Goal: Task Accomplishment & Management: Complete application form

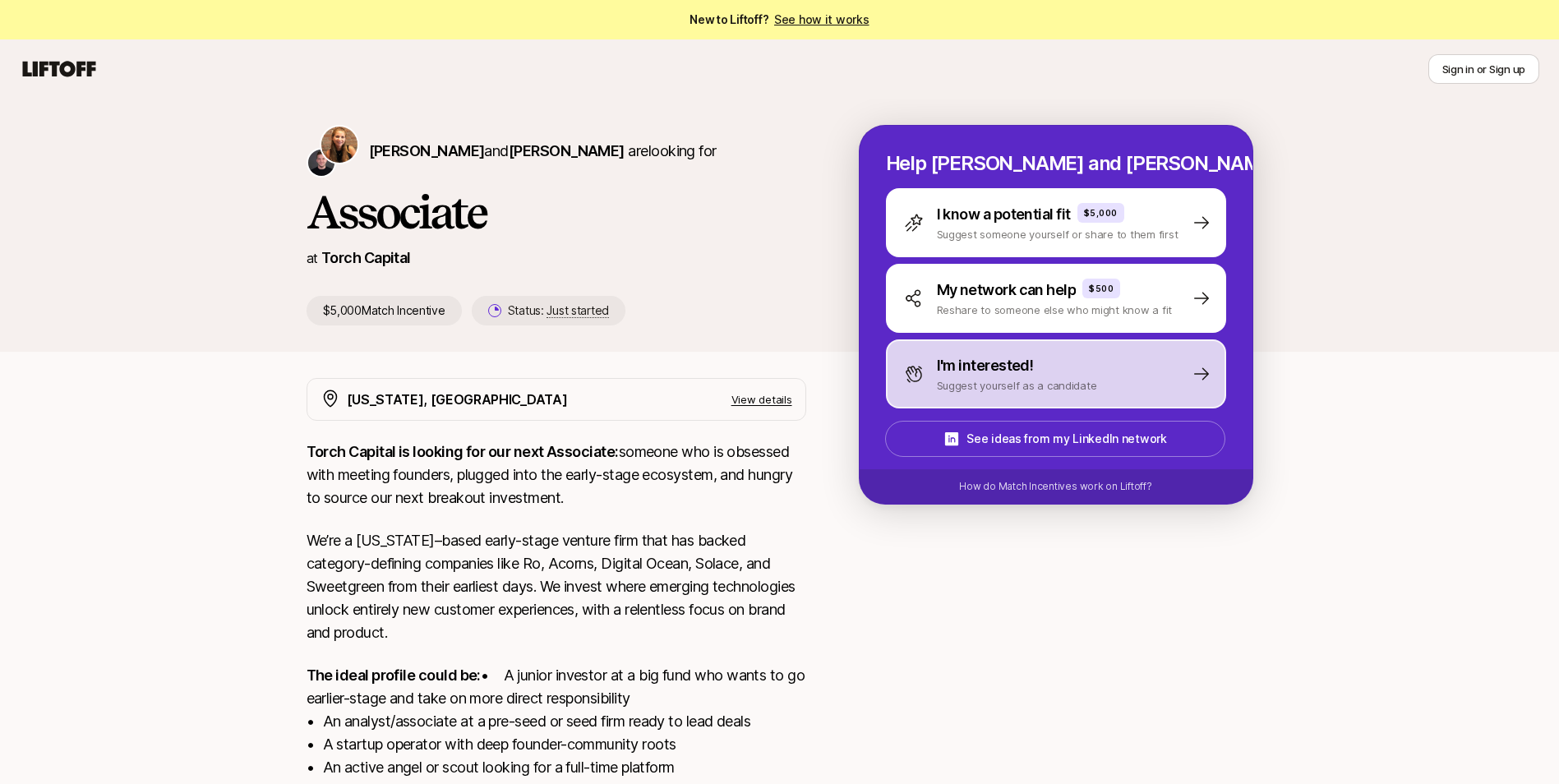
click at [945, 388] on p "Suggest yourself as a candidate" at bounding box center [1017, 385] width 161 height 16
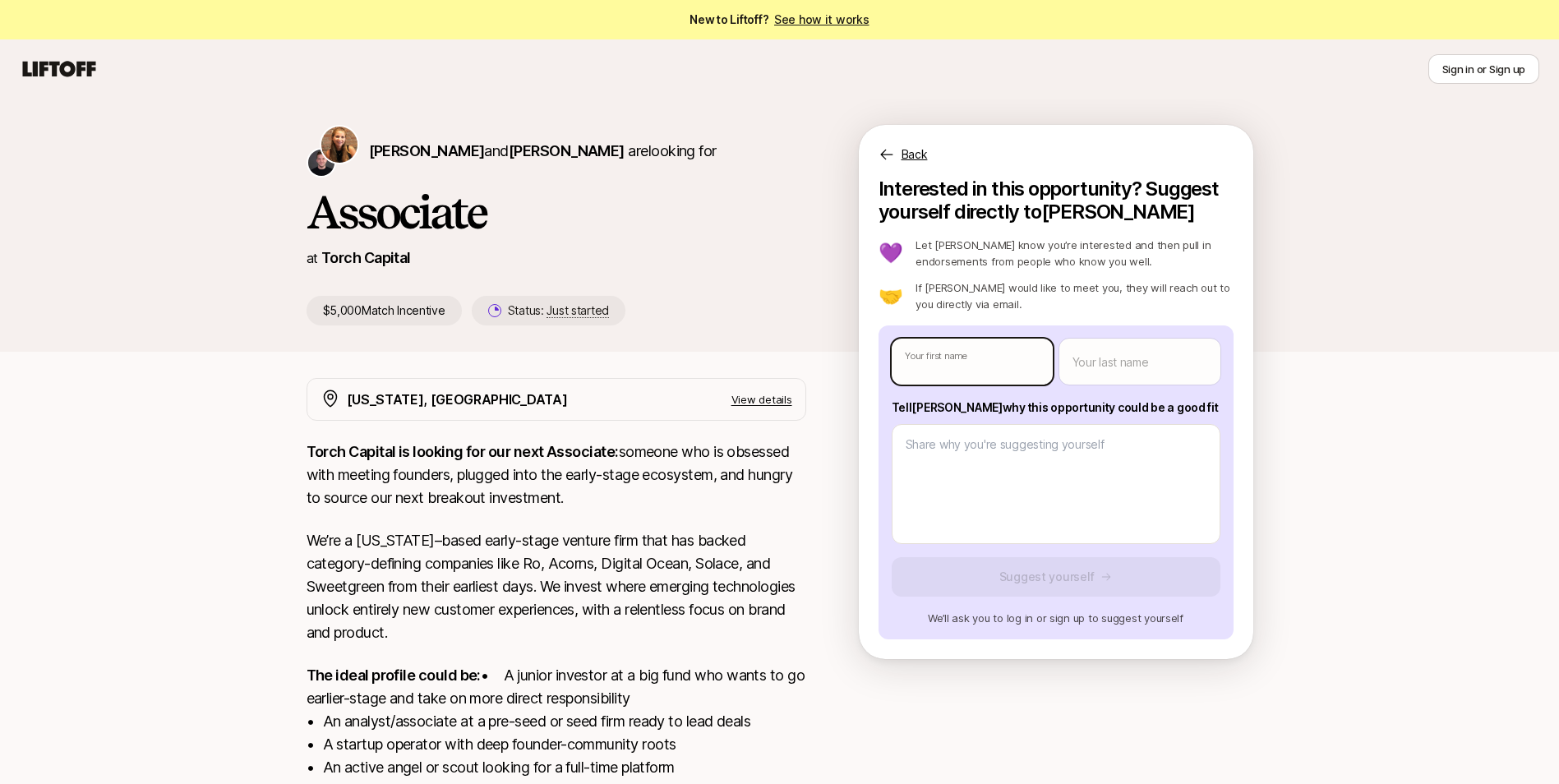
type textarea "x"
click at [990, 373] on body "New to Liftoff? See how it works Sign in or Sign up Sign in or Sign up [PERSON_…" at bounding box center [780, 392] width 1559 height 784
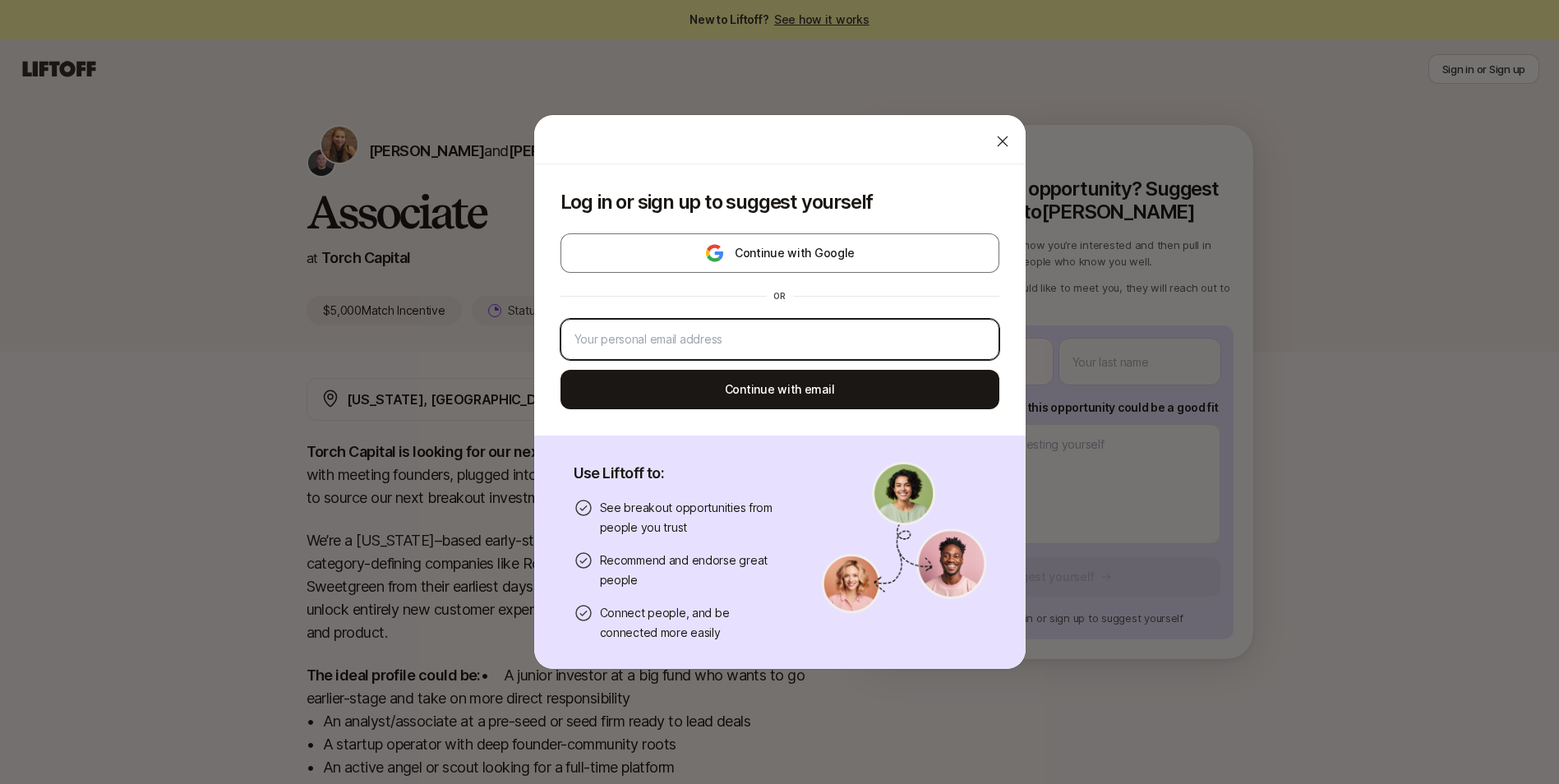
type input "[EMAIL_ADDRESS][DOMAIN_NAME]"
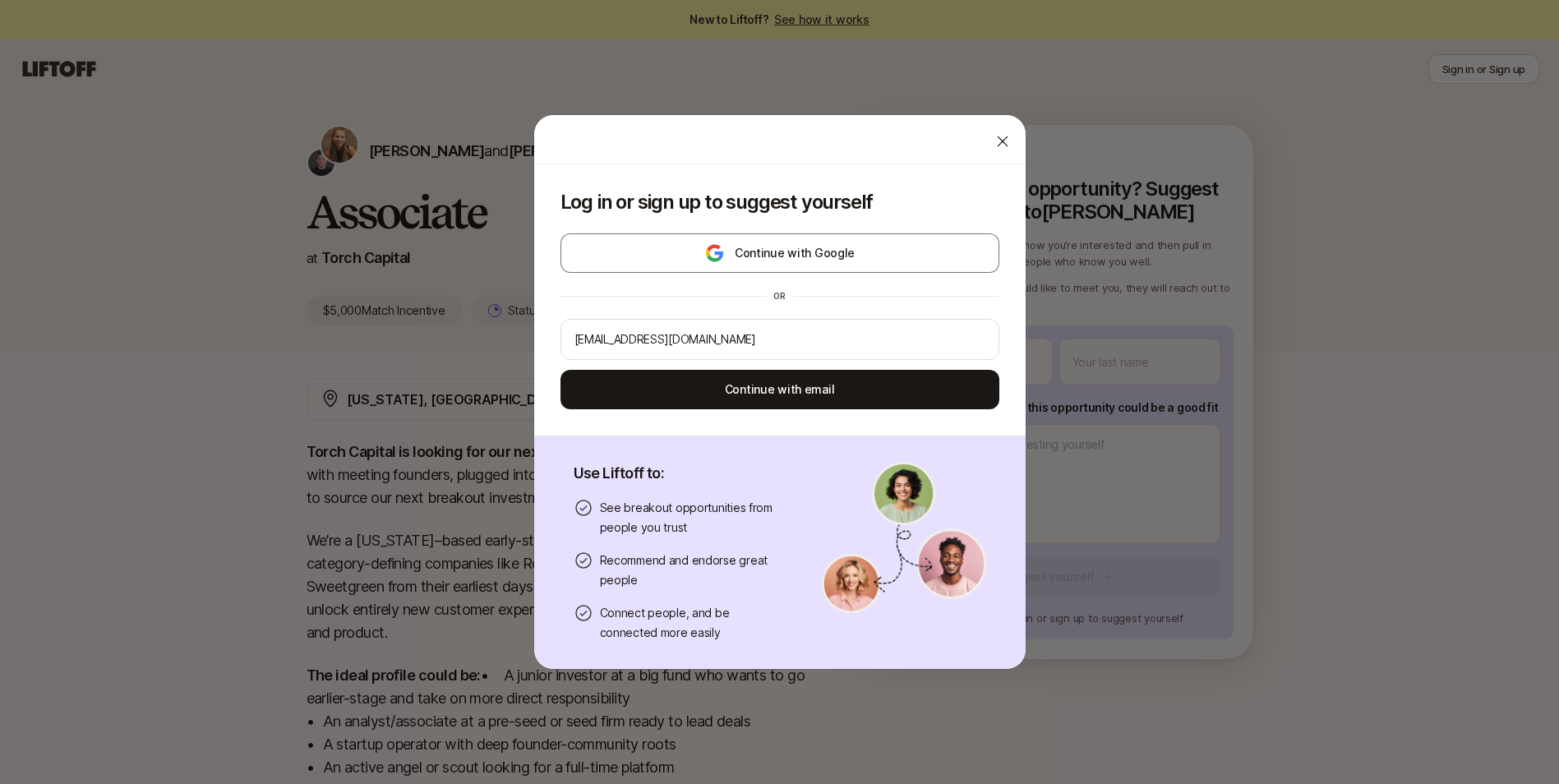
click at [861, 274] on div "Continue with Google or [EMAIL_ADDRESS][DOMAIN_NAME] Continue with email" at bounding box center [780, 321] width 439 height 176
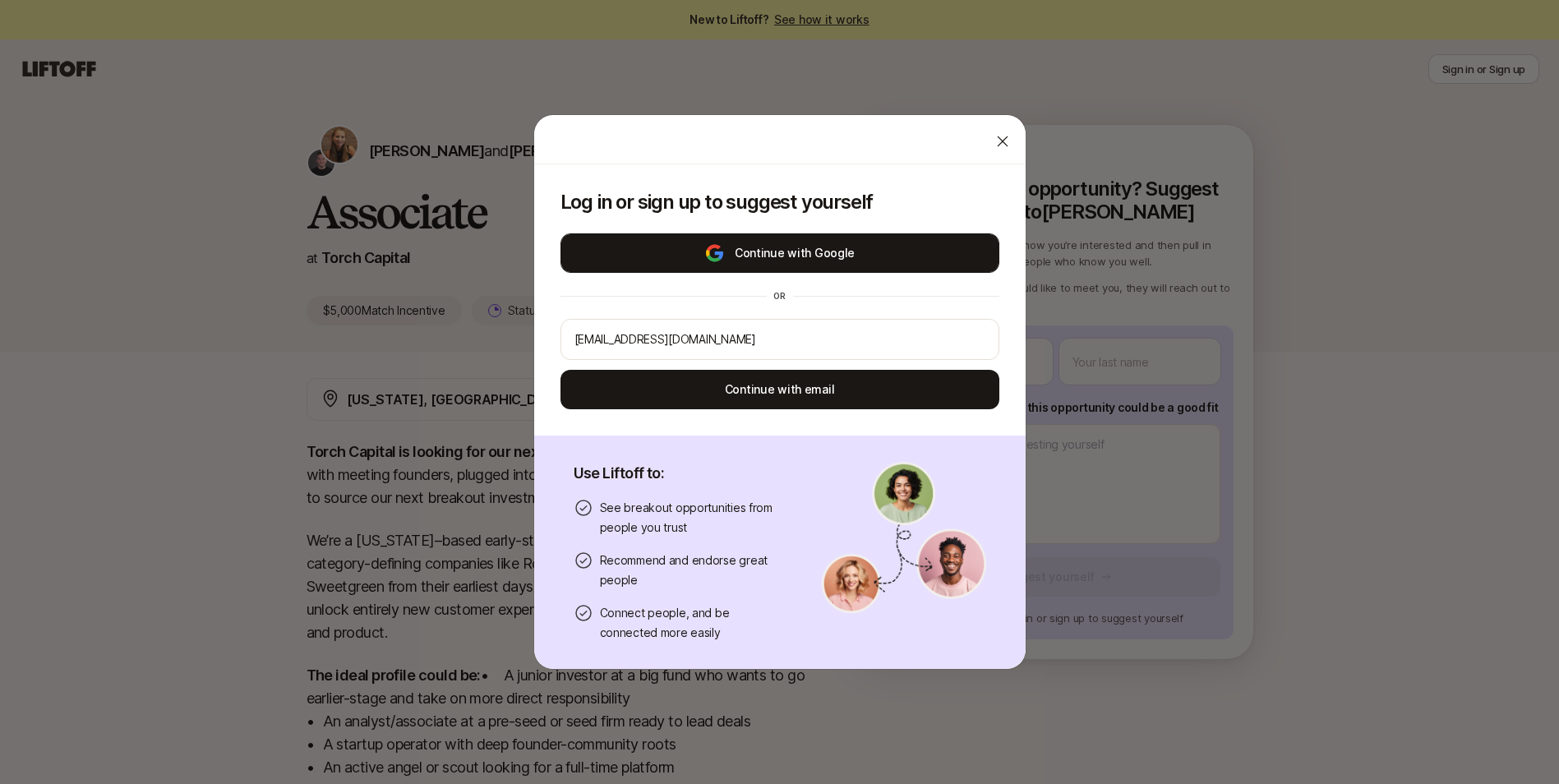
click at [884, 255] on button "Continue with Google" at bounding box center [780, 253] width 439 height 39
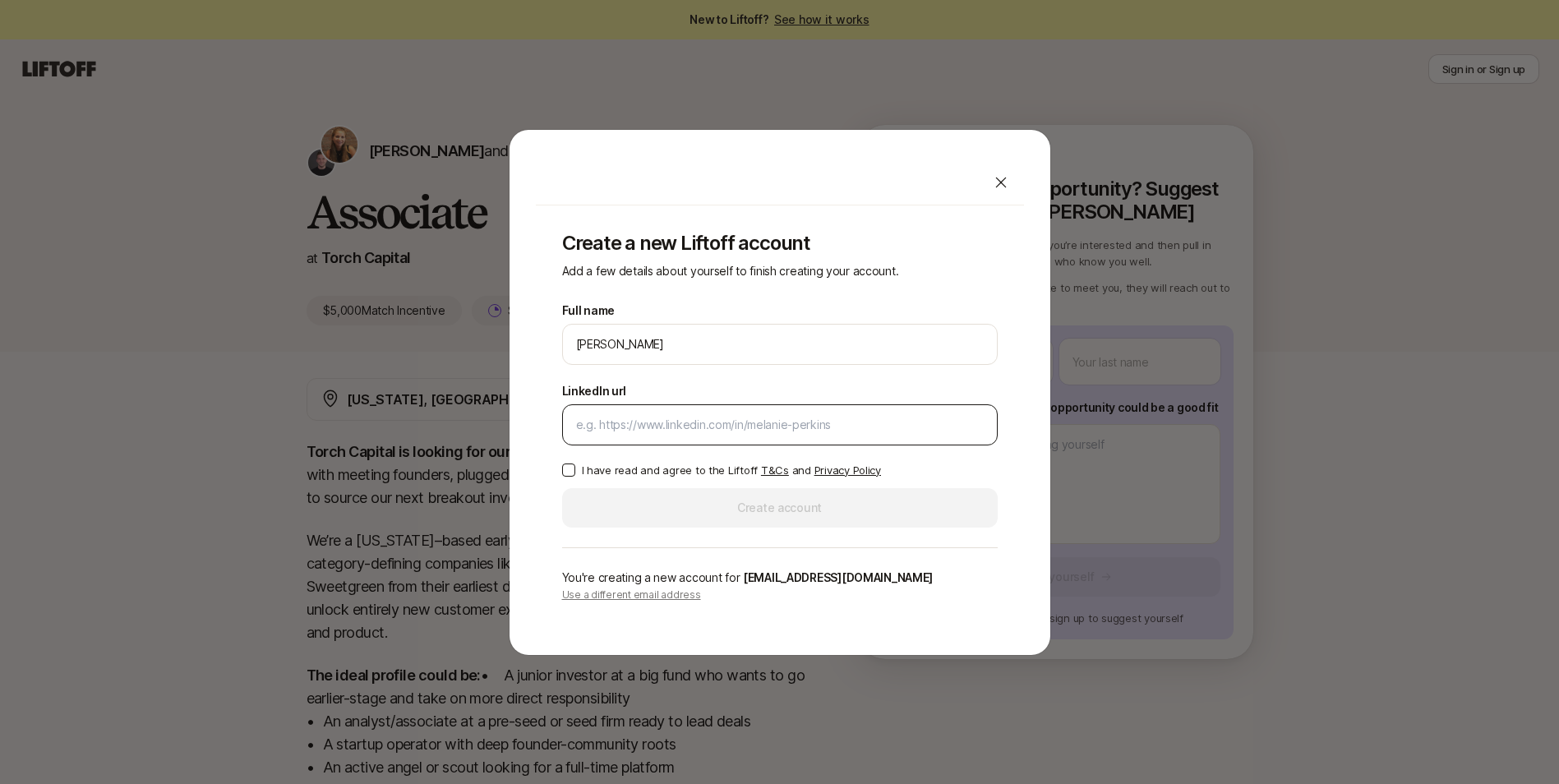
click at [684, 423] on input "LinkedIn url" at bounding box center [780, 425] width 408 height 20
paste input "[URL][DOMAIN_NAME]"
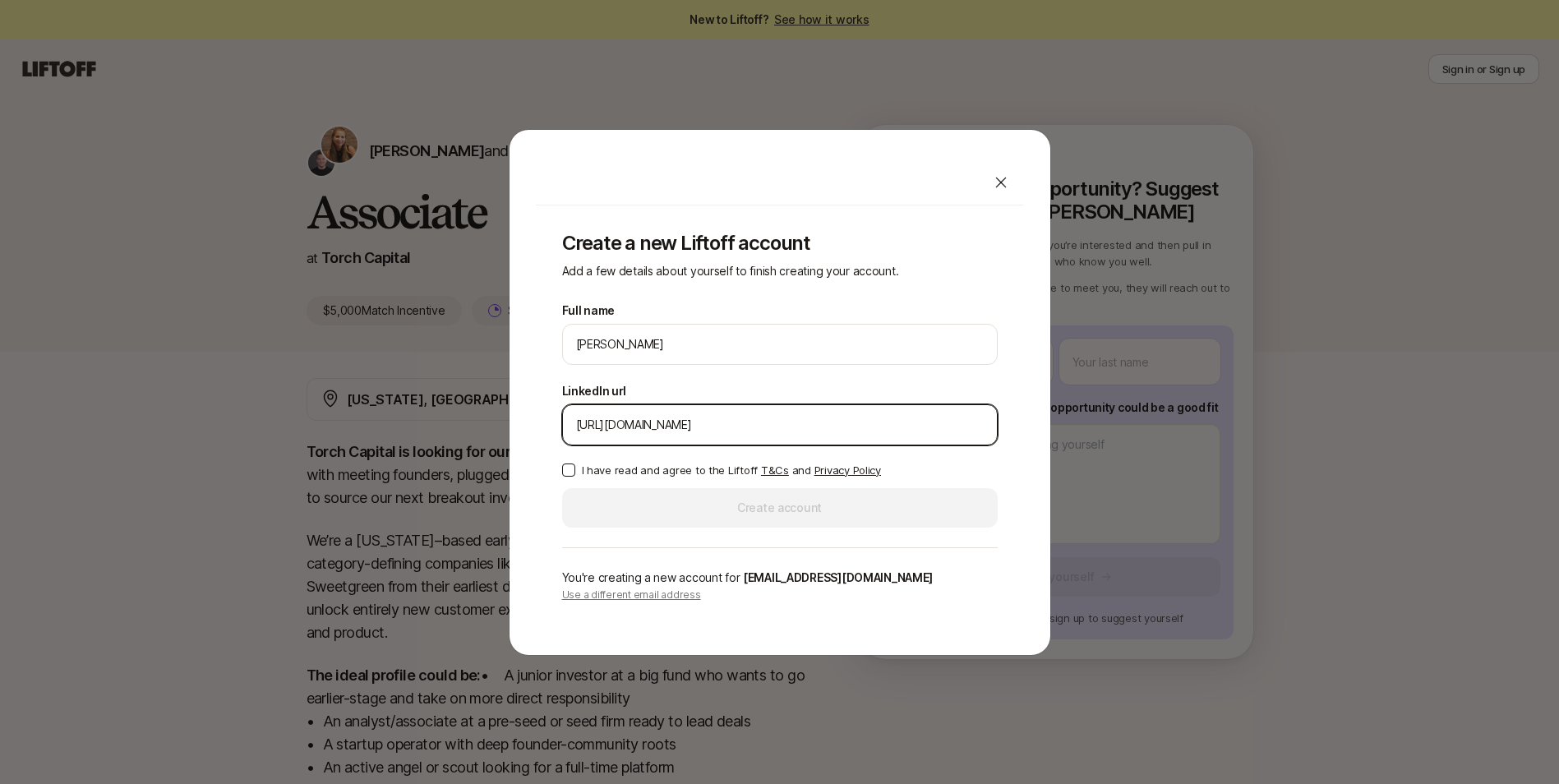
type input "[URL][DOMAIN_NAME]"
click at [707, 467] on p "I have read and agree to the Liftoff T&Cs and Privacy Policy" at bounding box center [731, 470] width 299 height 16
click at [575, 467] on button "I have read and agree to the Liftoff T&Cs and Privacy Policy" at bounding box center [569, 470] width 13 height 13
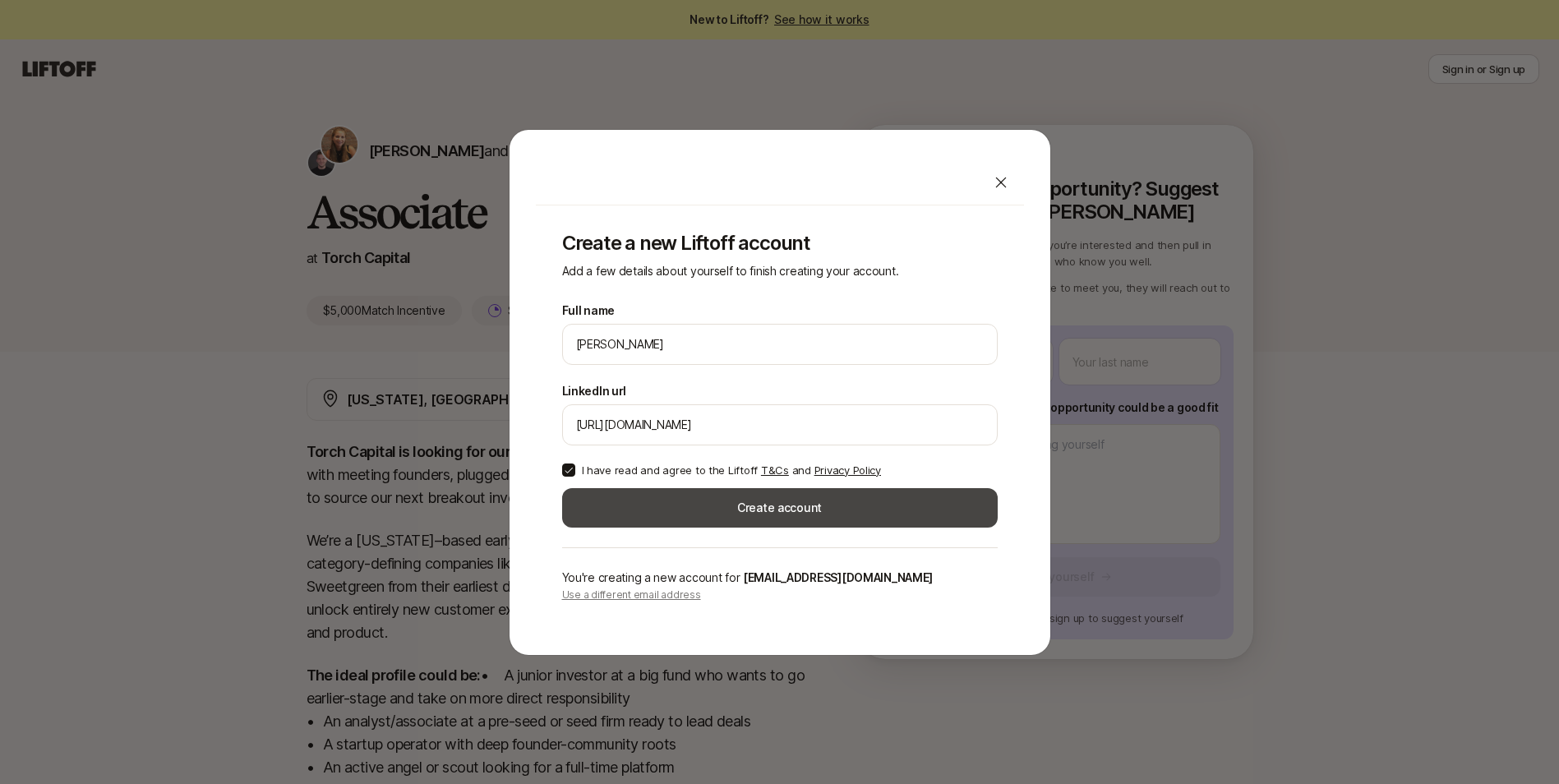
click at [705, 496] on button "Create account" at bounding box center [780, 507] width 435 height 39
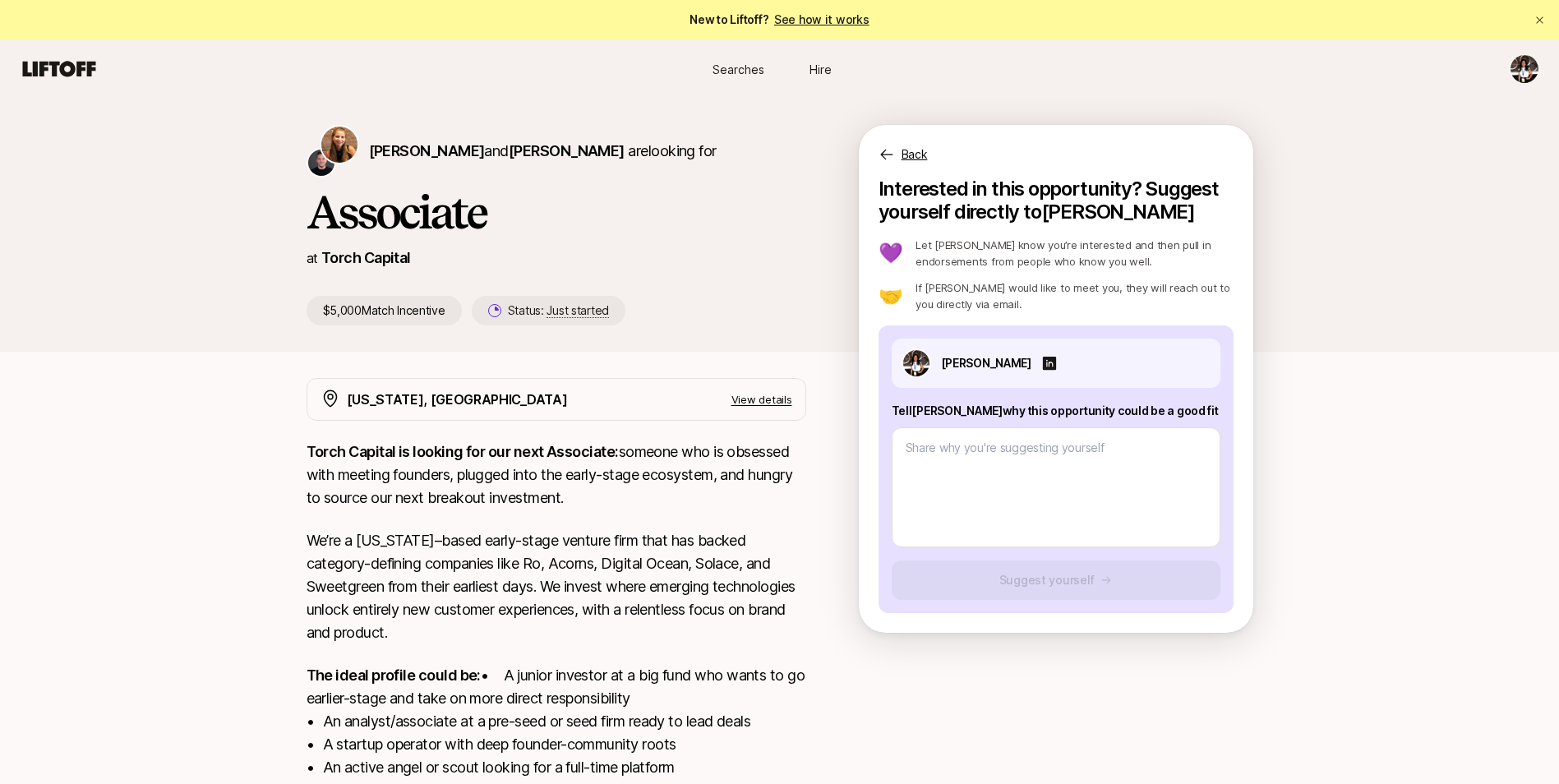
scroll to position [235, 0]
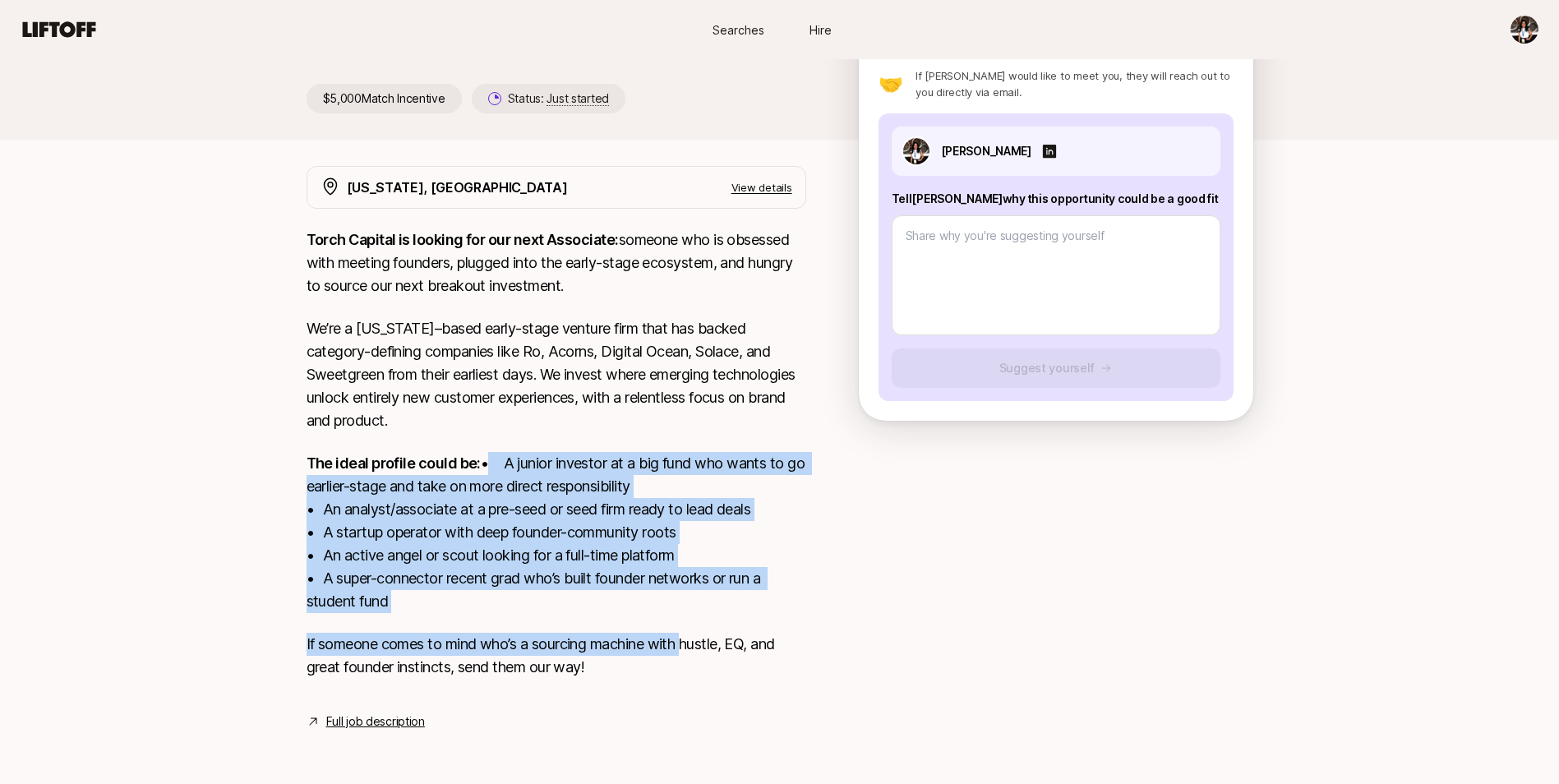
drag, startPoint x: 259, startPoint y: 452, endPoint x: 686, endPoint y: 618, distance: 458.1
click at [686, 618] on div "[PERSON_NAME] and [PERSON_NAME] are looking for Associate at Torch Capital $5,0…" at bounding box center [780, 329] width 1559 height 884
drag, startPoint x: 686, startPoint y: 618, endPoint x: 510, endPoint y: 596, distance: 177.4
click at [510, 596] on p "The ideal profile could be: • A junior investor at a big fund who wants to go e…" at bounding box center [556, 532] width 499 height 161
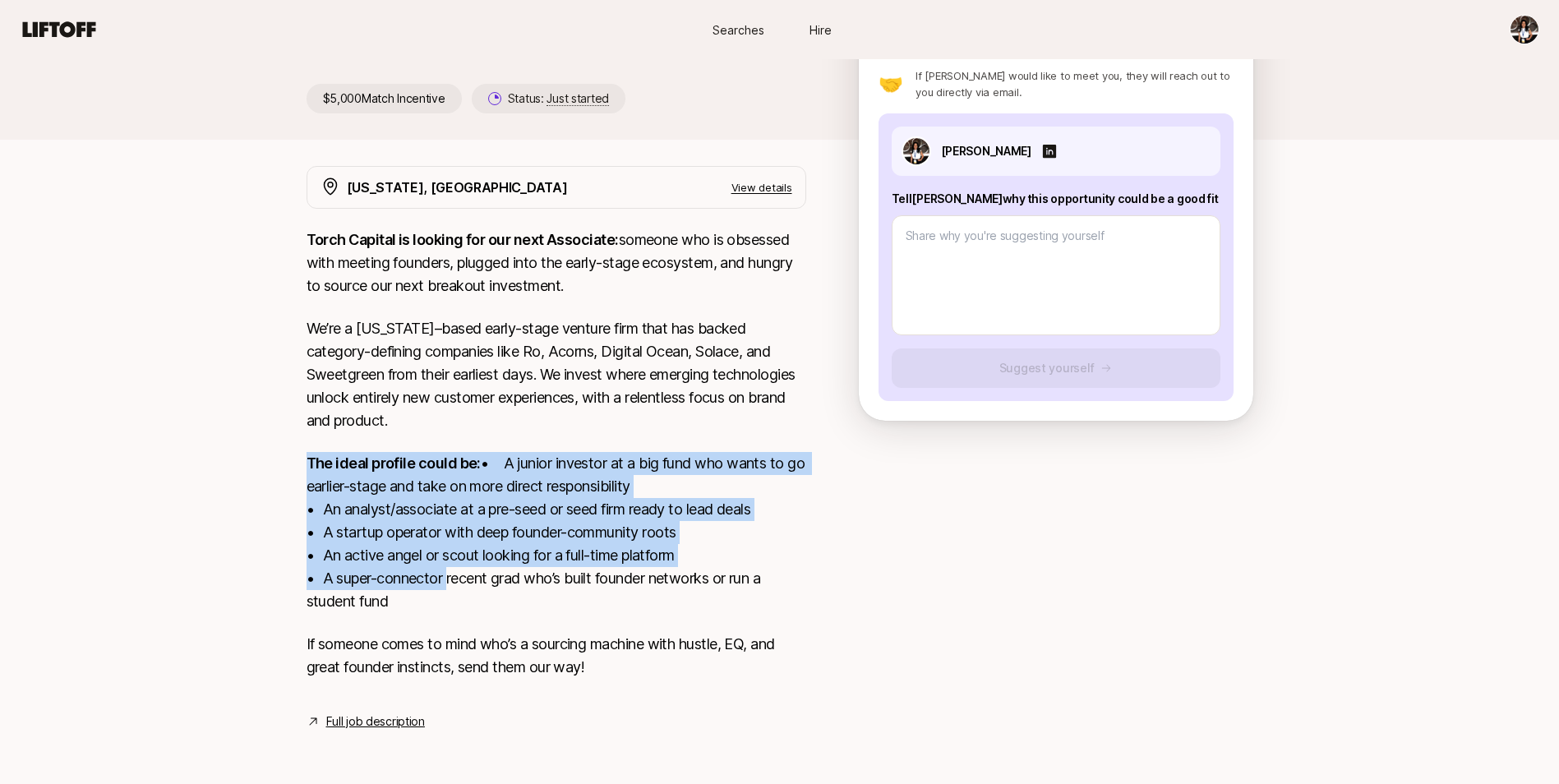
drag, startPoint x: 202, startPoint y: 476, endPoint x: 194, endPoint y: 450, distance: 27.2
click at [194, 450] on div "[PERSON_NAME] and [PERSON_NAME] are looking for Associate at Torch Capital $5,0…" at bounding box center [780, 329] width 1559 height 884
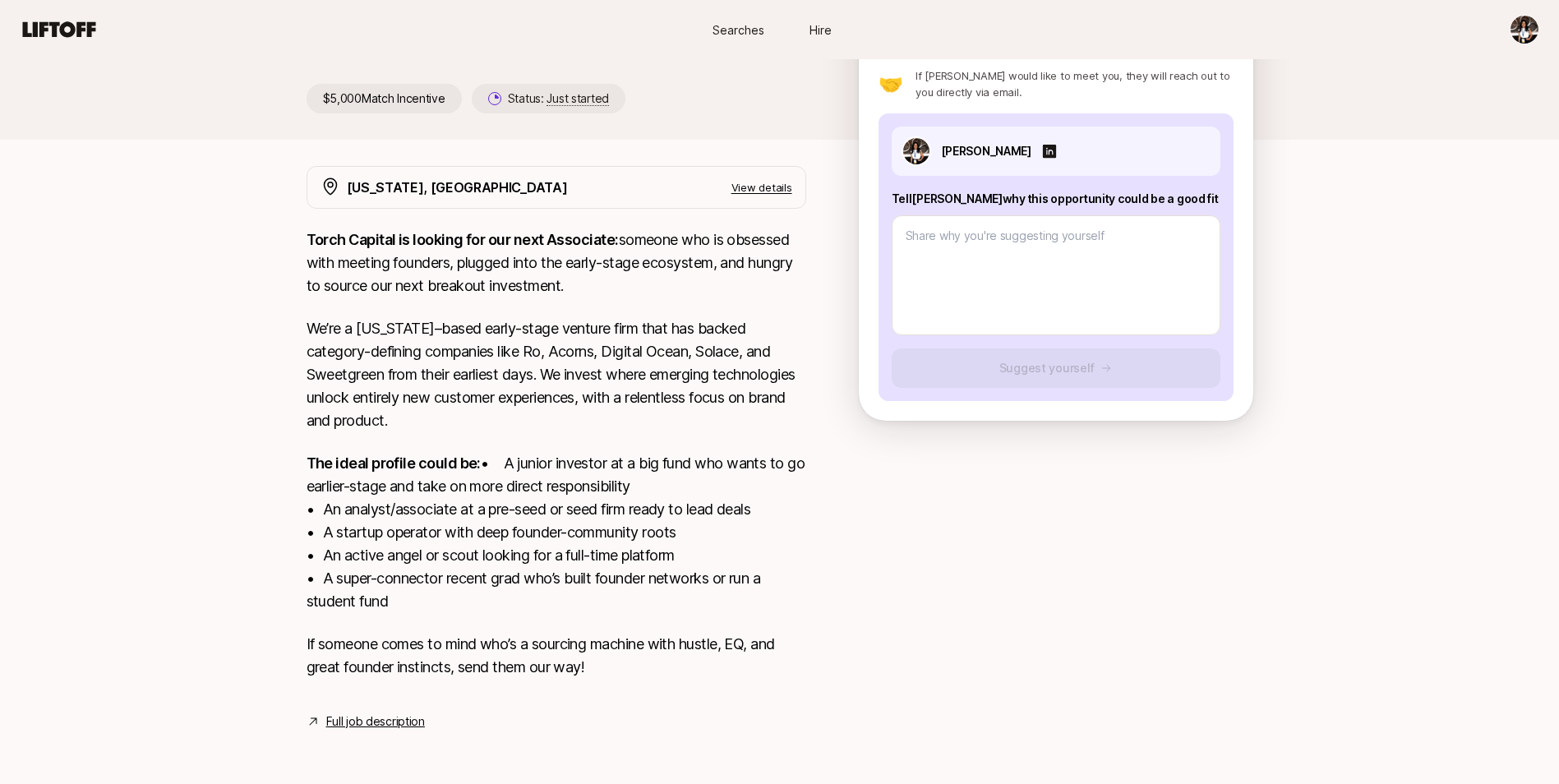
drag, startPoint x: 255, startPoint y: 483, endPoint x: 409, endPoint y: 605, distance: 196.5
click at [409, 605] on div "[PERSON_NAME] and [PERSON_NAME] are looking for Associate at Torch Capital $5,0…" at bounding box center [780, 329] width 1559 height 884
click at [409, 605] on p "The ideal profile could be: • A junior investor at a big fund who wants to go e…" at bounding box center [556, 532] width 499 height 161
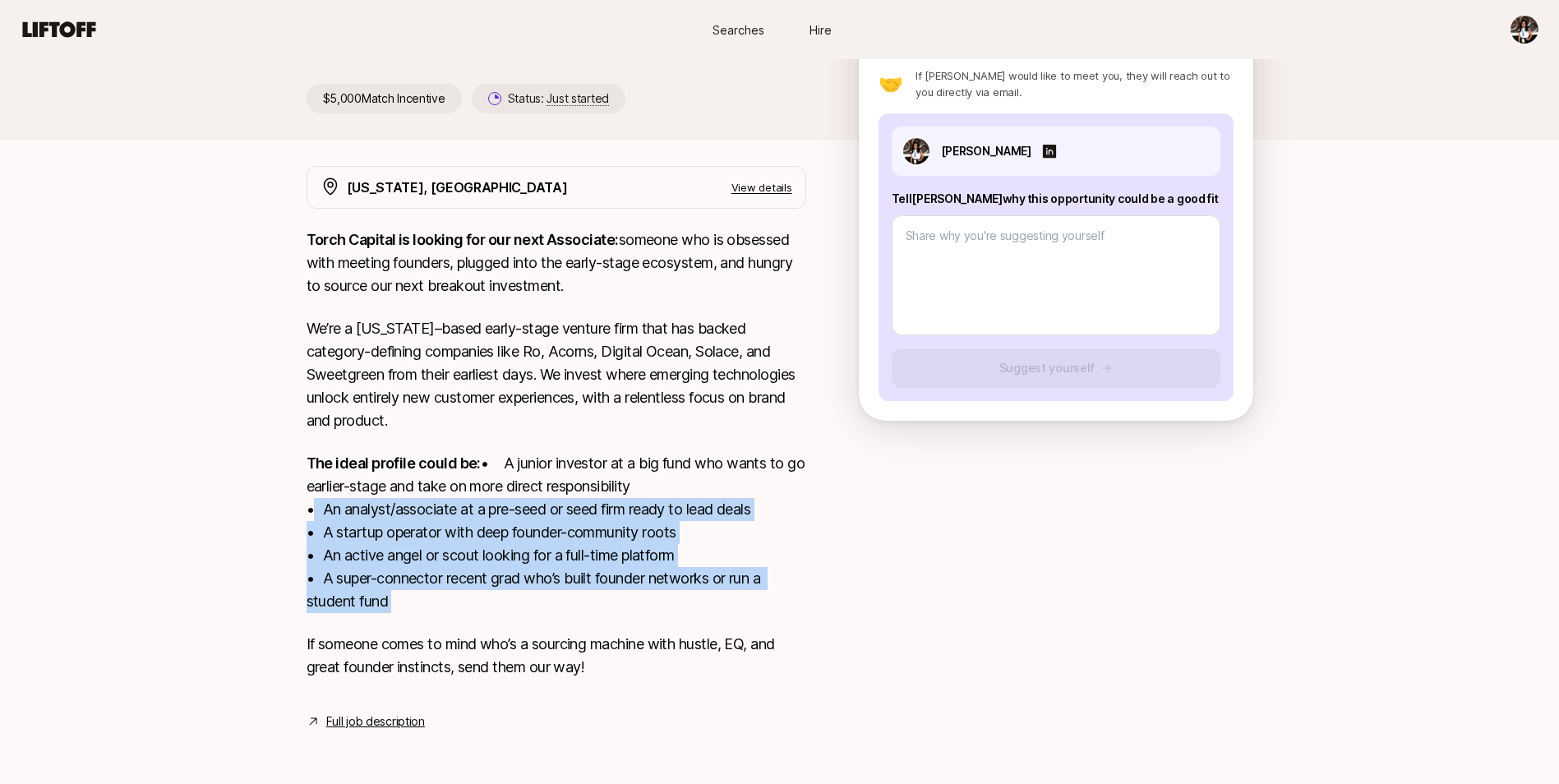
drag, startPoint x: 408, startPoint y: 605, endPoint x: 194, endPoint y: 520, distance: 230.3
click at [194, 520] on div "[PERSON_NAME] and [PERSON_NAME] are looking for Associate at Torch Capital $5,0…" at bounding box center [780, 329] width 1559 height 884
drag, startPoint x: 194, startPoint y: 520, endPoint x: 554, endPoint y: 621, distance: 373.9
click at [554, 621] on div "[PERSON_NAME] and [PERSON_NAME] are looking for Associate at Torch Capital $5,0…" at bounding box center [780, 329] width 1559 height 884
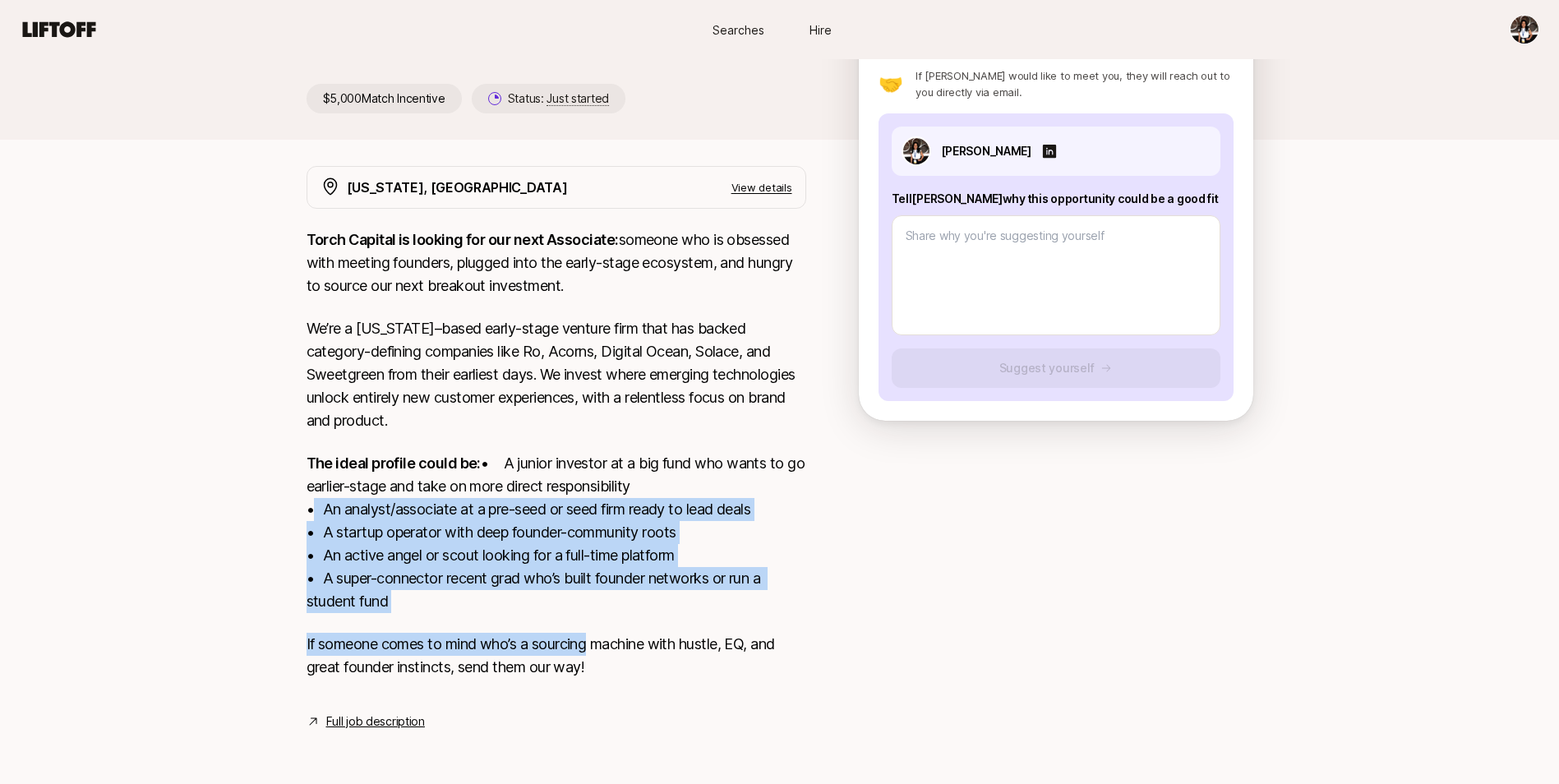
drag, startPoint x: 554, startPoint y: 621, endPoint x: 415, endPoint y: 581, distance: 144.6
click at [415, 581] on p "The ideal profile could be: • A junior investor at a big fund who wants to go e…" at bounding box center [556, 532] width 499 height 161
drag, startPoint x: 332, startPoint y: 576, endPoint x: 300, endPoint y: 454, distance: 126.1
click at [300, 454] on div "[US_STATE], [GEOGRAPHIC_DATA] View details Torch Capital is looking for our nex…" at bounding box center [780, 448] width 986 height 565
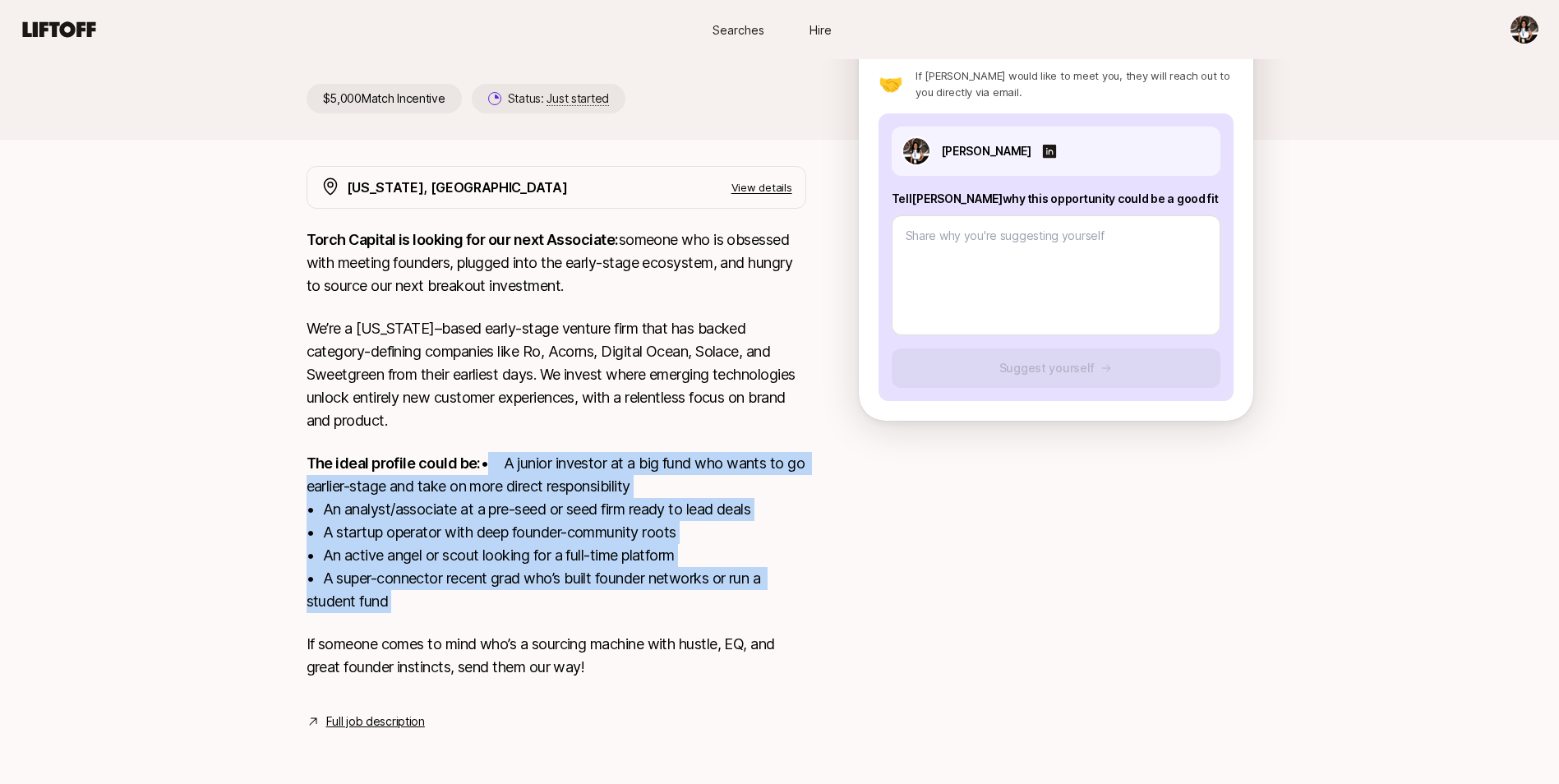
drag, startPoint x: 300, startPoint y: 454, endPoint x: 432, endPoint y: 598, distance: 195.3
click at [432, 598] on div "[US_STATE], [GEOGRAPHIC_DATA] View details Torch Capital is looking for our nex…" at bounding box center [780, 448] width 986 height 565
click at [432, 598] on p "The ideal profile could be: • A junior investor at a big fund who wants to go e…" at bounding box center [556, 532] width 499 height 161
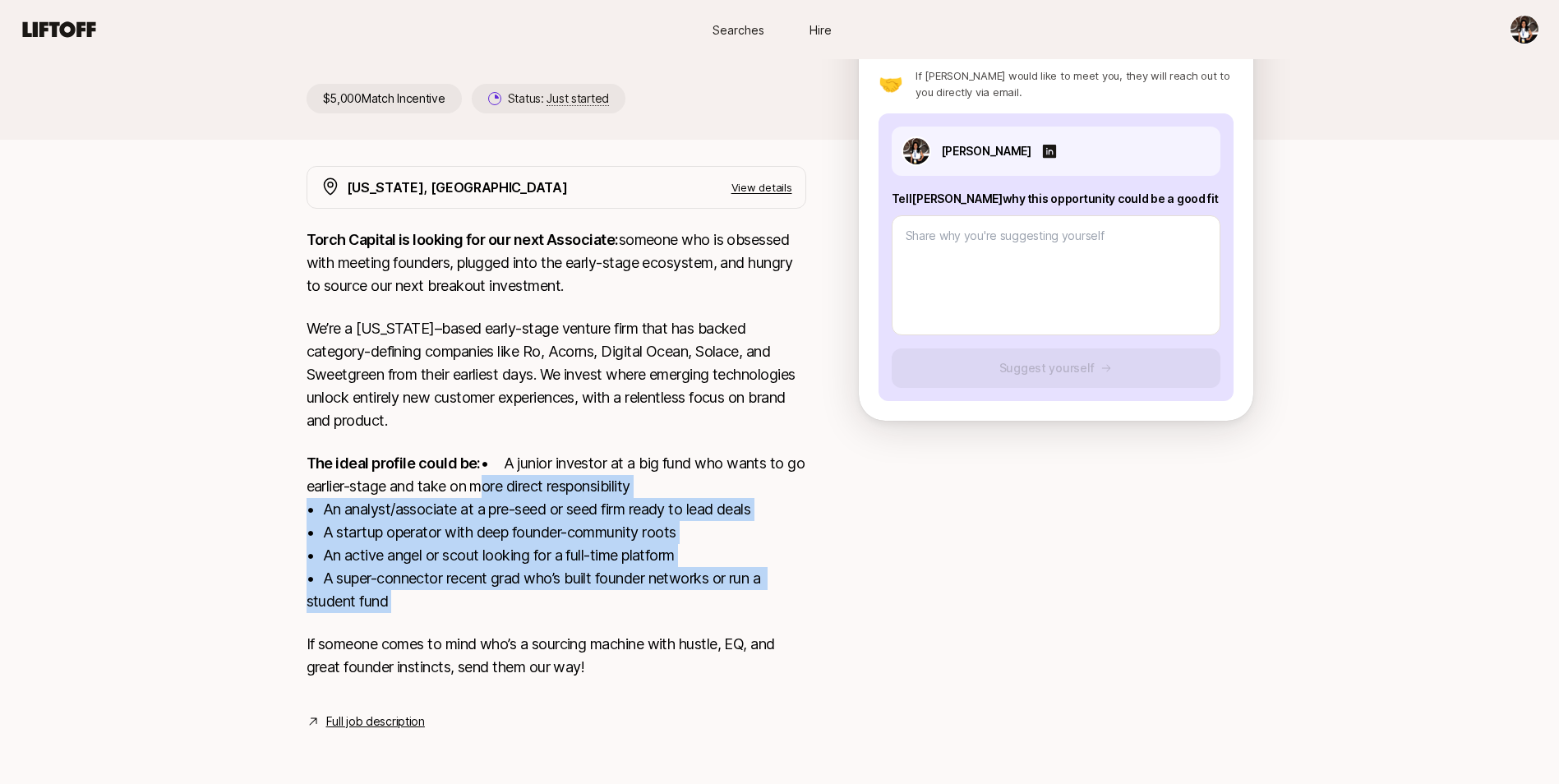
drag, startPoint x: 432, startPoint y: 598, endPoint x: 259, endPoint y: 486, distance: 206.1
click at [259, 486] on div "[PERSON_NAME] and [PERSON_NAME] are looking for Associate at Torch Capital $5,0…" at bounding box center [780, 329] width 1559 height 884
drag, startPoint x: 277, startPoint y: 469, endPoint x: 529, endPoint y: 601, distance: 284.5
click at [529, 601] on div "[PERSON_NAME] and [PERSON_NAME] are looking for Associate at Torch Capital $5,0…" at bounding box center [780, 329] width 1559 height 884
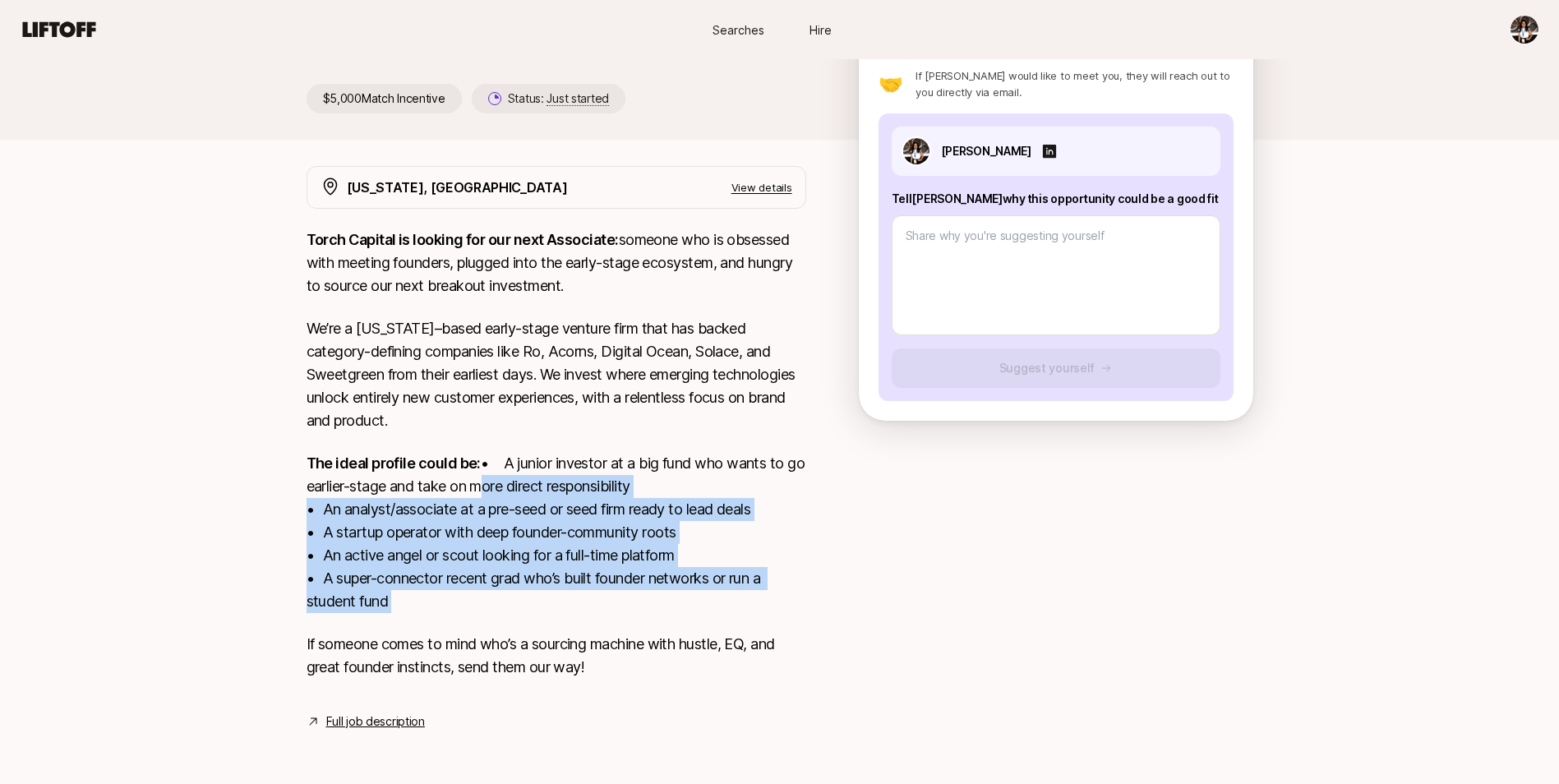
click at [529, 601] on p "The ideal profile could be: • A junior investor at a big fund who wants to go e…" at bounding box center [556, 532] width 499 height 161
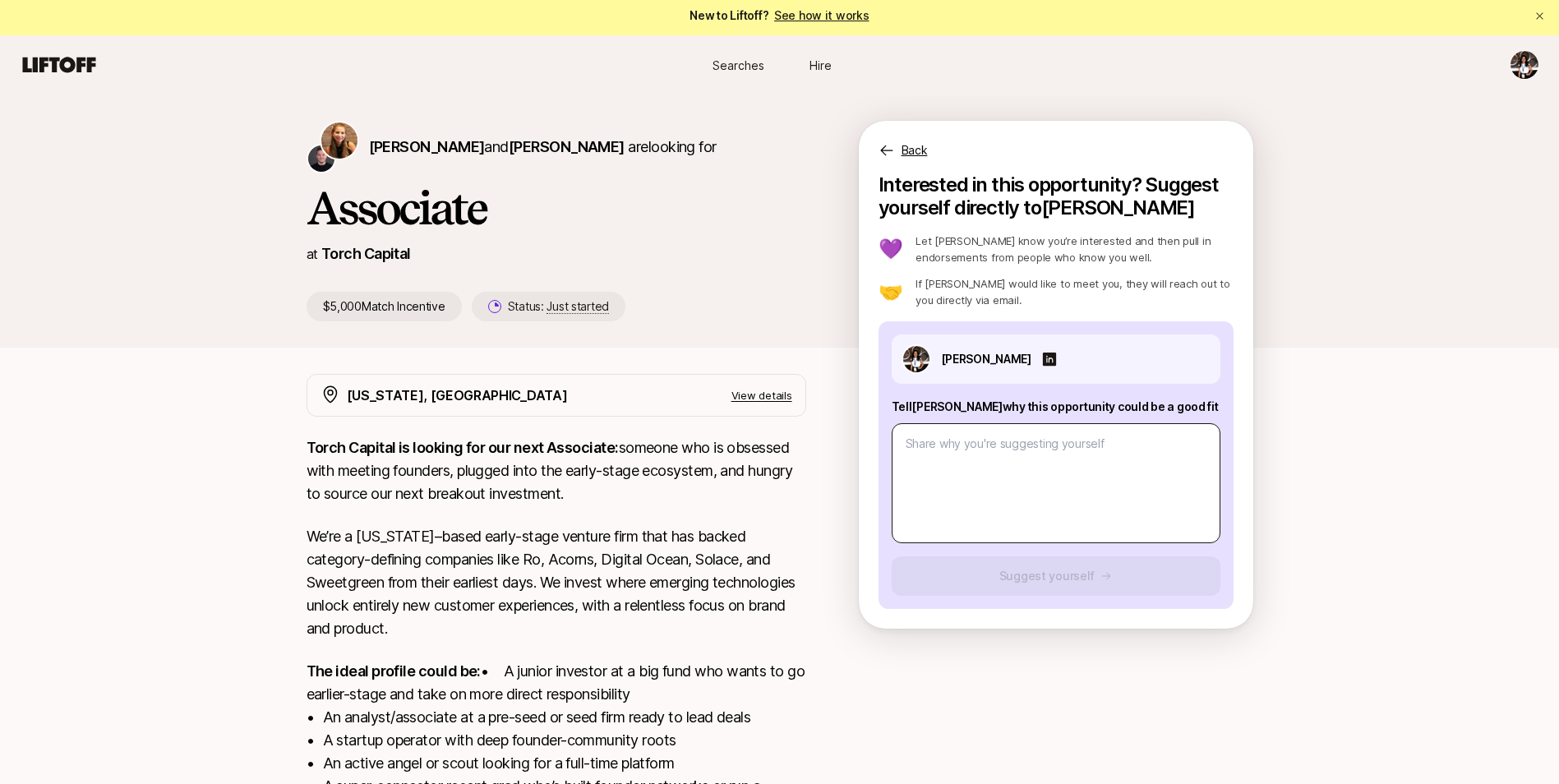
scroll to position [0, 0]
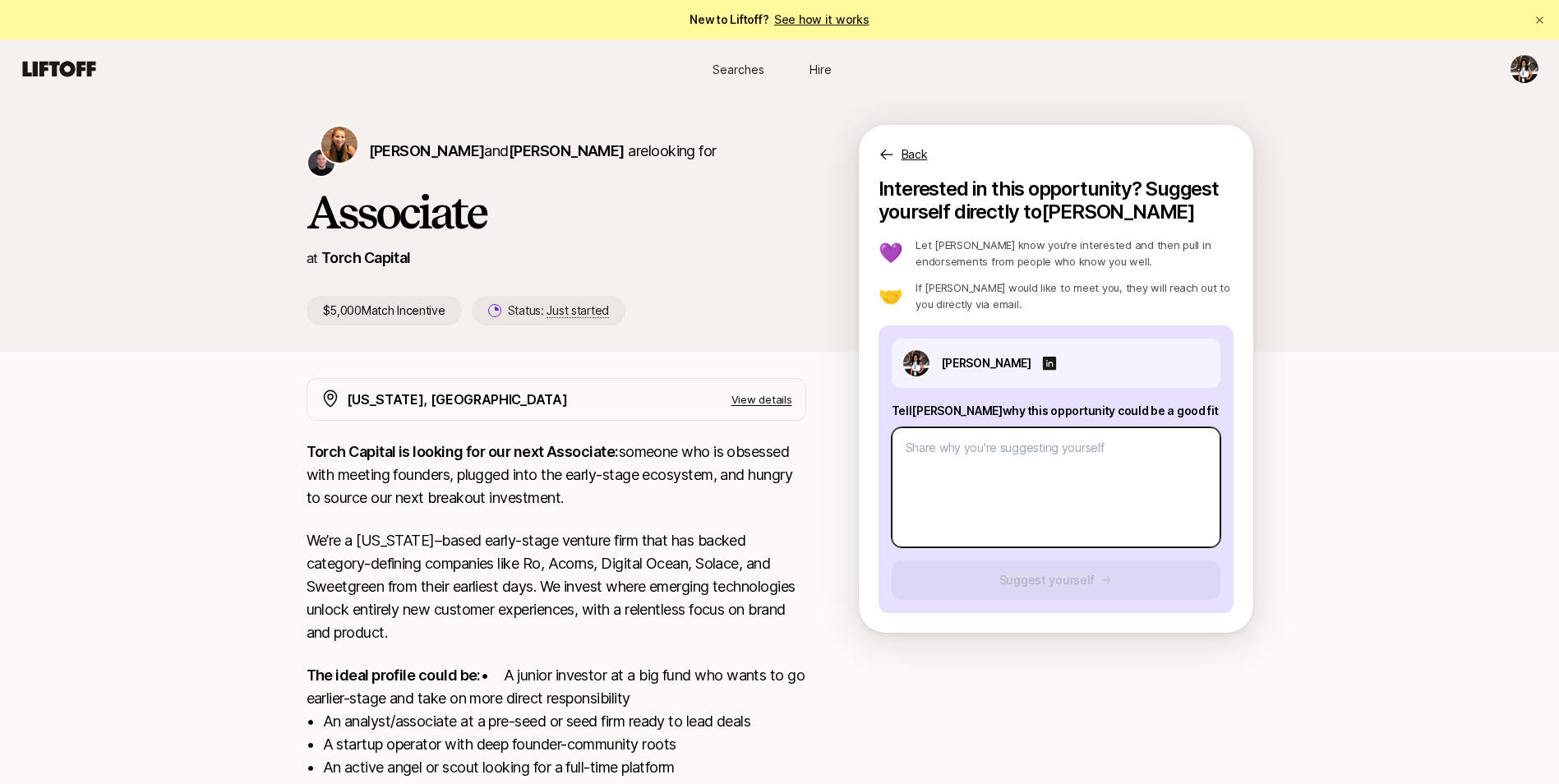
click at [1104, 457] on textarea at bounding box center [1056, 486] width 329 height 120
click at [1010, 473] on textarea at bounding box center [1056, 486] width 329 height 120
type textarea "x"
type textarea "P"
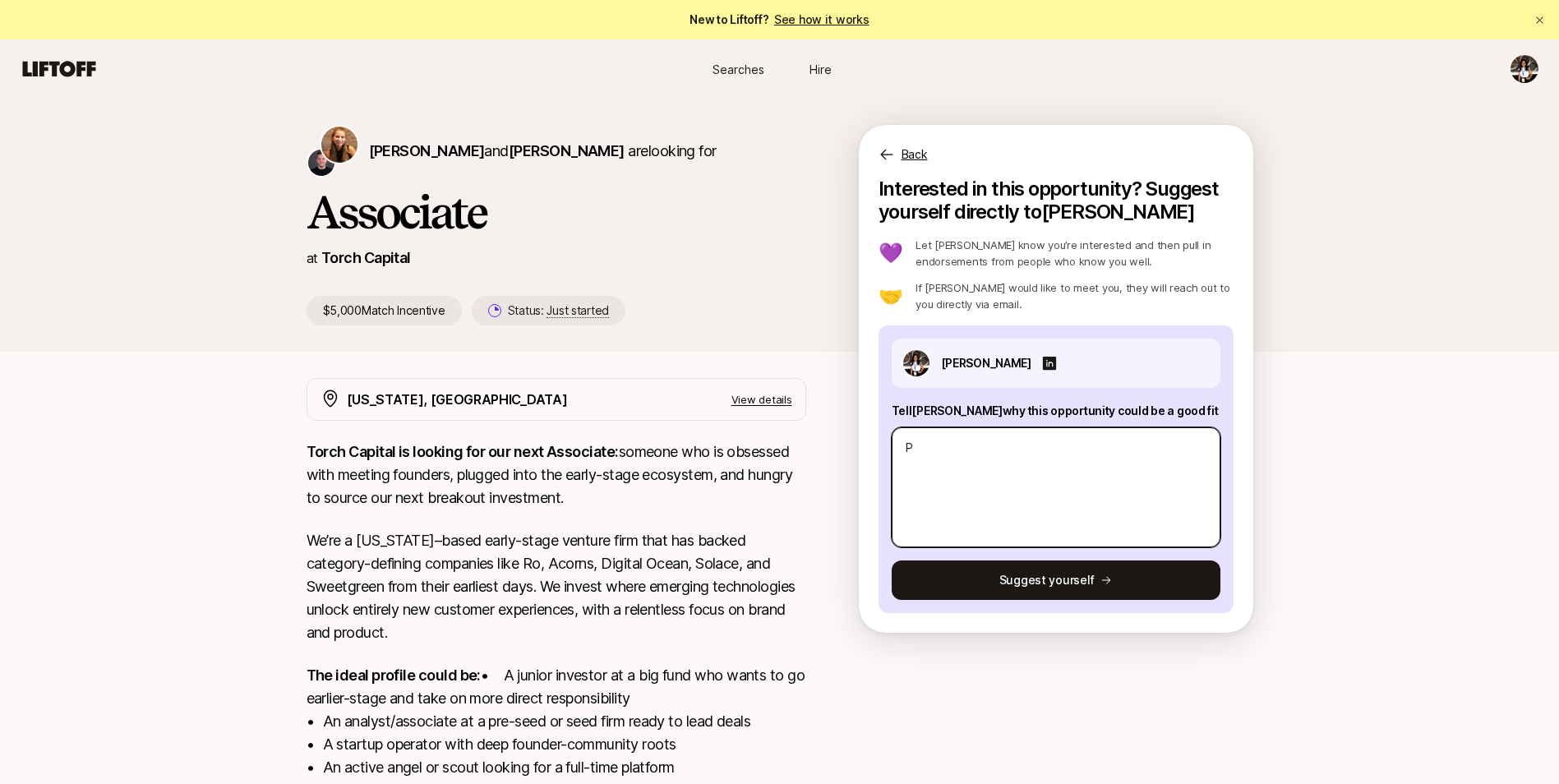
type textarea "x"
type textarea "Pr"
type textarea "x"
type textarea "Pre"
type textarea "x"
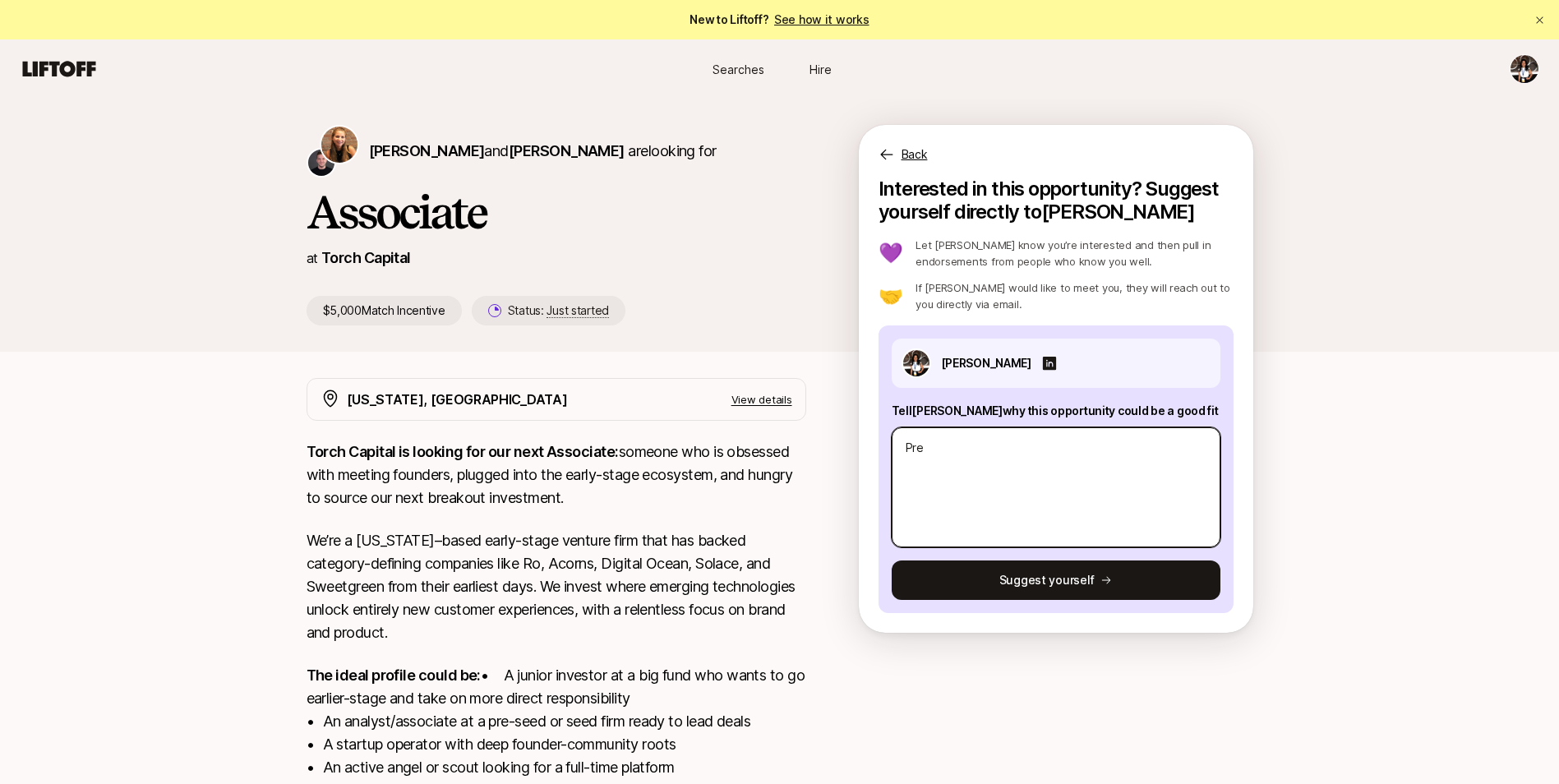
type textarea "Prev"
type textarea "x"
type textarea "Previ"
type textarea "x"
type textarea "Previo"
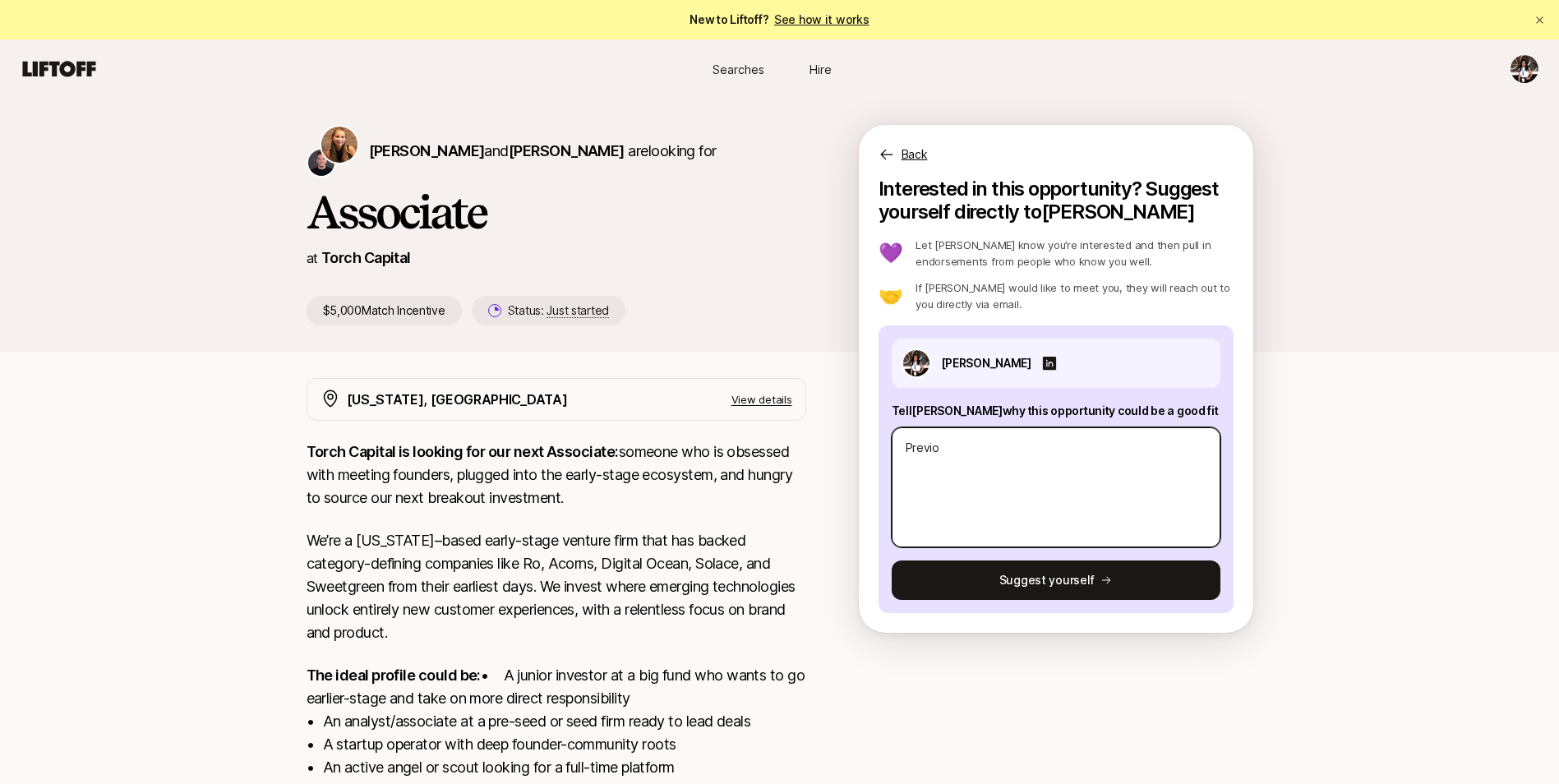
type textarea "x"
type textarea "Previou"
type textarea "x"
type textarea "Previous"
type textarea "x"
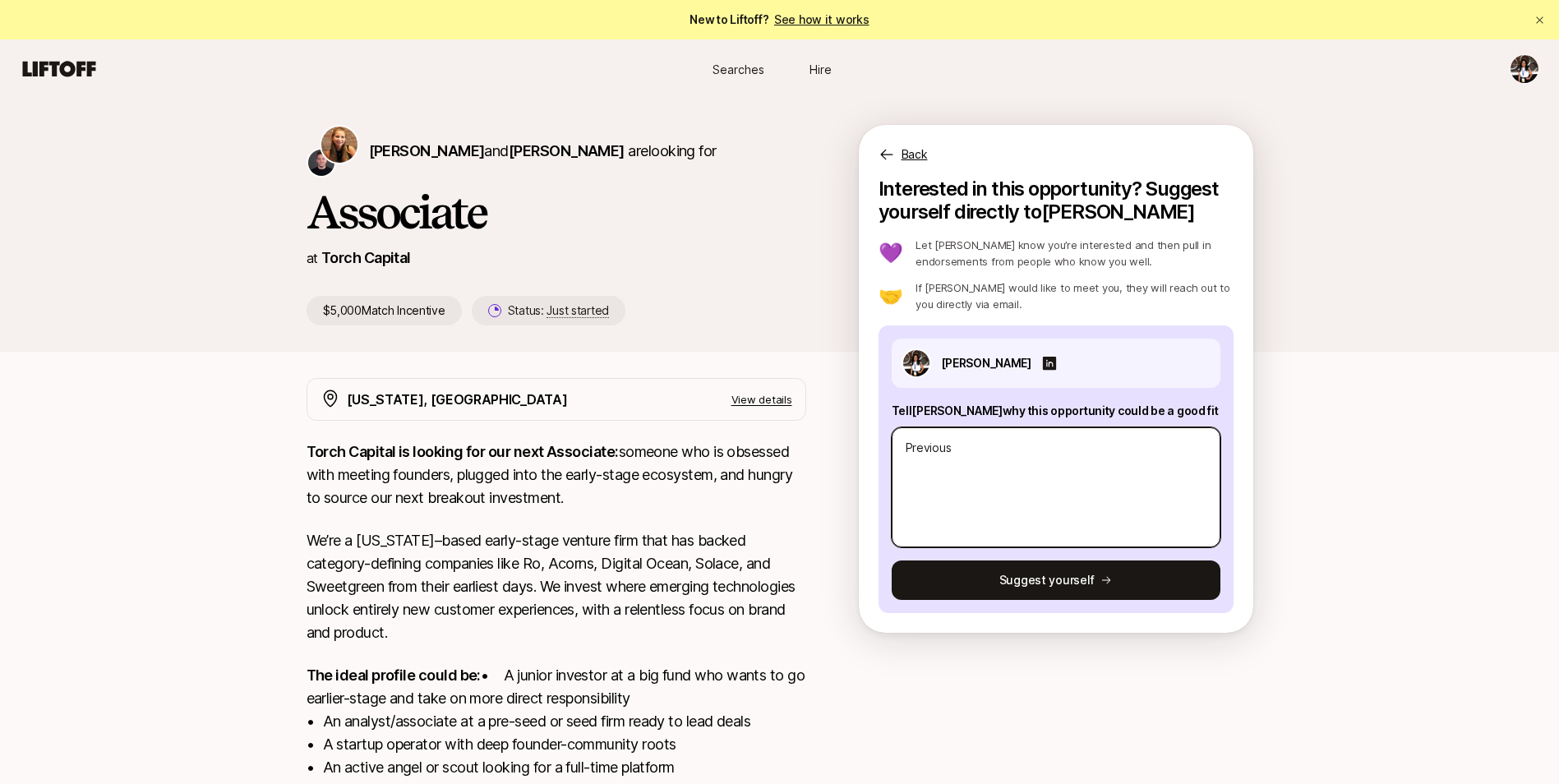
type textarea "Previousl"
type textarea "x"
type textarea "Previously"
type textarea "x"
type textarea "Previously"
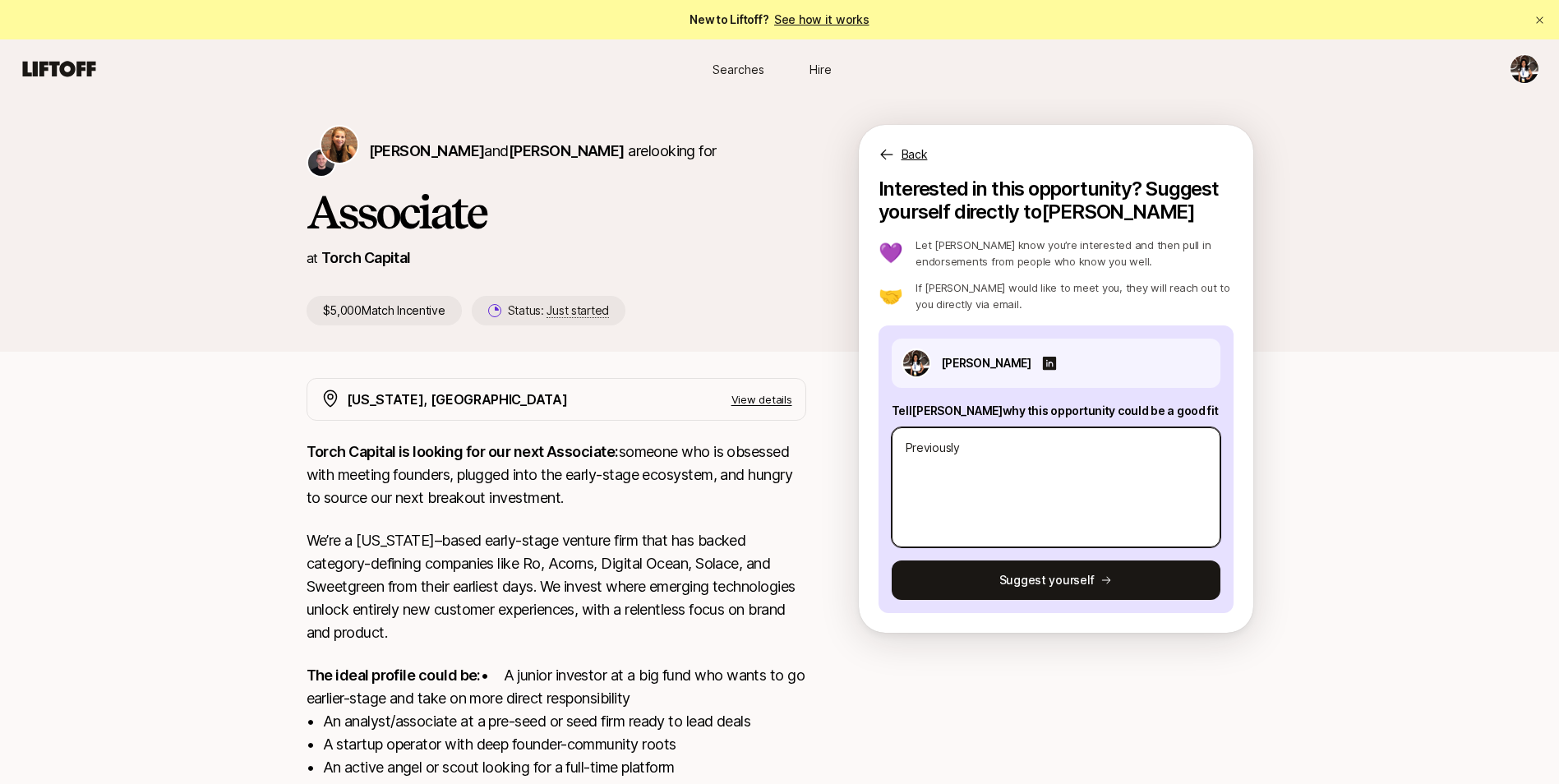
type textarea "x"
type textarea "Previously w"
type textarea "x"
type textarea "Previously wo"
type textarea "x"
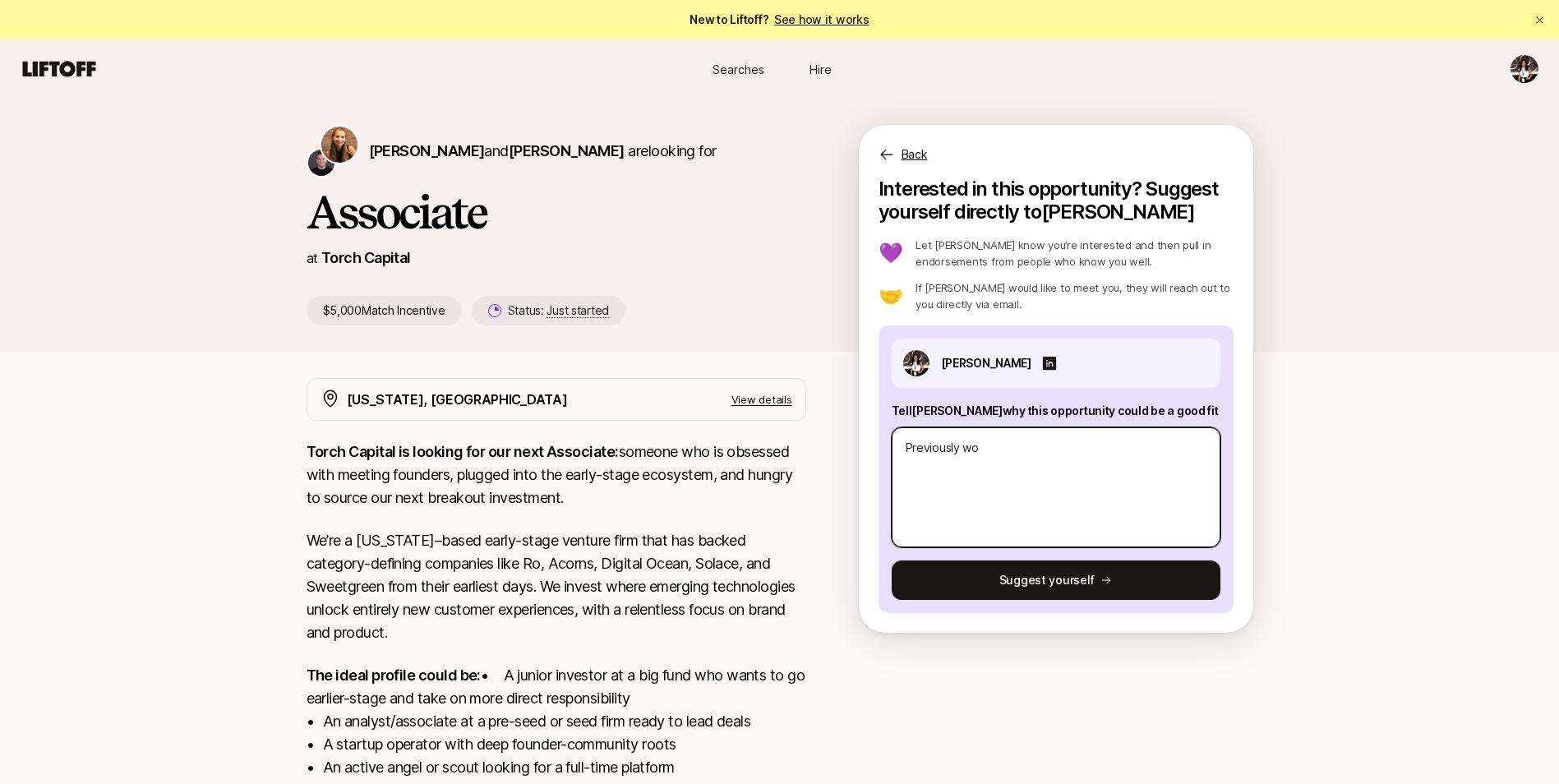
type textarea "Previously wor"
type textarea "x"
type textarea "Previously work"
type textarea "x"
type textarea "Previously worke"
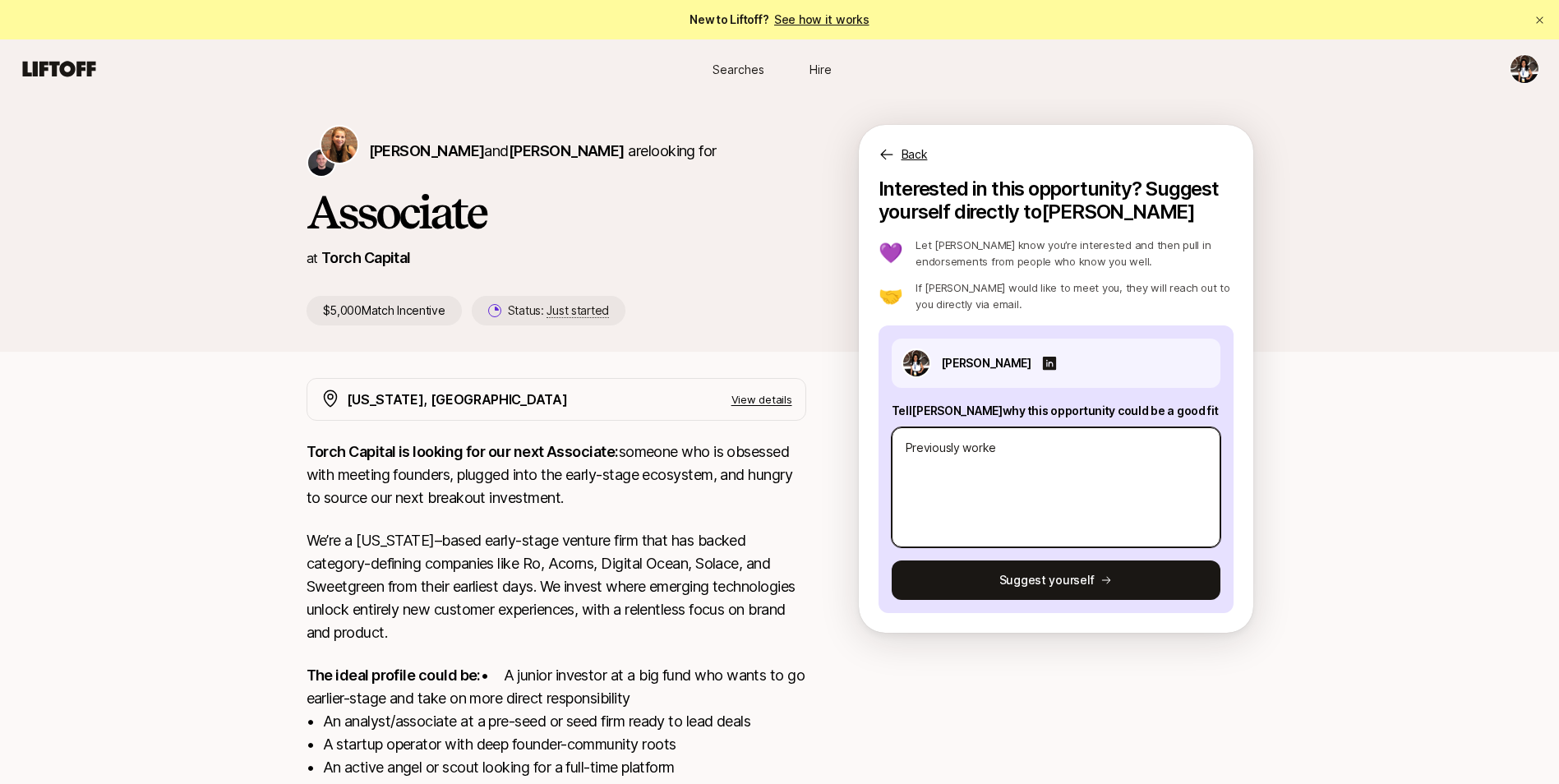
type textarea "x"
type textarea "Previously worked"
type textarea "x"
type textarea "Previously worked q"
type textarea "x"
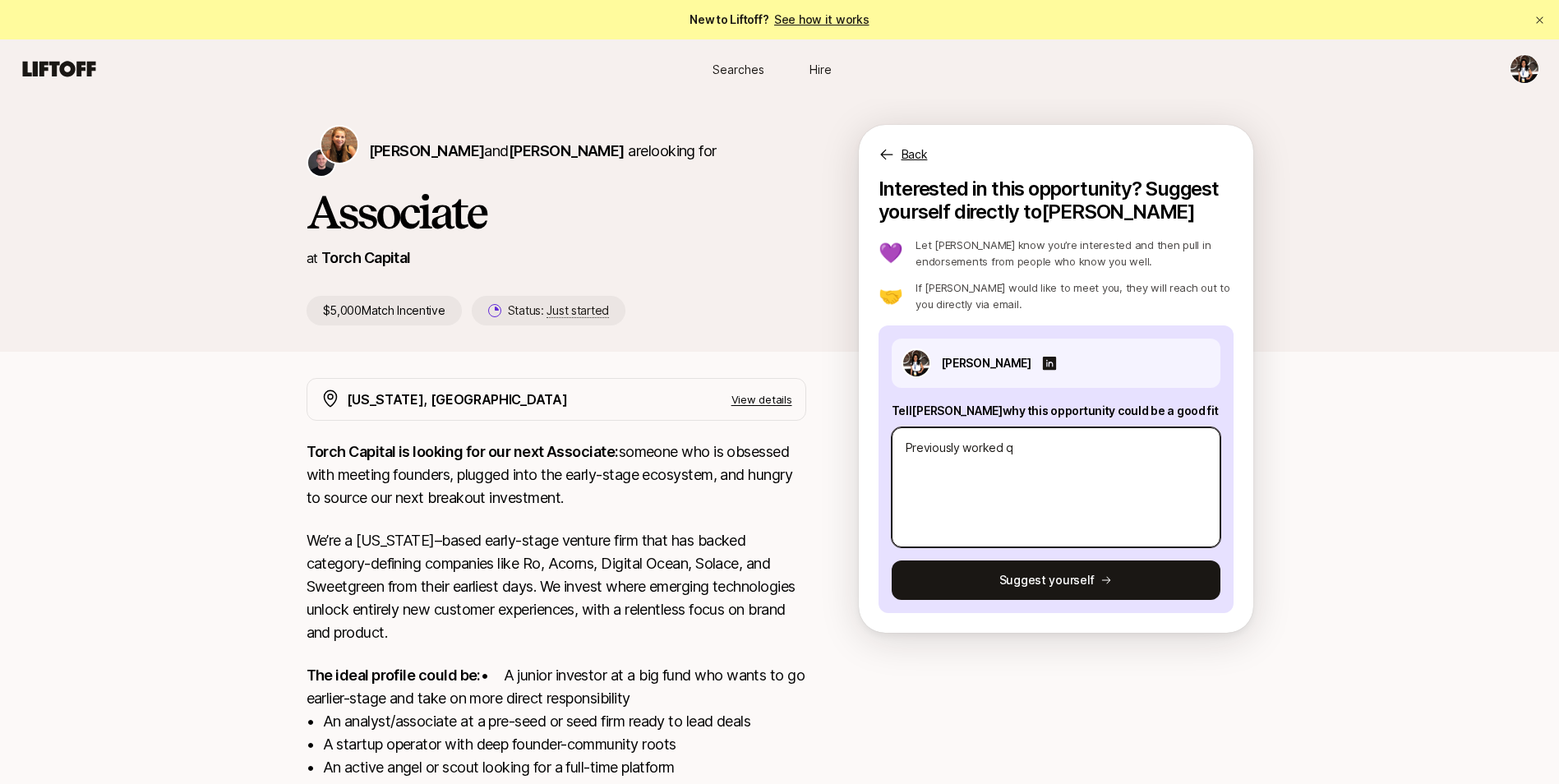
type textarea "Previously worked qa"
type textarea "x"
type textarea "Previously worked qat"
type textarea "x"
type textarea "Previously worked qat"
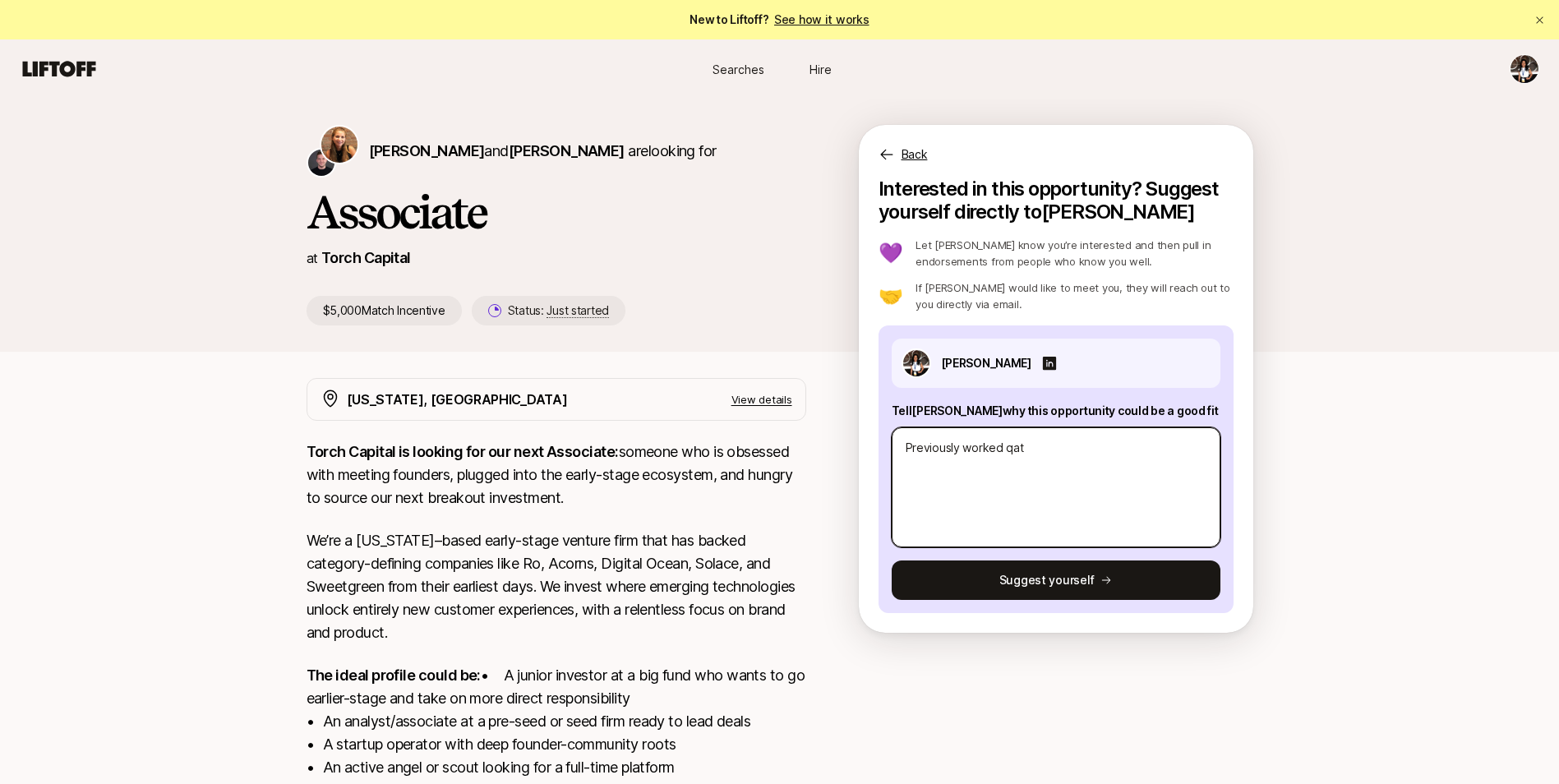
type textarea "x"
type textarea "Previously worked qat"
type textarea "x"
type textarea "Previously worked qa"
type textarea "x"
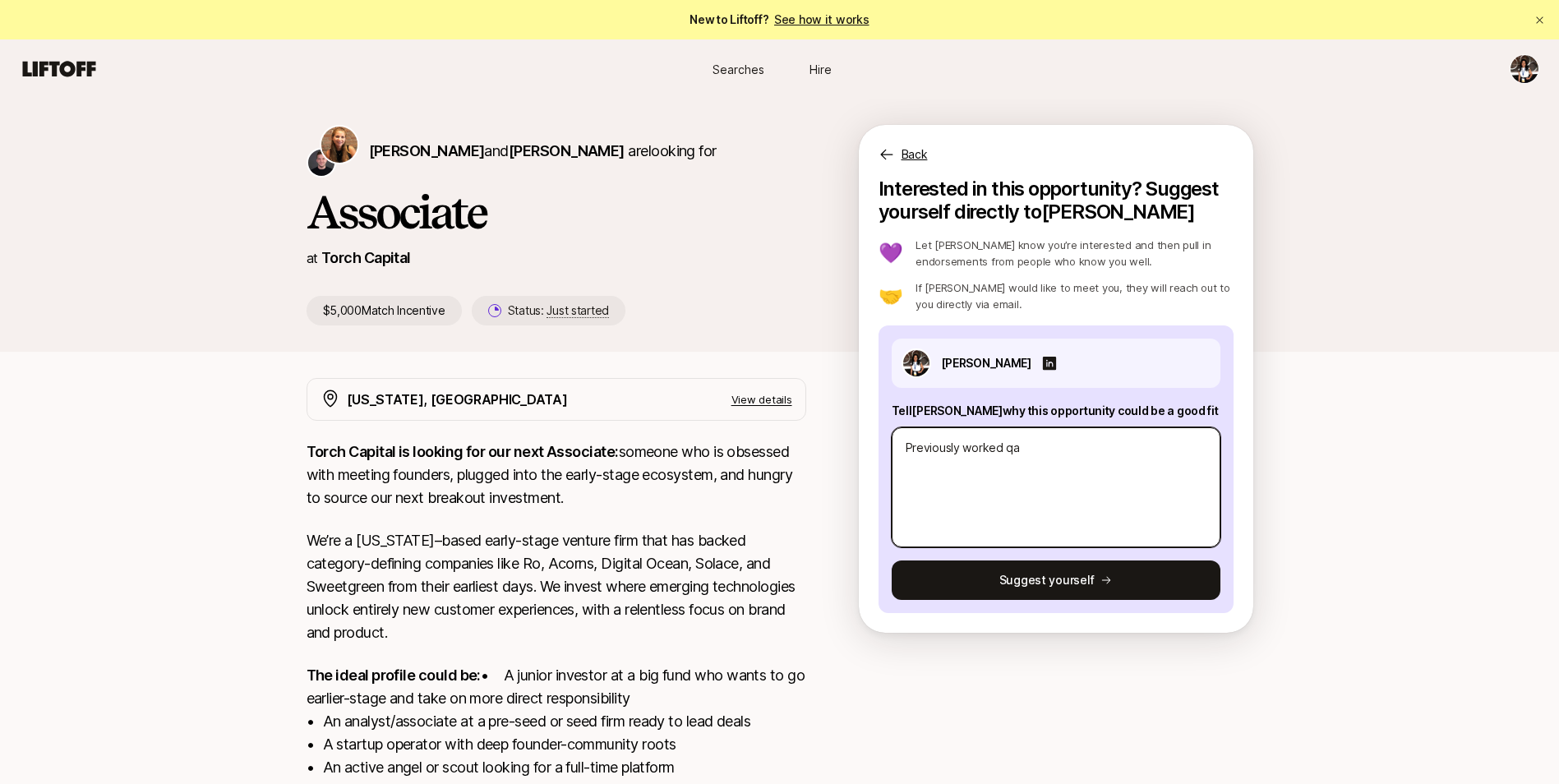
type textarea "Previously worked q"
type textarea "x"
type textarea "Previously worked"
type textarea "x"
type textarea "Previously worked a"
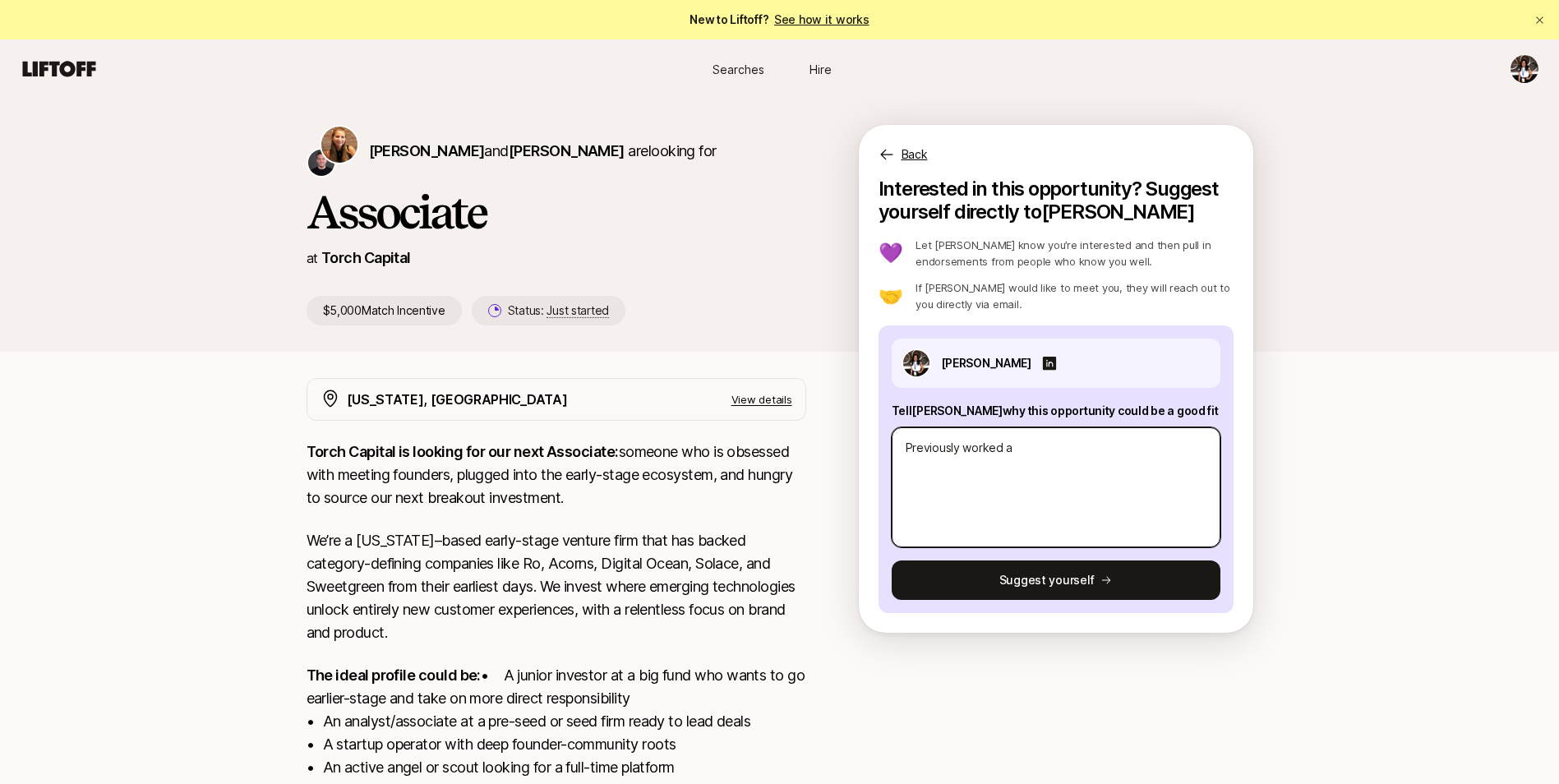
type textarea "x"
type textarea "Previously worked as"
type textarea "x"
type textarea "Previously worked as"
type textarea "x"
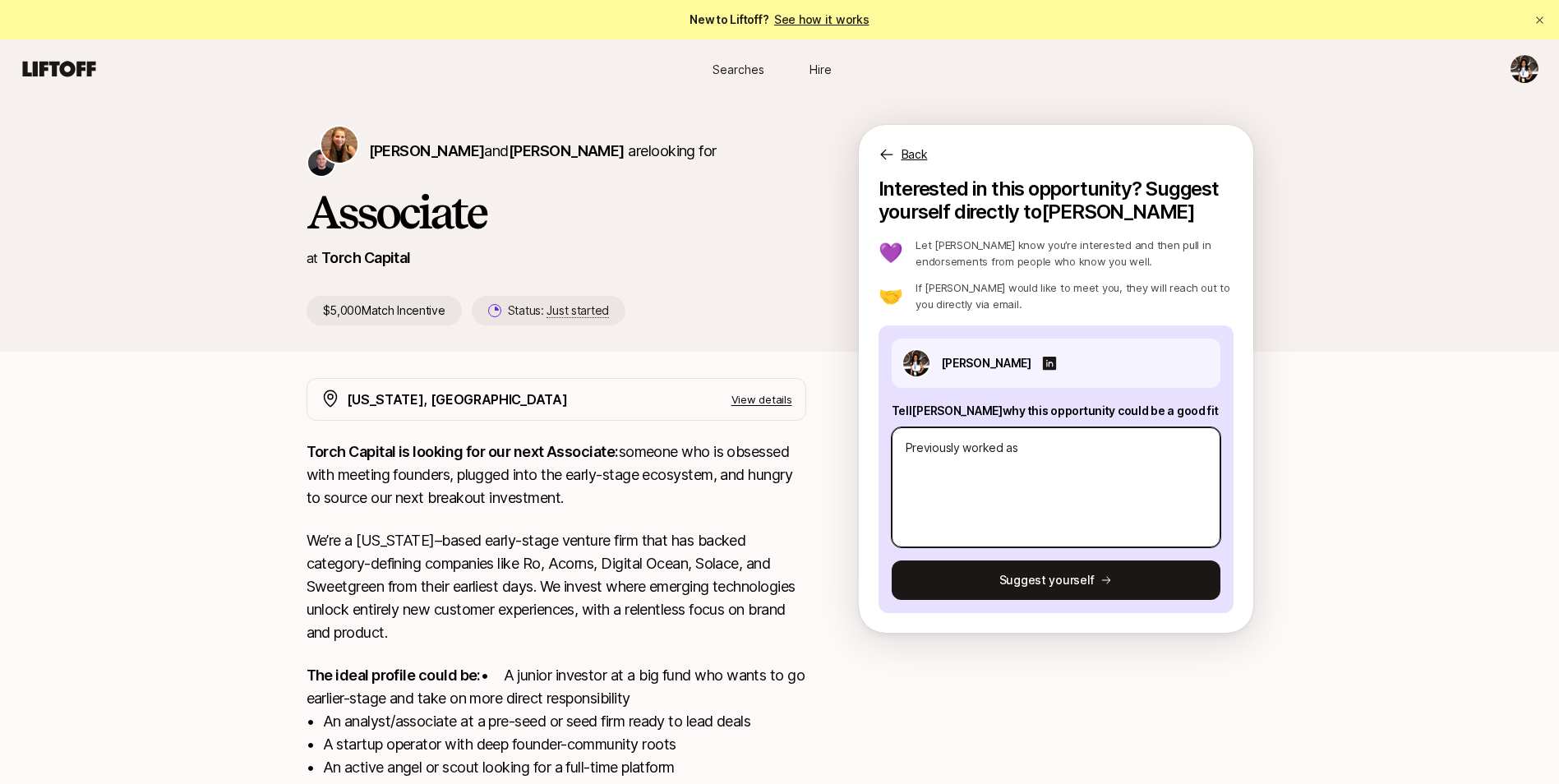
type textarea "Previously worked as a"
type textarea "x"
type textarea "Previously worked as an"
type textarea "x"
type textarea "Previously worked as [PERSON_NAME]"
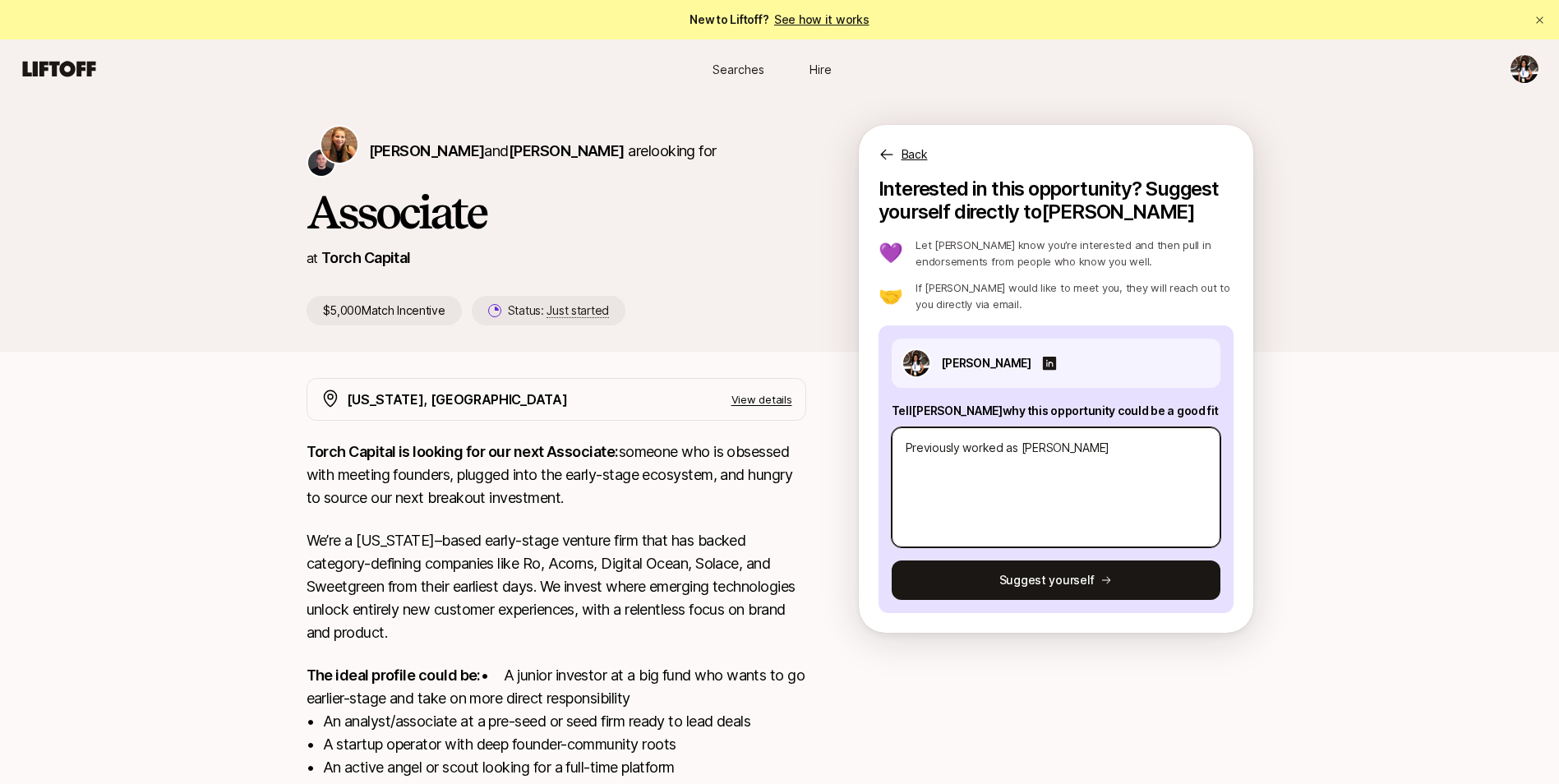
type textarea "x"
type textarea "Previously worked as an"
type textarea "x"
type textarea "Previously worked as an"
type textarea "x"
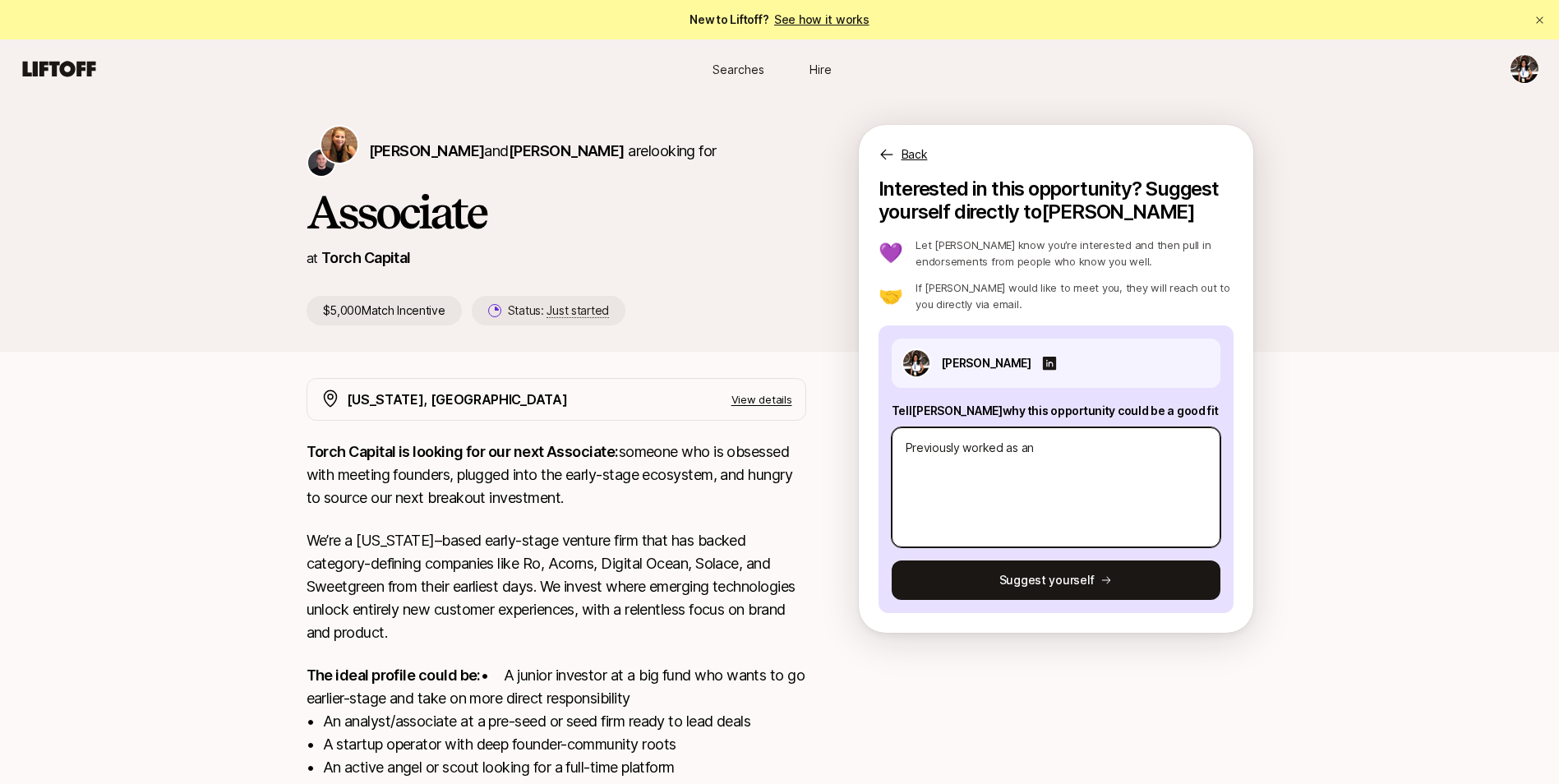
type textarea "Previously worked as an a"
type textarea "x"
type textarea "Previously worked as an an"
type textarea "x"
type textarea "Previously worked as an anl"
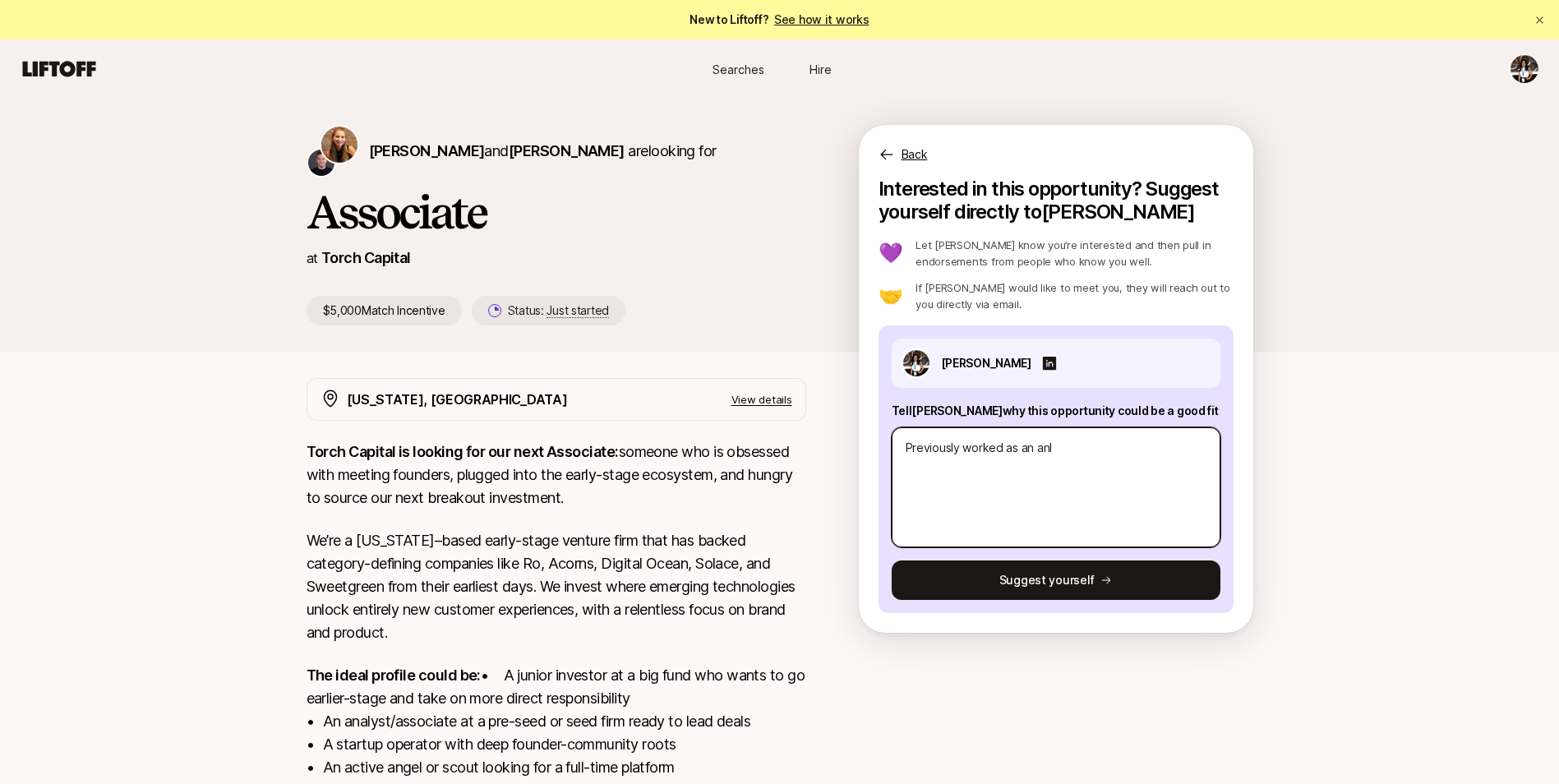
type textarea "x"
type textarea "Previously worked as an an"
type textarea "x"
type textarea "Previously worked as an a"
type textarea "x"
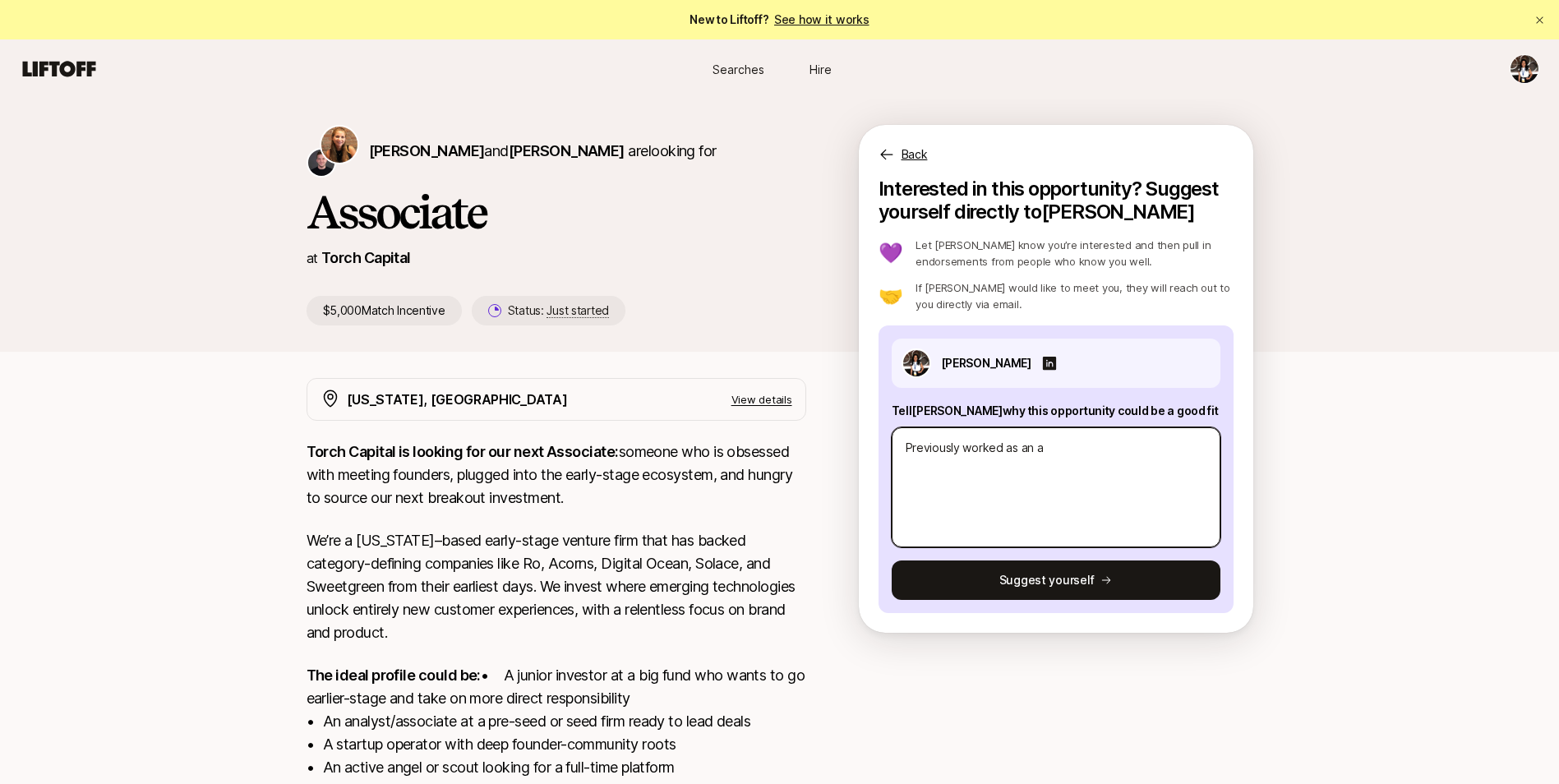
type textarea "Previously worked as an"
type textarea "x"
type textarea "Previously worked as an i"
type textarea "x"
type textarea "Previously worked as an in"
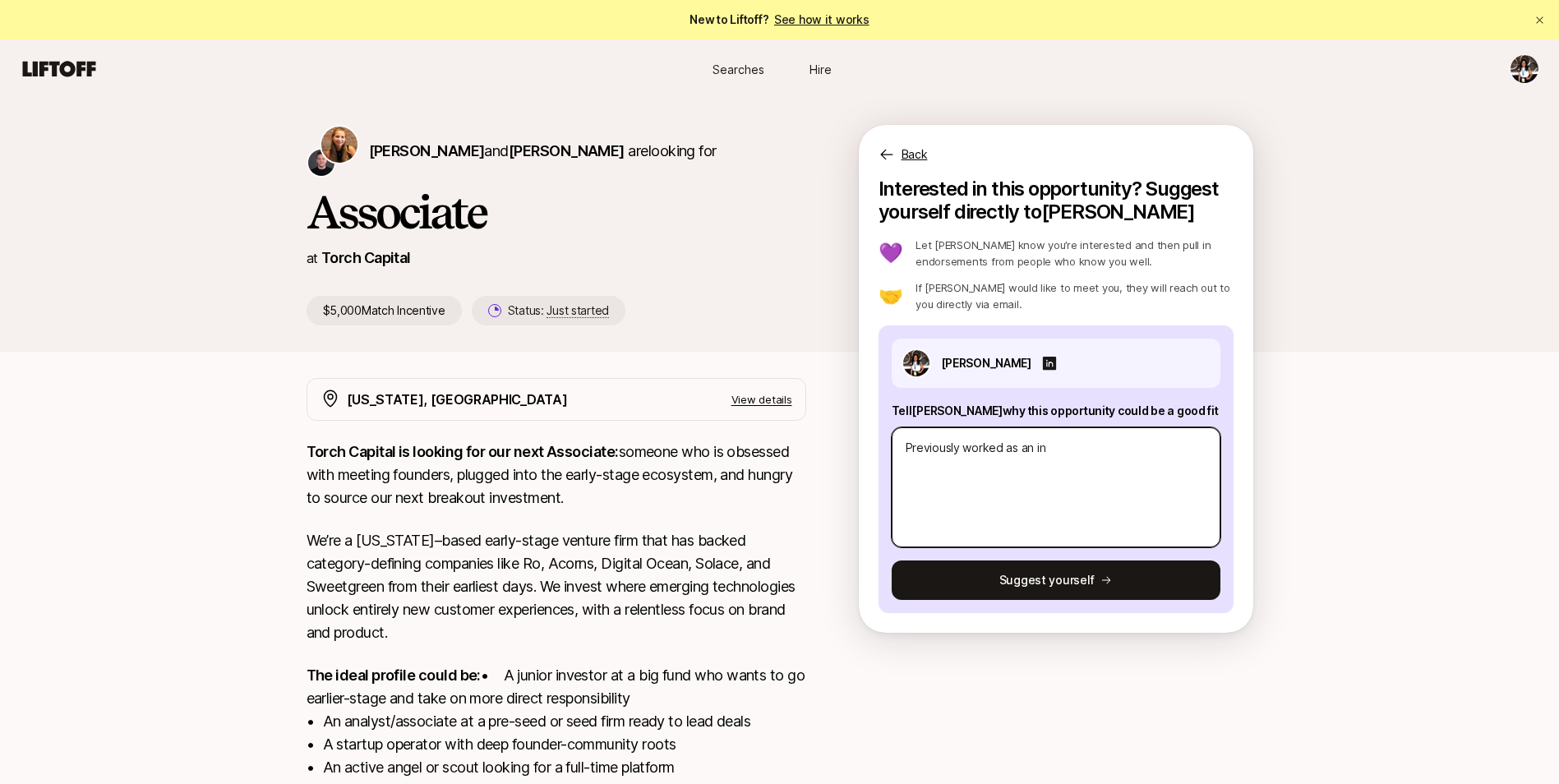
type textarea "x"
type textarea "Previously worked as an inv"
type textarea "x"
type textarea "Previously worked as an inve"
type textarea "x"
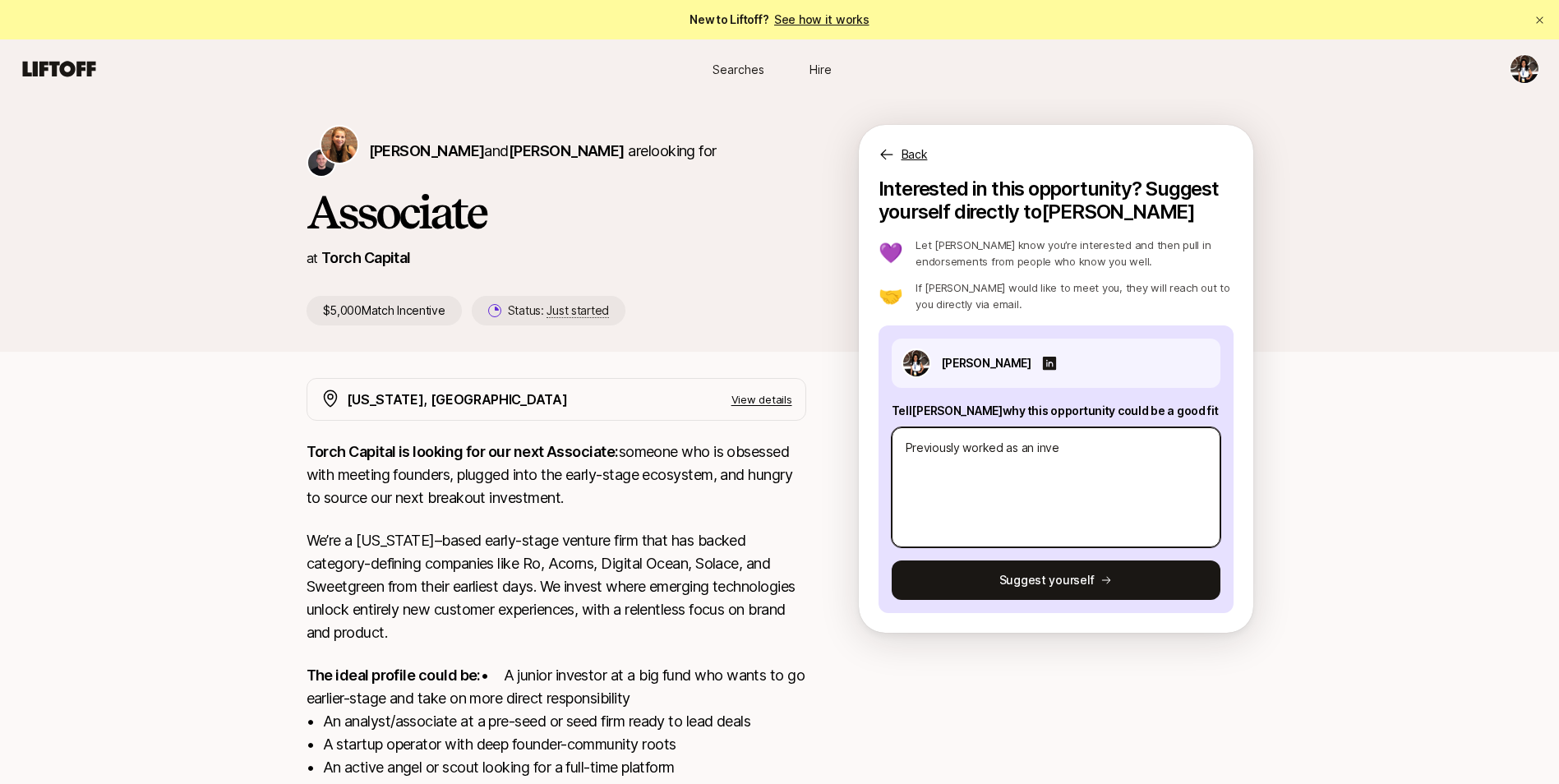
type textarea "Previously worked as an inves"
type textarea "x"
type textarea "Previously worked as an invest"
type textarea "x"
type textarea "Previously worked as an investm"
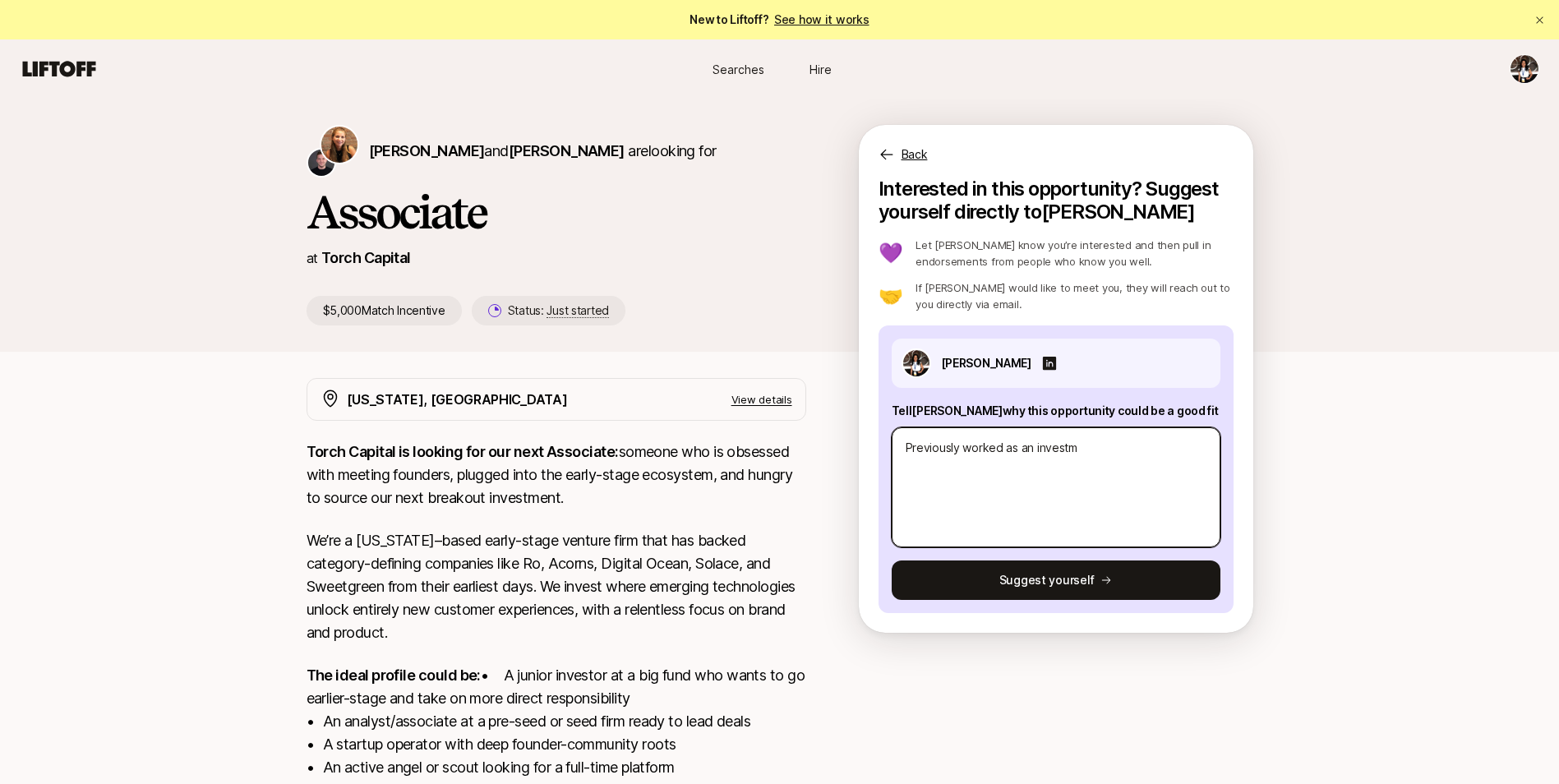
type textarea "x"
type textarea "Previously worked as an investme"
type textarea "x"
type textarea "Previously worked as an investmen"
type textarea "x"
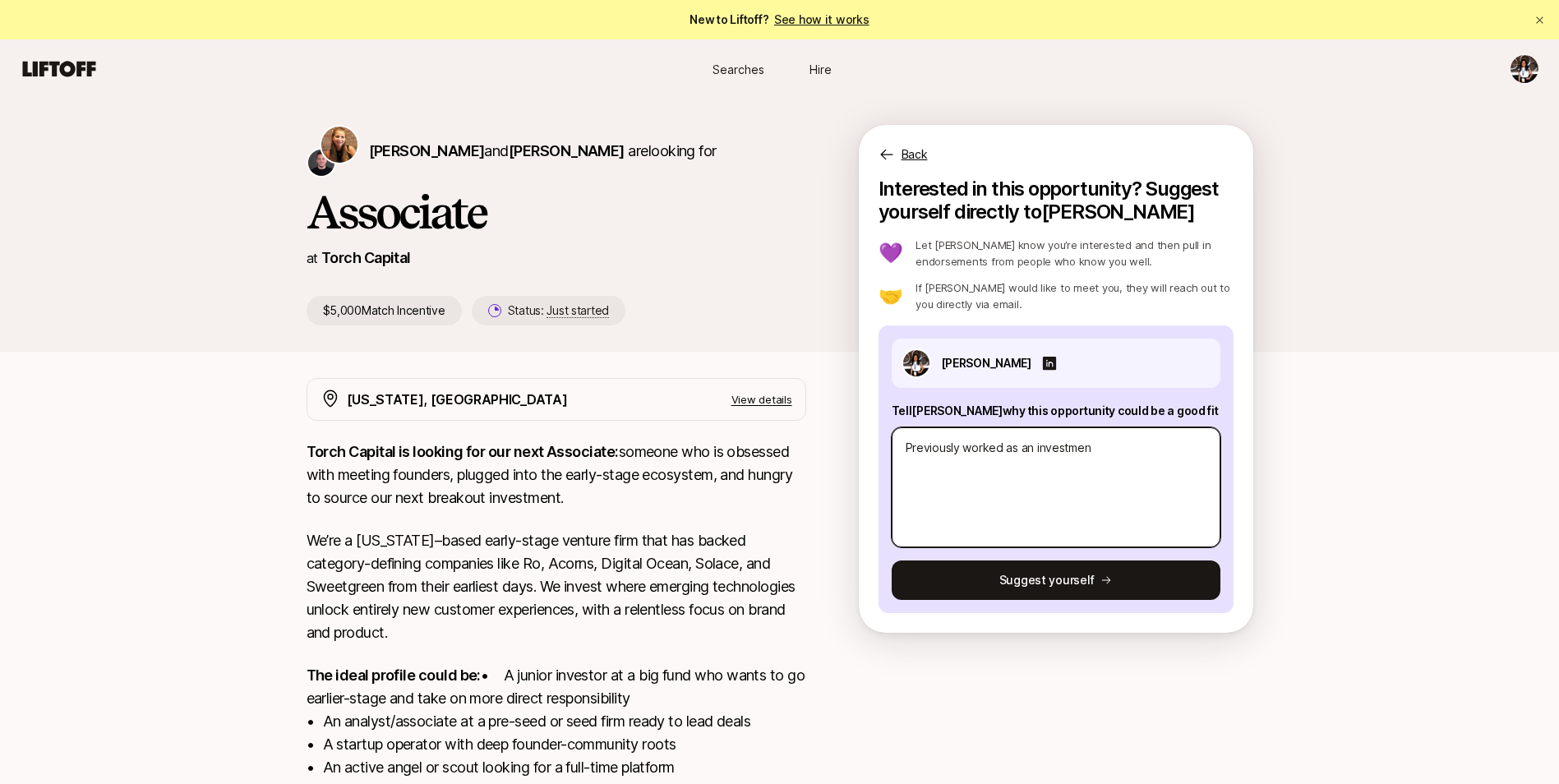
type textarea "Previously worked as an investment"
type textarea "x"
type textarea "Previously worked as an investment"
type textarea "x"
type textarea "Previously worked as an investment a"
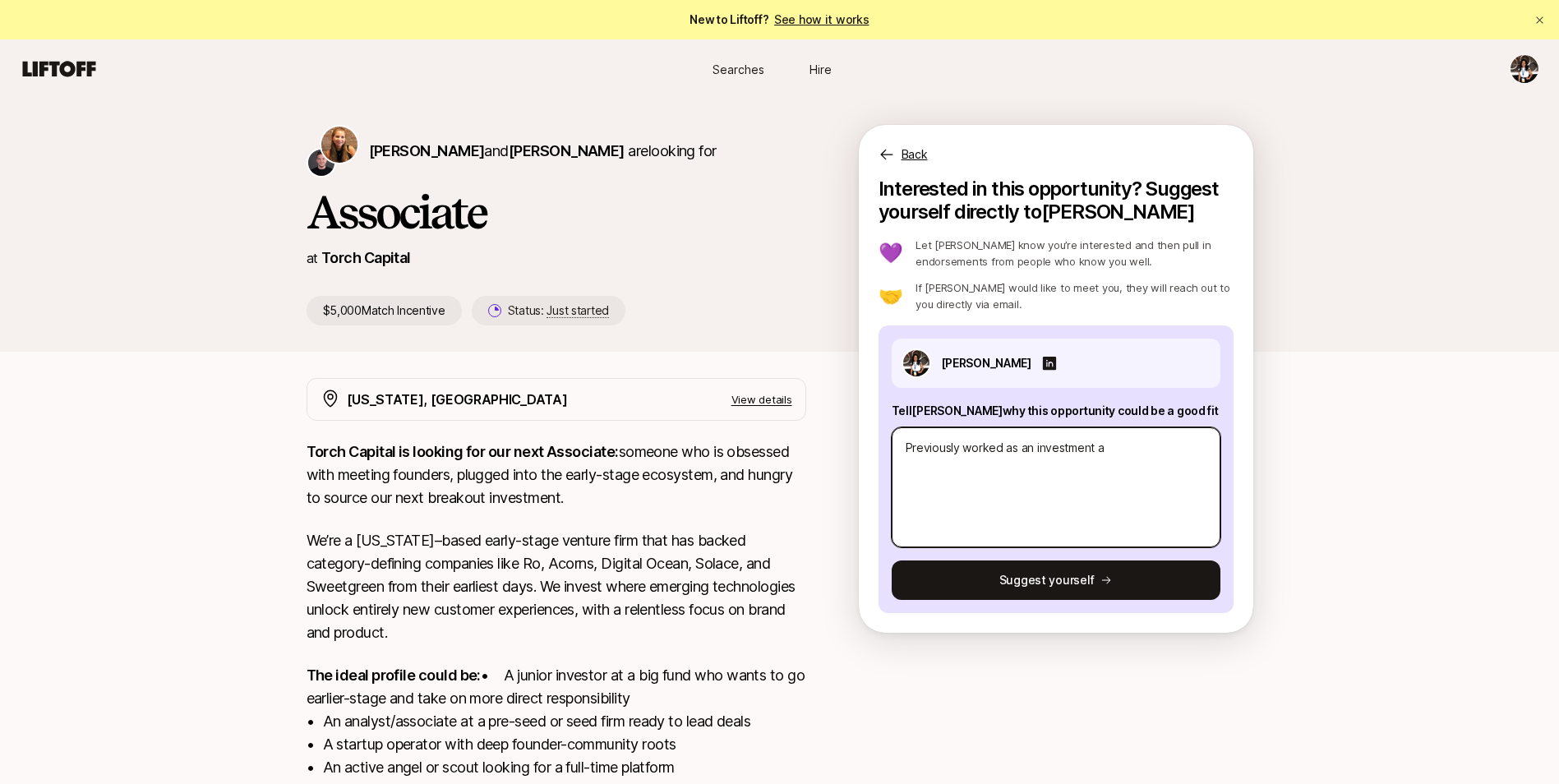
type textarea "x"
type textarea "Previously worked as an investment an"
type textarea "x"
type textarea "Previously worked as an investment [PERSON_NAME]"
type textarea "x"
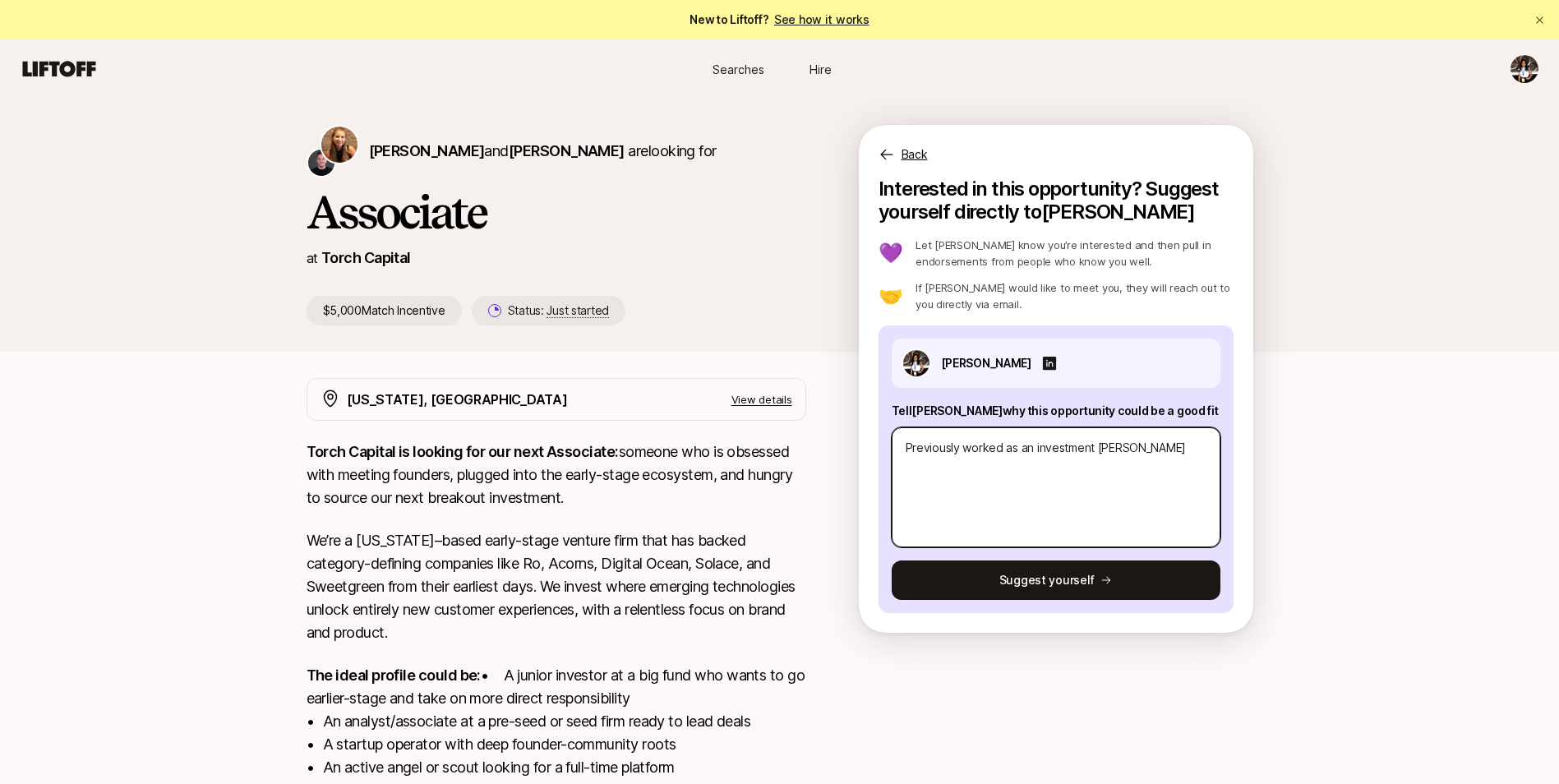
type textarea "Previously worked as an investment anal"
type textarea "x"
type textarea "Previously worked as an investment analy"
type textarea "x"
type textarea "Previously worked as an investment analys"
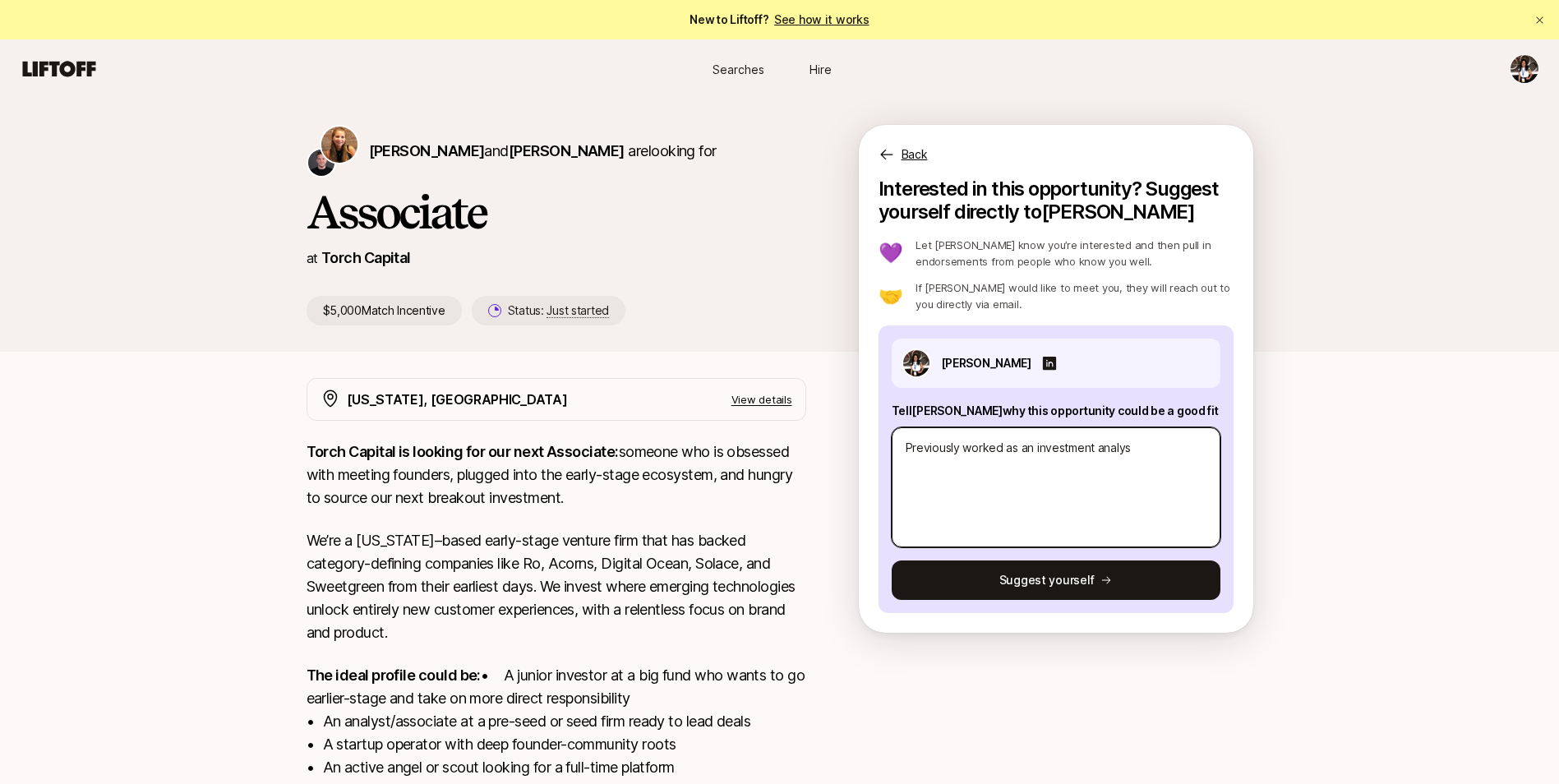
type textarea "x"
type textarea "Previously worked as an investment analyst"
type textarea "x"
type textarea "Previously worked as an investment analyst"
type textarea "x"
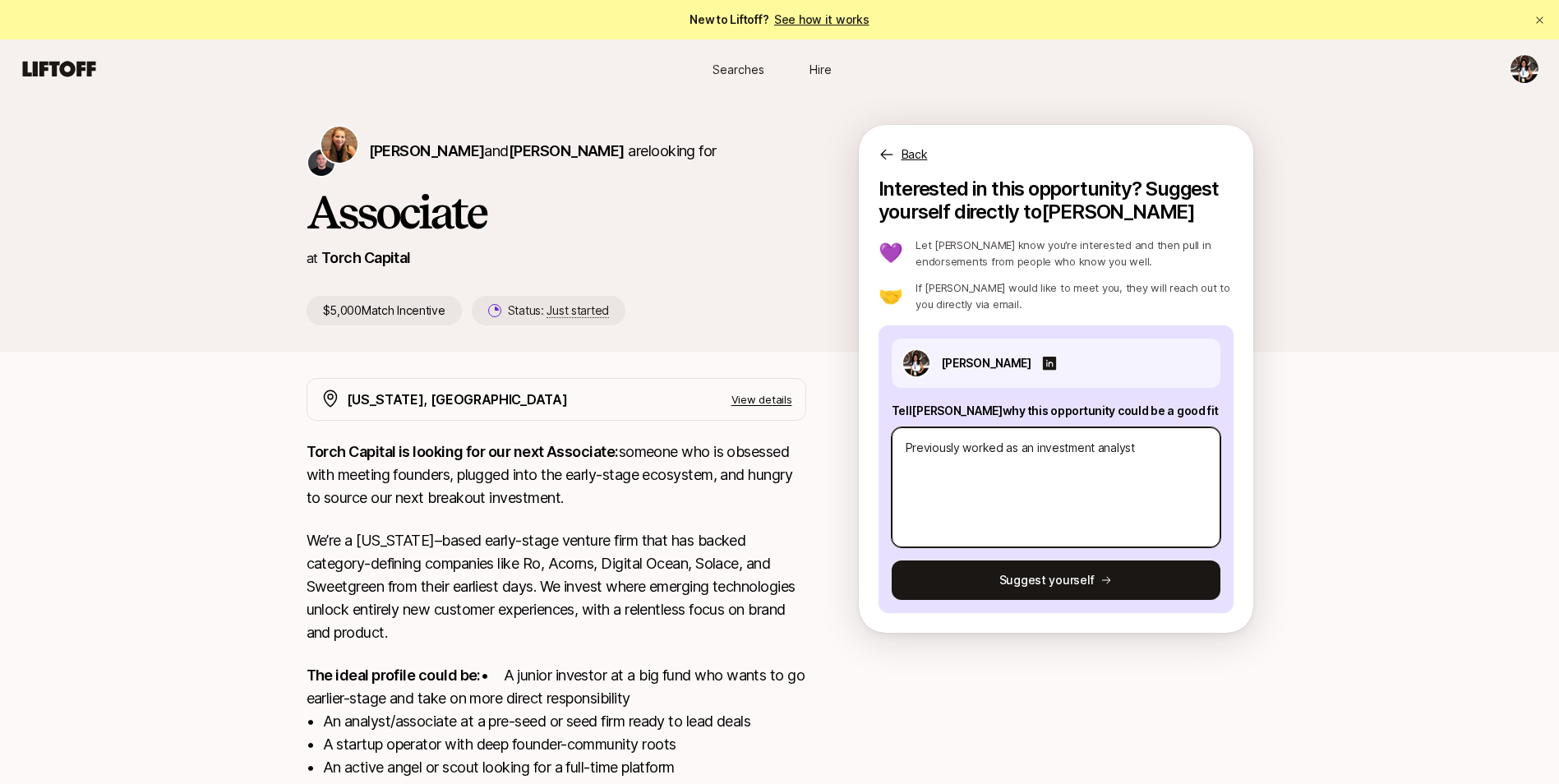
type textarea "Previously worked as an investment analyst a"
type textarea "x"
type textarea "Previously worked as an investment analyst at"
type textarea "x"
type textarea "Previously worked as an investment analyst at"
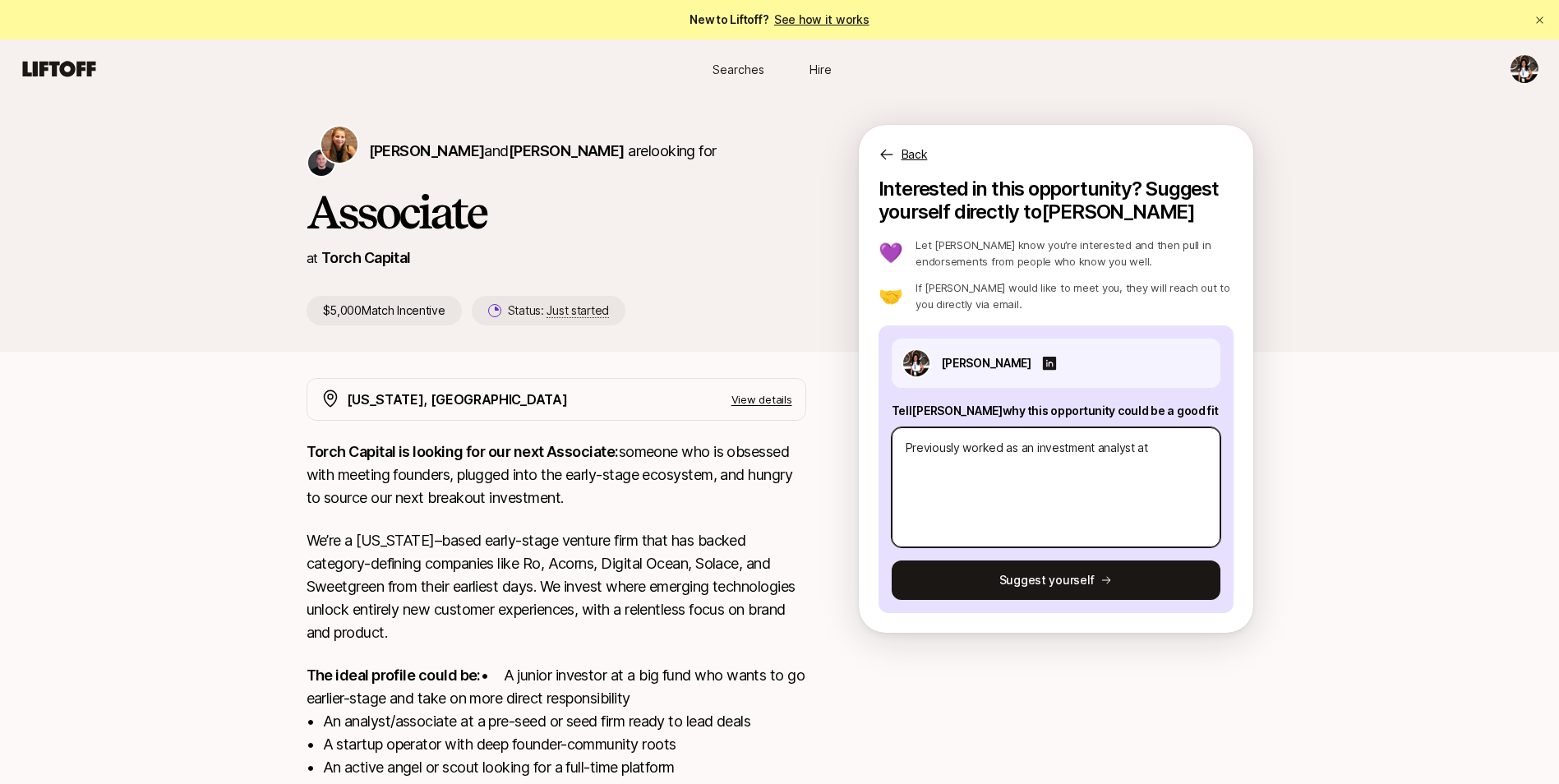
type textarea "x"
type textarea "Previously worked as an investment analyst at H"
type textarea "x"
type textarea "Previously worked as an investment analyst at He"
type textarea "x"
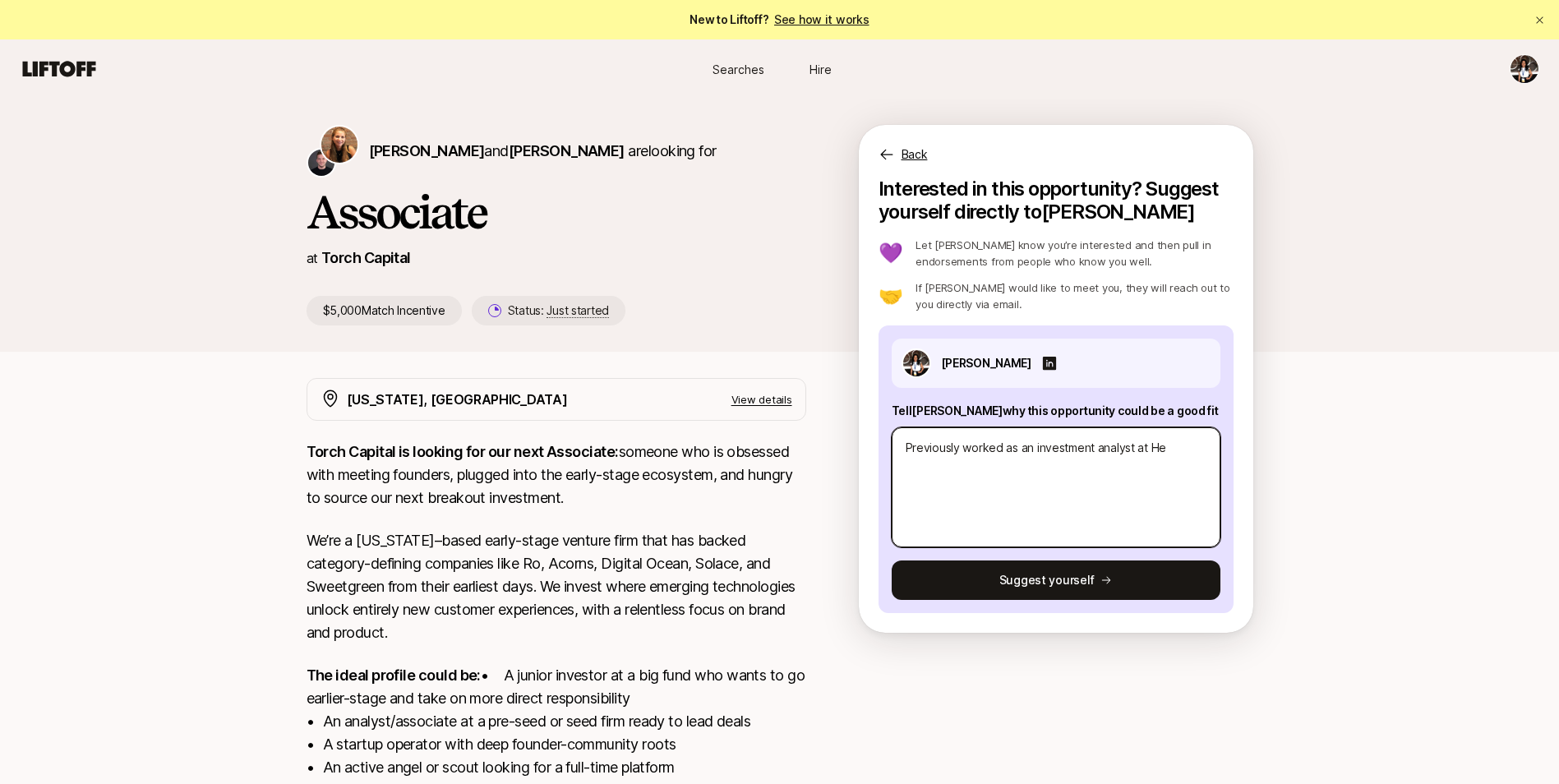
type textarea "Previously worked as an investment analyst at Her"
type textarea "x"
type textarea "Previously worked as an investment analyst at Herc"
type textarea "x"
type textarea "Previously worked as an investment analyst at Hercu"
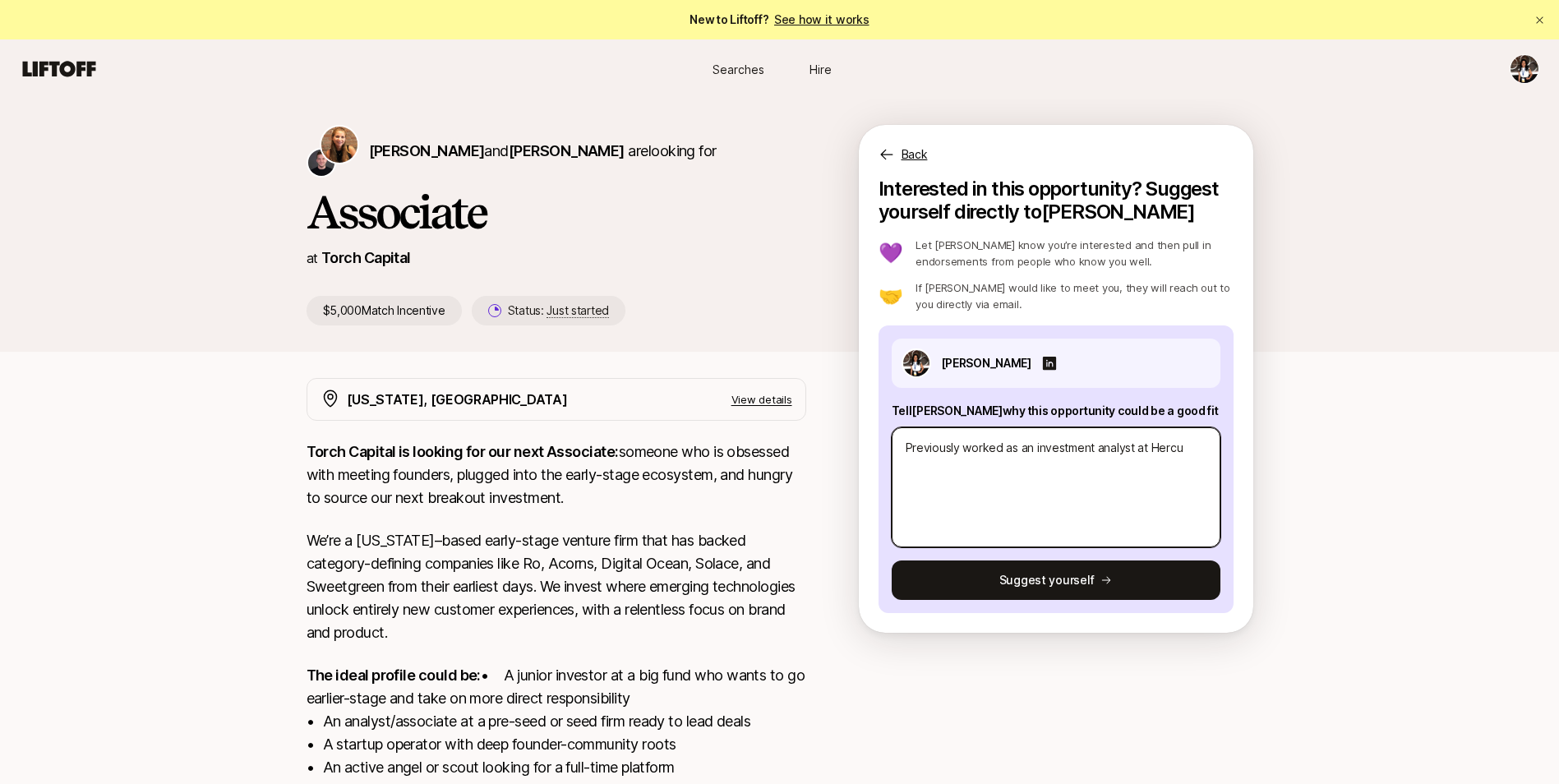
type textarea "x"
type textarea "Previously worked as an investment analyst at Hercul"
type textarea "x"
type textarea "Previously worked as an investment analyst at Hercule"
type textarea "x"
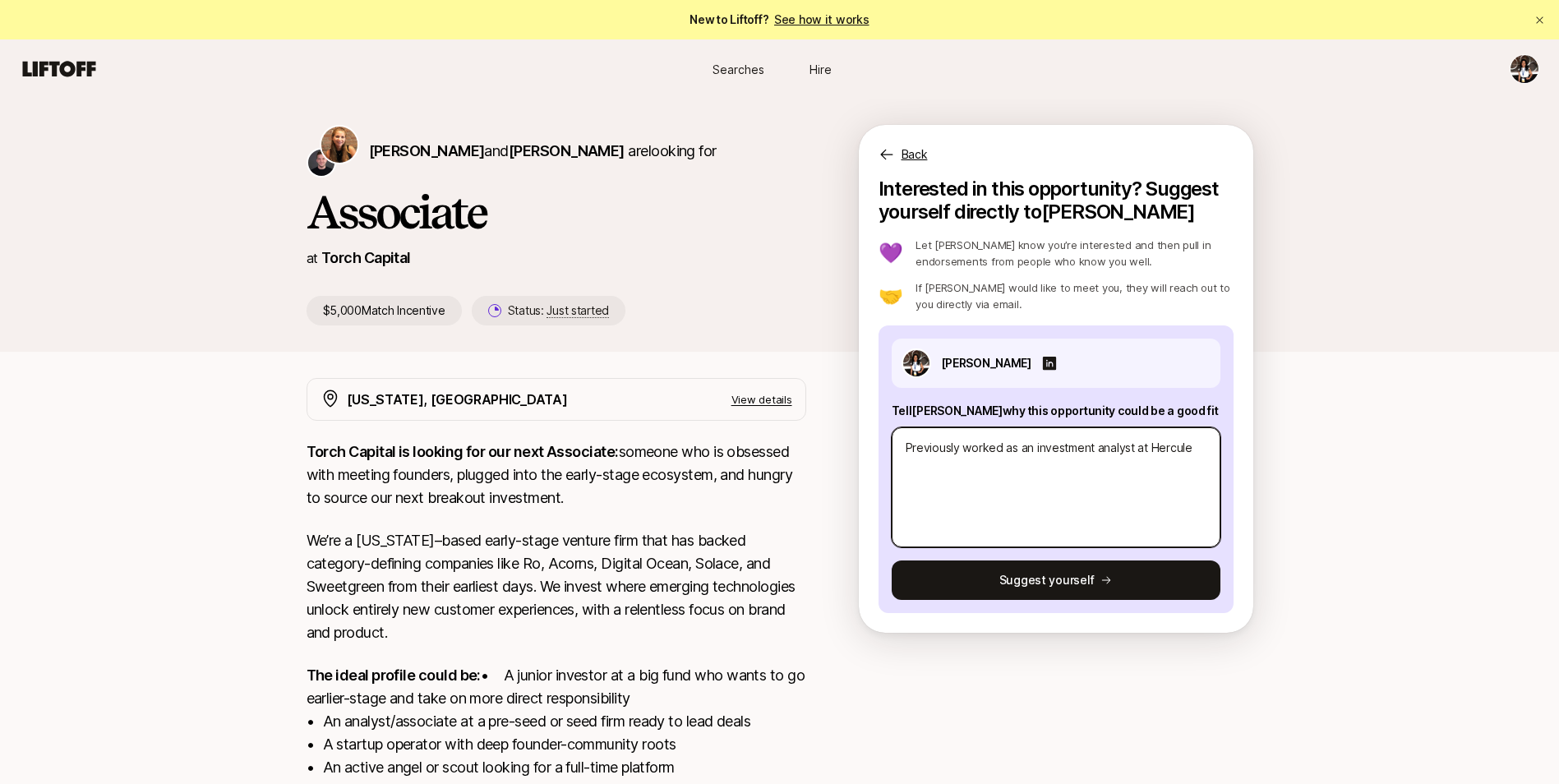
type textarea "Previously worked as an investment analyst at Hercules"
type textarea "x"
type textarea "Previously worked as an investment analyst at Hercules"
type textarea "x"
type textarea "Previously worked as an investment analyst at Hercules C"
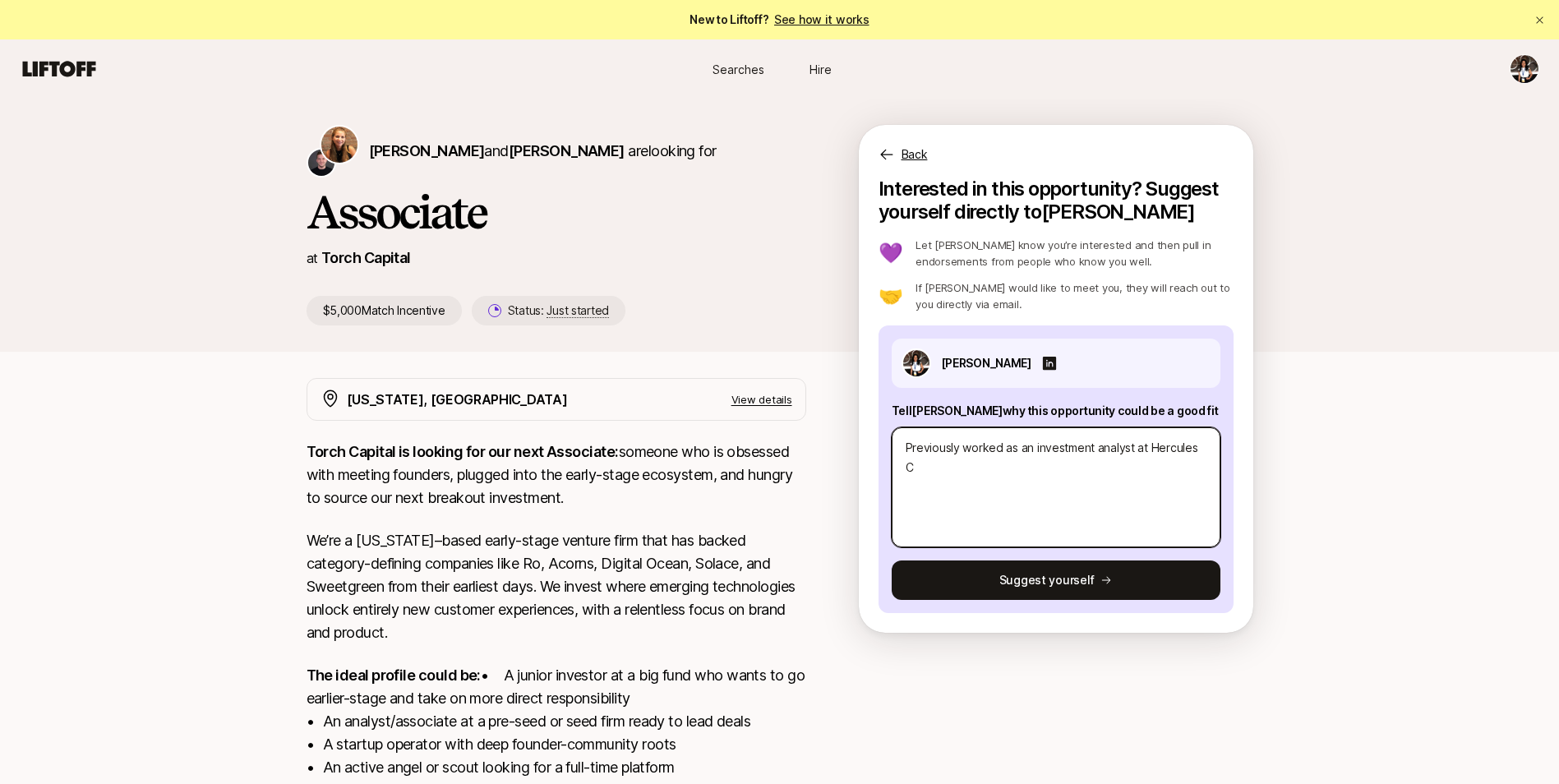
type textarea "x"
type textarea "Previously worked as an investment analyst at Hercules Ca"
type textarea "x"
type textarea "Previously worked as an investment analyst at Hercules Cap"
type textarea "x"
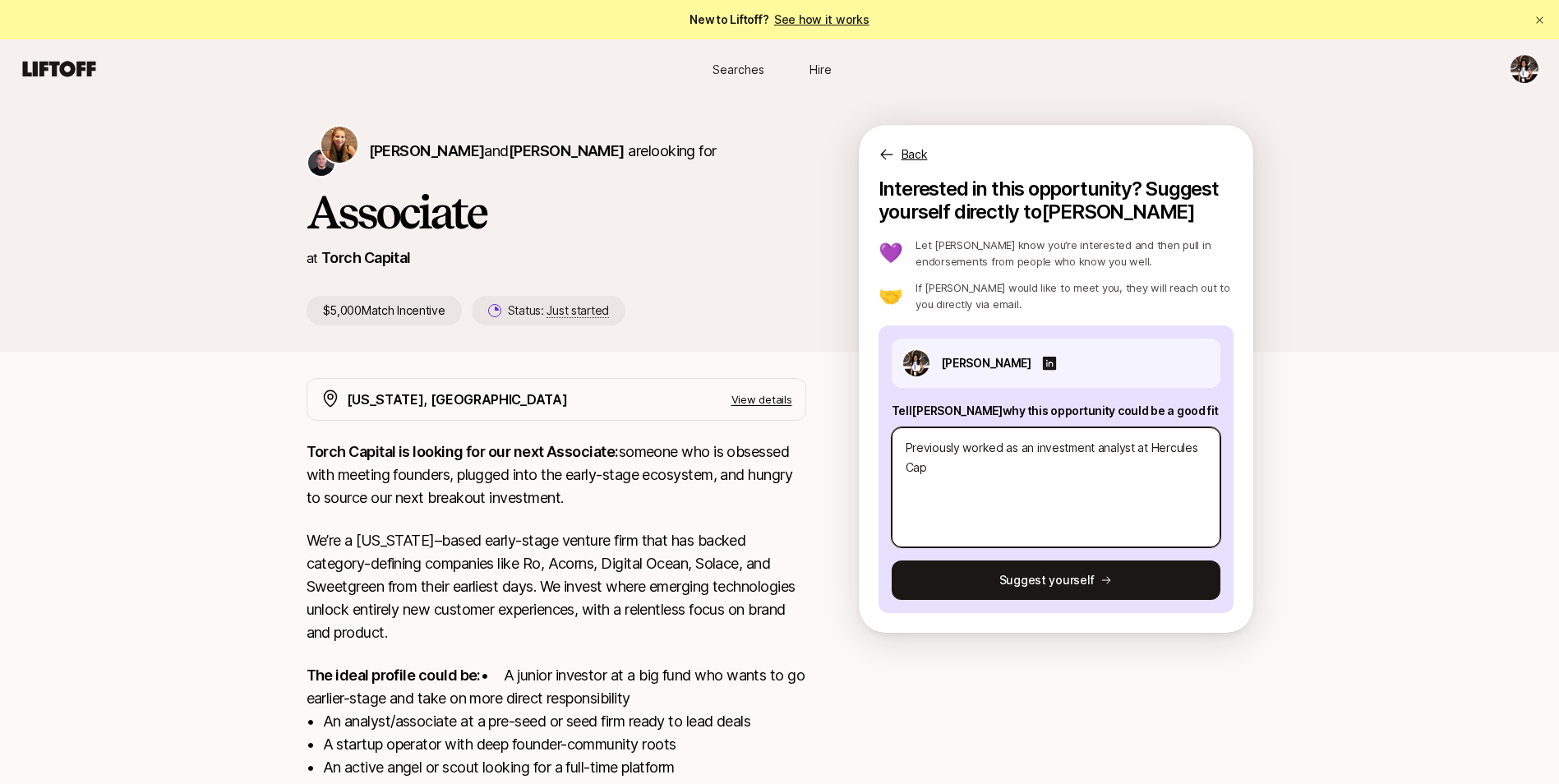
type textarea "Previously worked as an investment analyst at Hercules Capi"
type textarea "x"
type textarea "Previously worked as an investment analyst at Hercules Capit"
type textarea "x"
type textarea "Previously worked as an investment analyst at Hercules Capita"
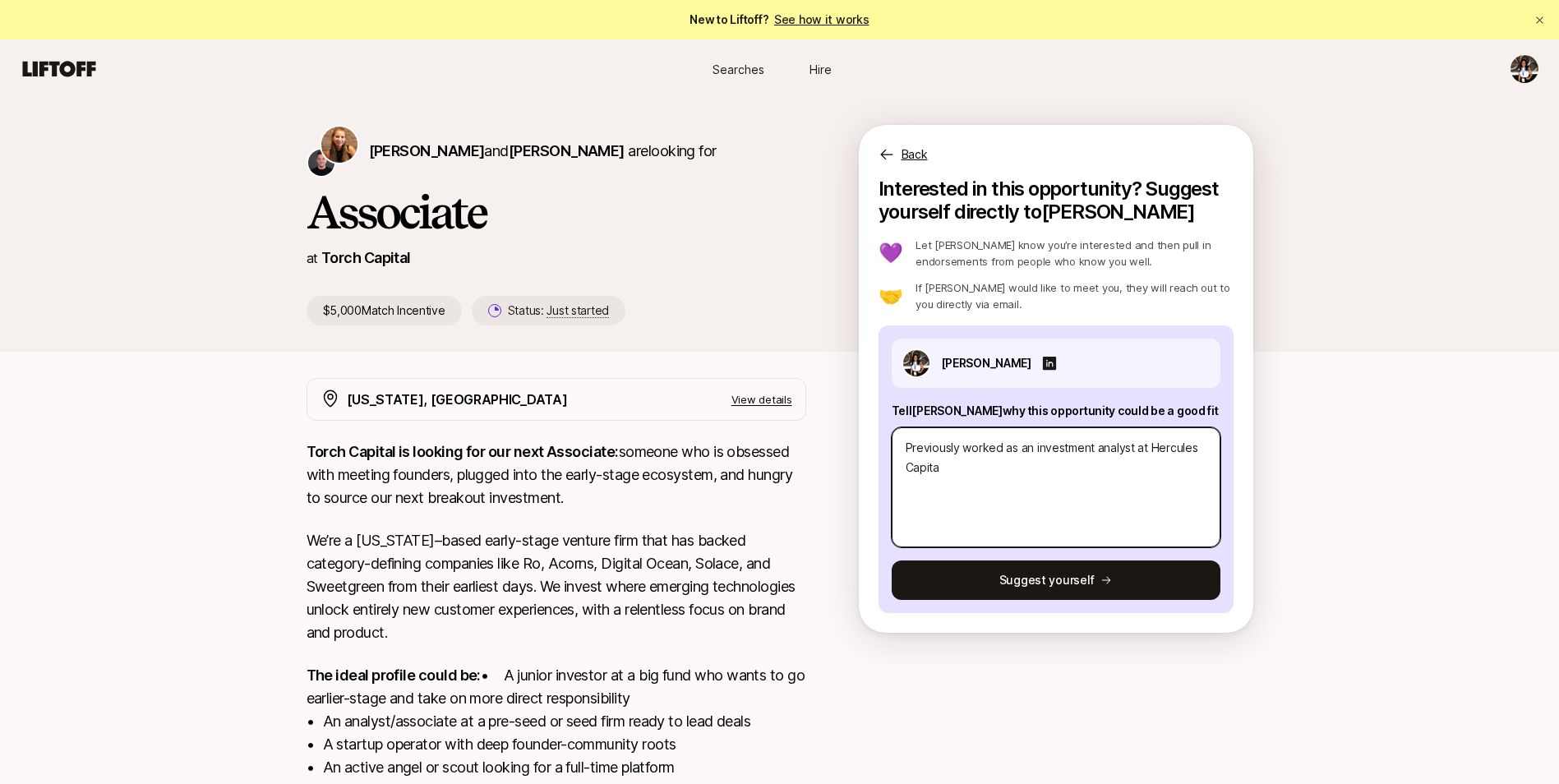
type textarea "x"
type textarea "Previously worked as an investment analyst at Hercules Capital"
type textarea "x"
type textarea "Previously worked as an investment analyst at Hercules Capital"
type textarea "x"
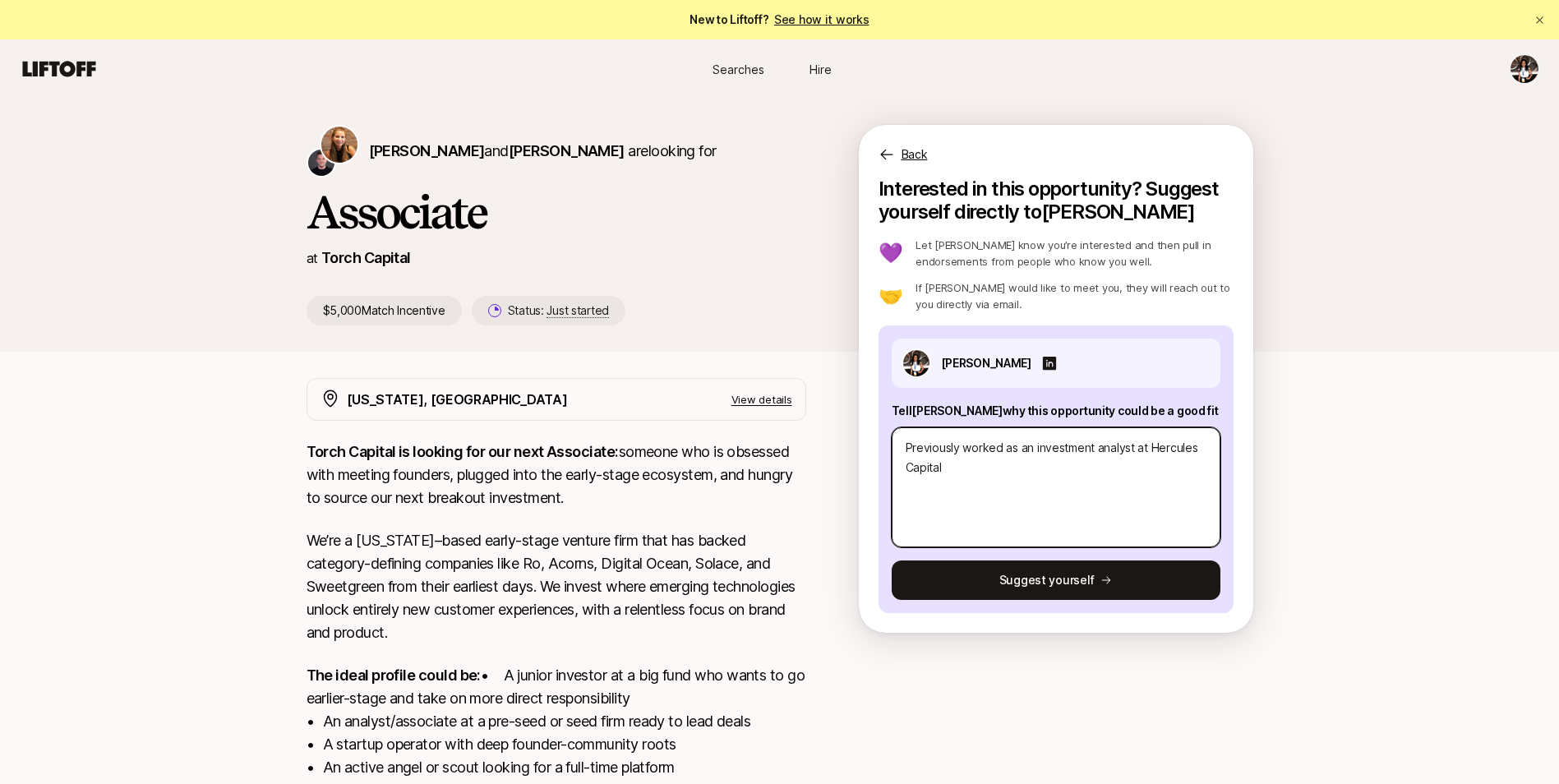
type textarea "Previously worked as an investment analyst at Hercules Capital a"
type textarea "x"
type textarea "Previously worked as an investment analyst at Hercules Capital an"
type textarea "x"
type textarea "Previously worked as an investment analyst at Hercules Capital and"
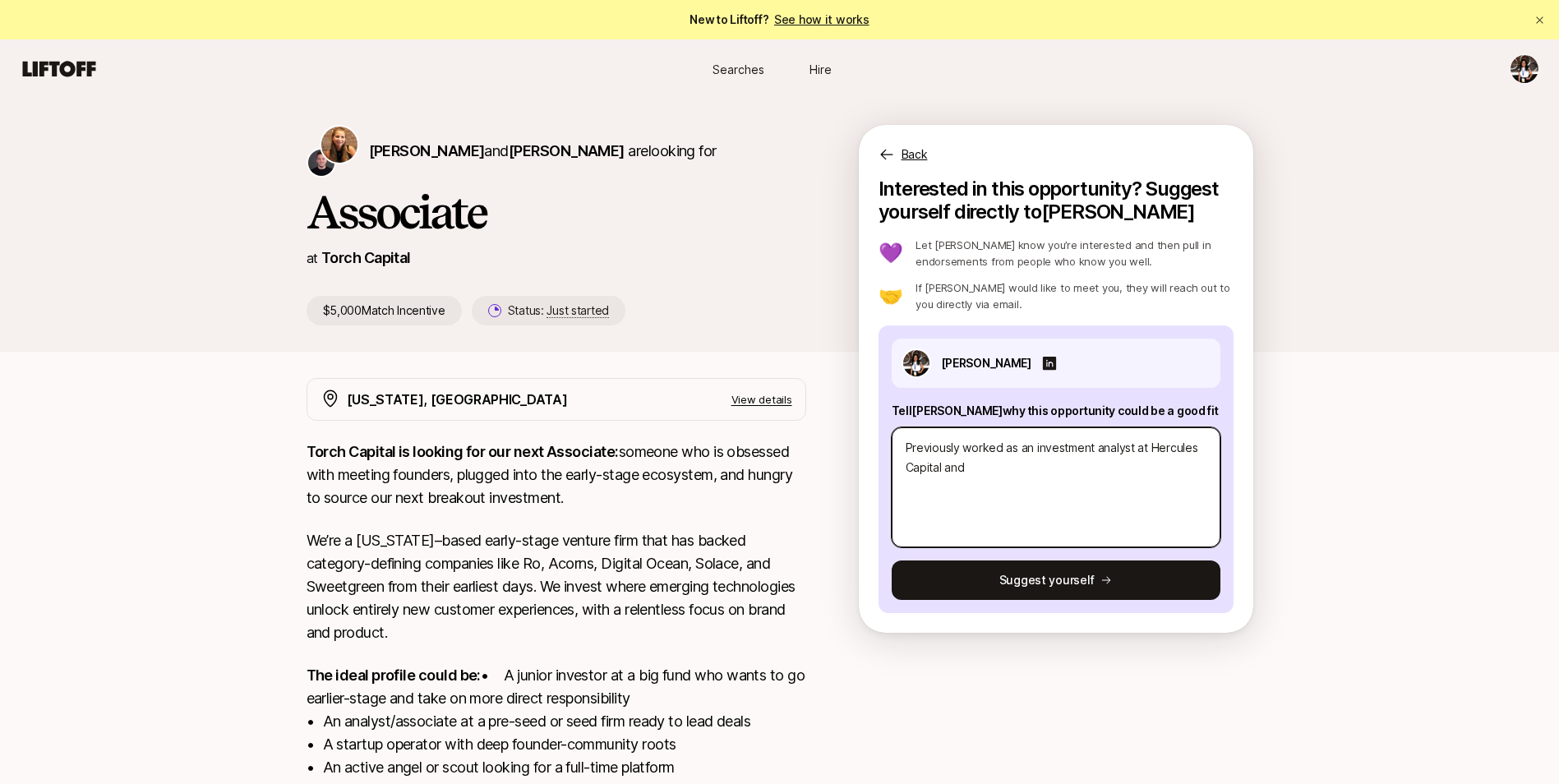
type textarea "x"
type textarea "Previously worked as an investment analyst at Hercules Capital and"
type textarea "x"
type textarea "Previously worked as an investment analyst at Hercules Capital and c"
type textarea "x"
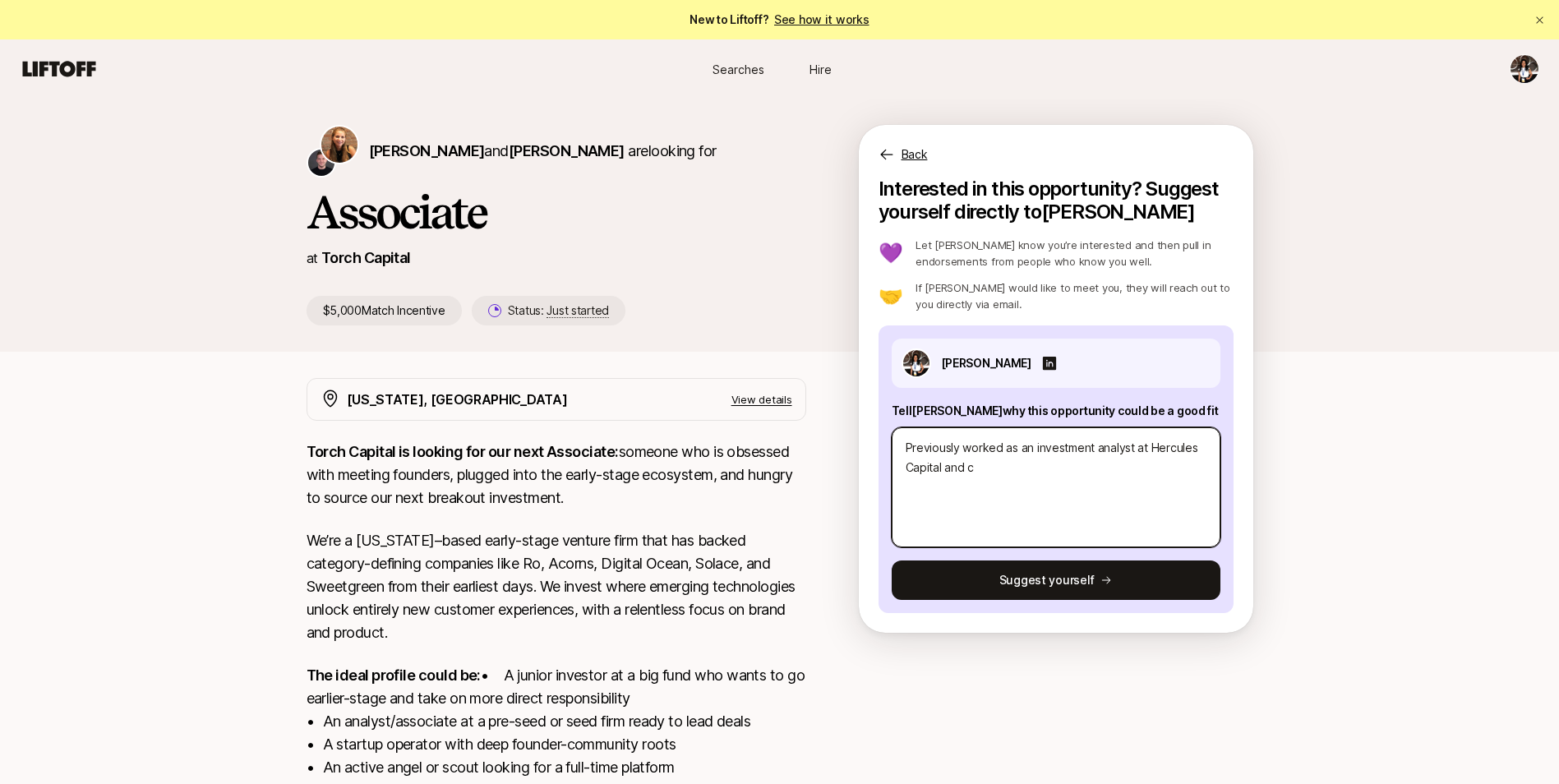
type textarea "Previously worked as an investment analyst at Hercules Capital and cu"
type textarea "x"
type textarea "Previously worked as an investment analyst at Hercules Capital and cur"
type textarea "x"
type textarea "Previously worked as an investment analyst at Hercules Capital and curr"
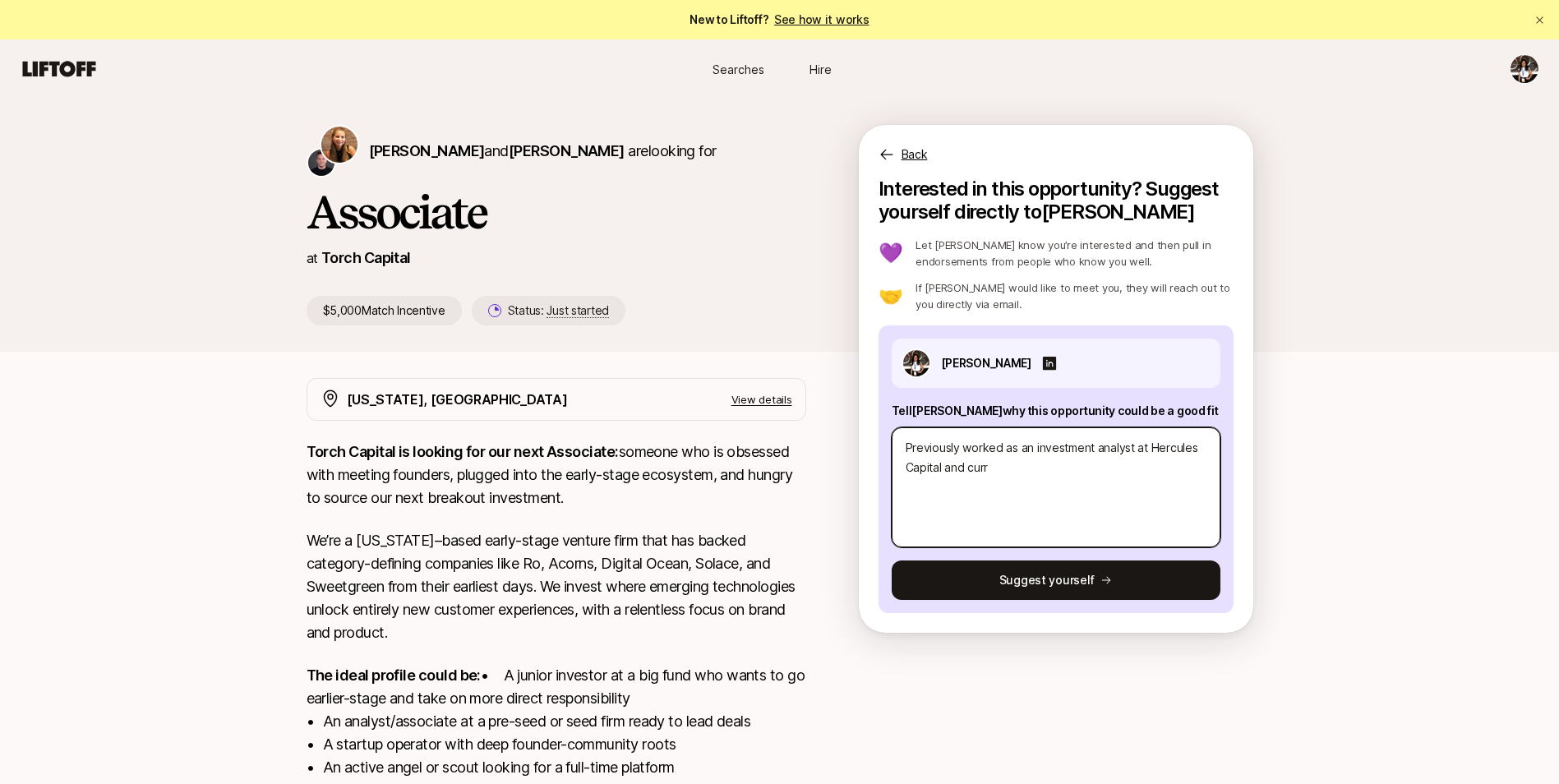
type textarea "x"
type textarea "Previously worked as an investment analyst at Hercules Capital and curre"
type textarea "x"
type textarea "Previously worked as an investment analyst at Hercules Capital and curren"
type textarea "x"
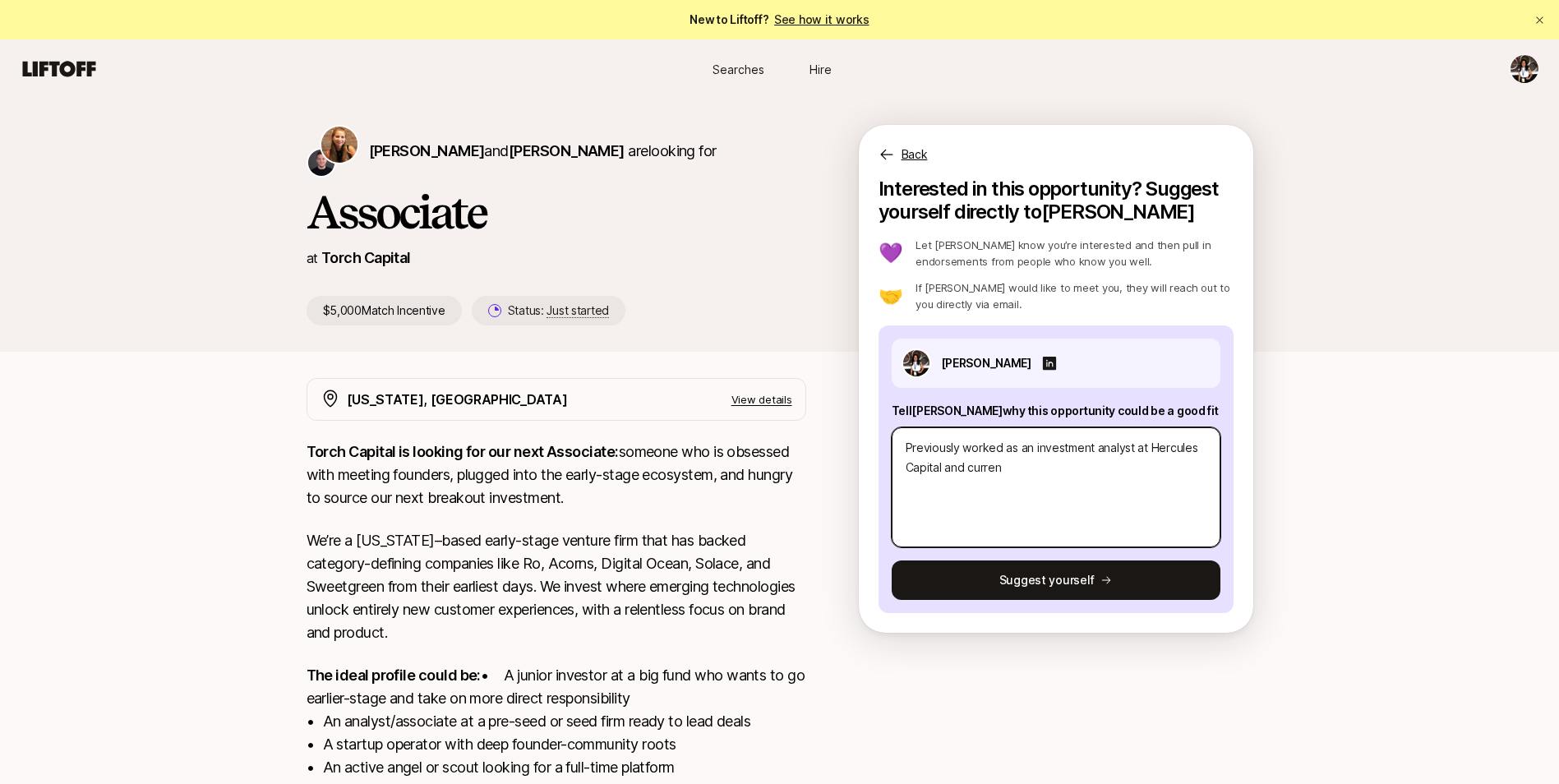
type textarea "Previously worked as an investment analyst at Hercules Capital and current"
type textarea "x"
type textarea "Previously worked as an investment analyst at Hercules Capital and currentl"
type textarea "x"
type textarea "Previously worked as an investment analyst at Hercules Capital and currently"
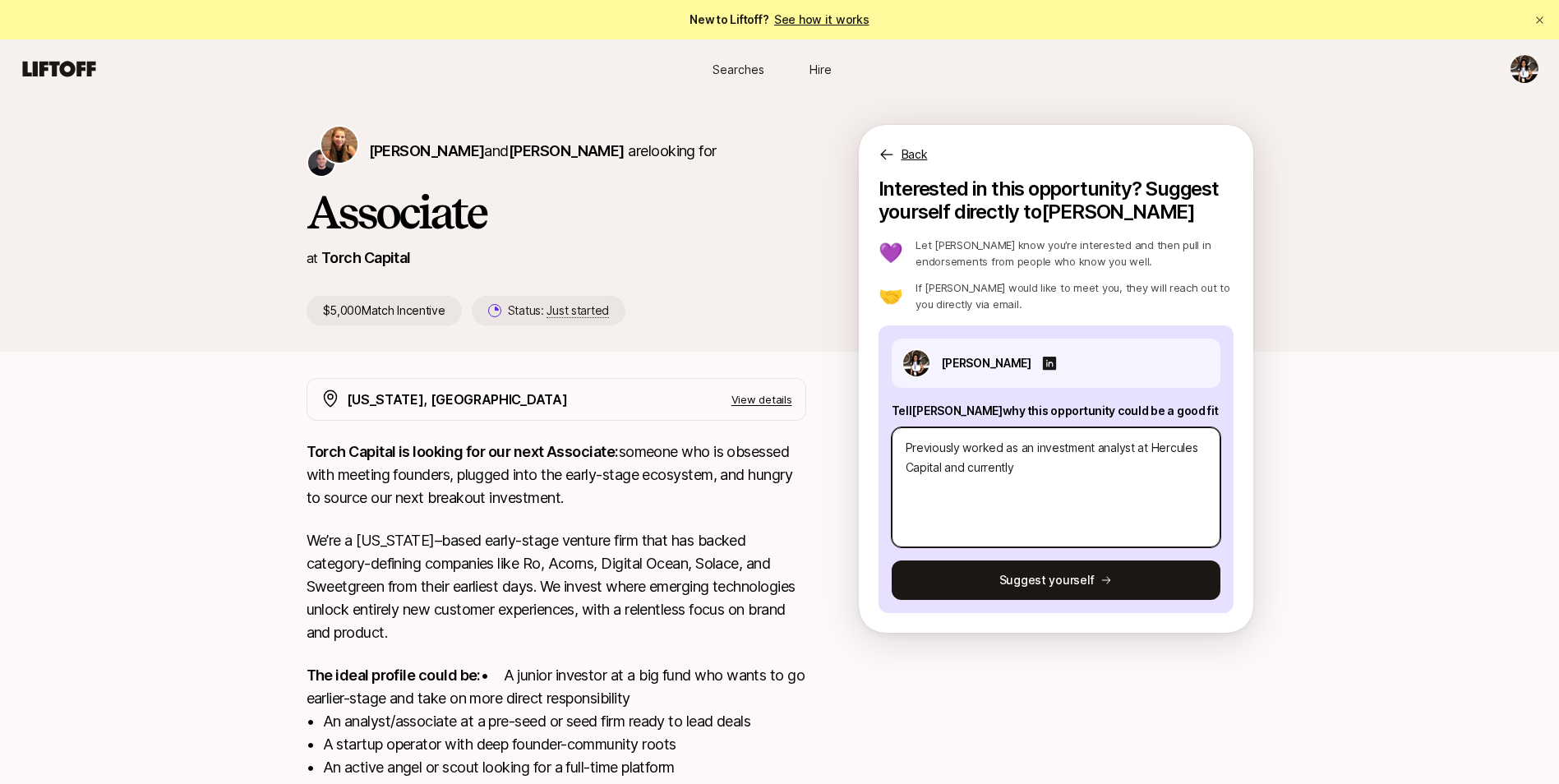
type textarea "x"
type textarea "Previously worked as an investment analyst at Hercules Capital and currently"
type textarea "x"
type textarea "Previously worked as an investment analyst at Hercules Capital and currently s"
type textarea "x"
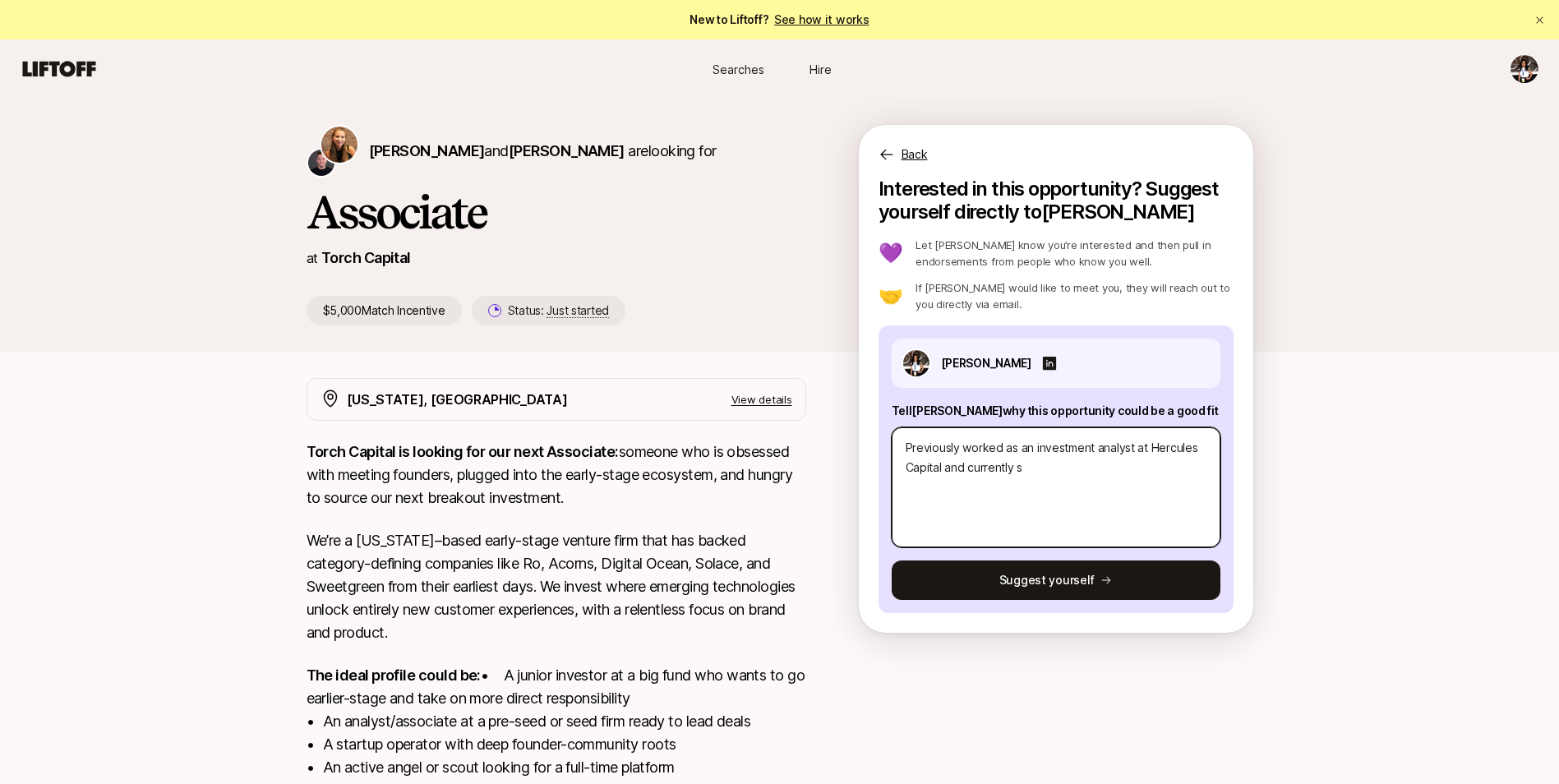
type textarea "Previously worked as an investment analyst at Hercules Capital and currently su"
type textarea "x"
type textarea "Previously worked as an investment analyst at Hercules Capital and currently sup"
type textarea "x"
type textarea "Previously worked as an investment analyst at Hercules Capital and currently su…"
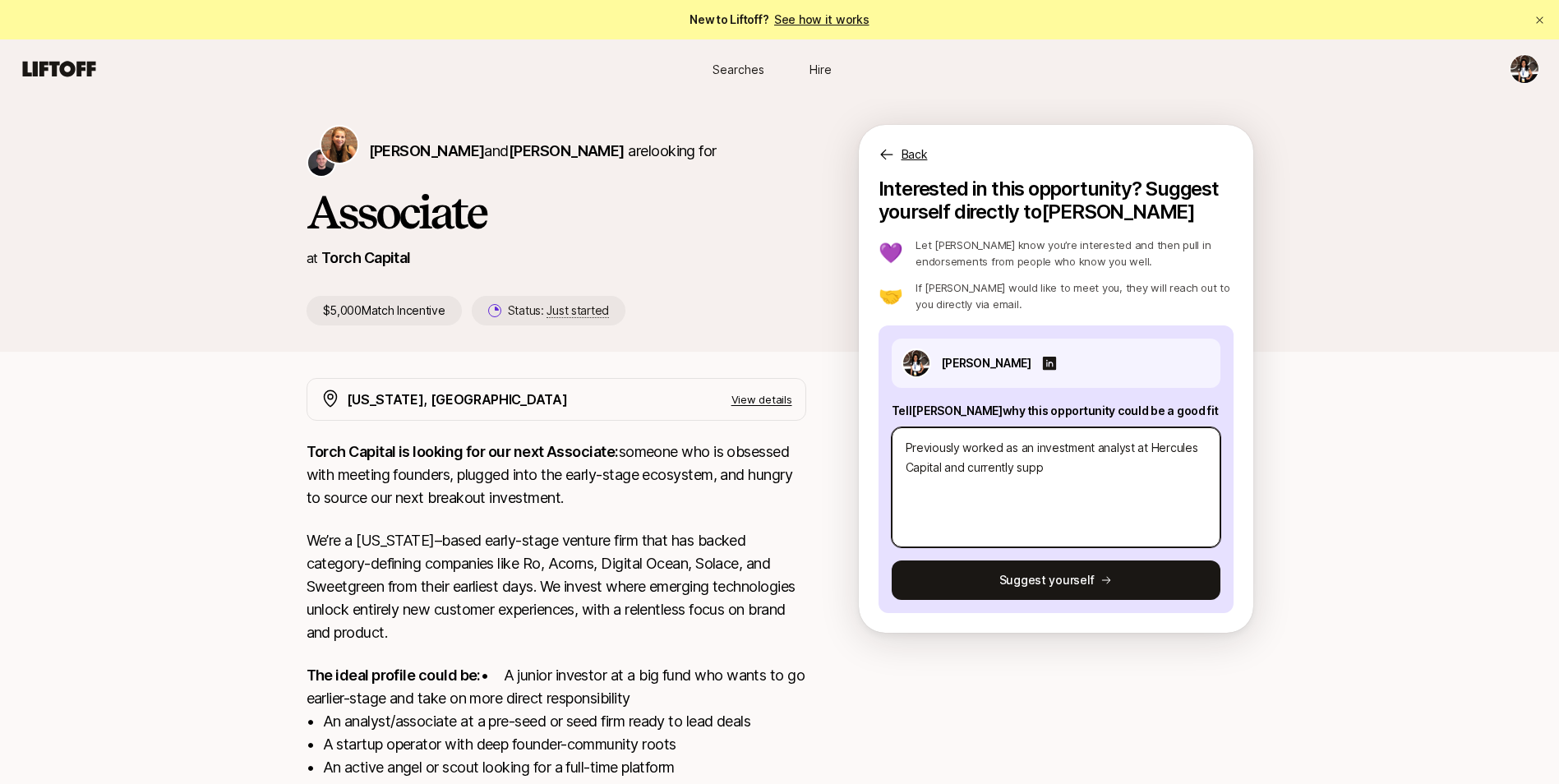
type textarea "x"
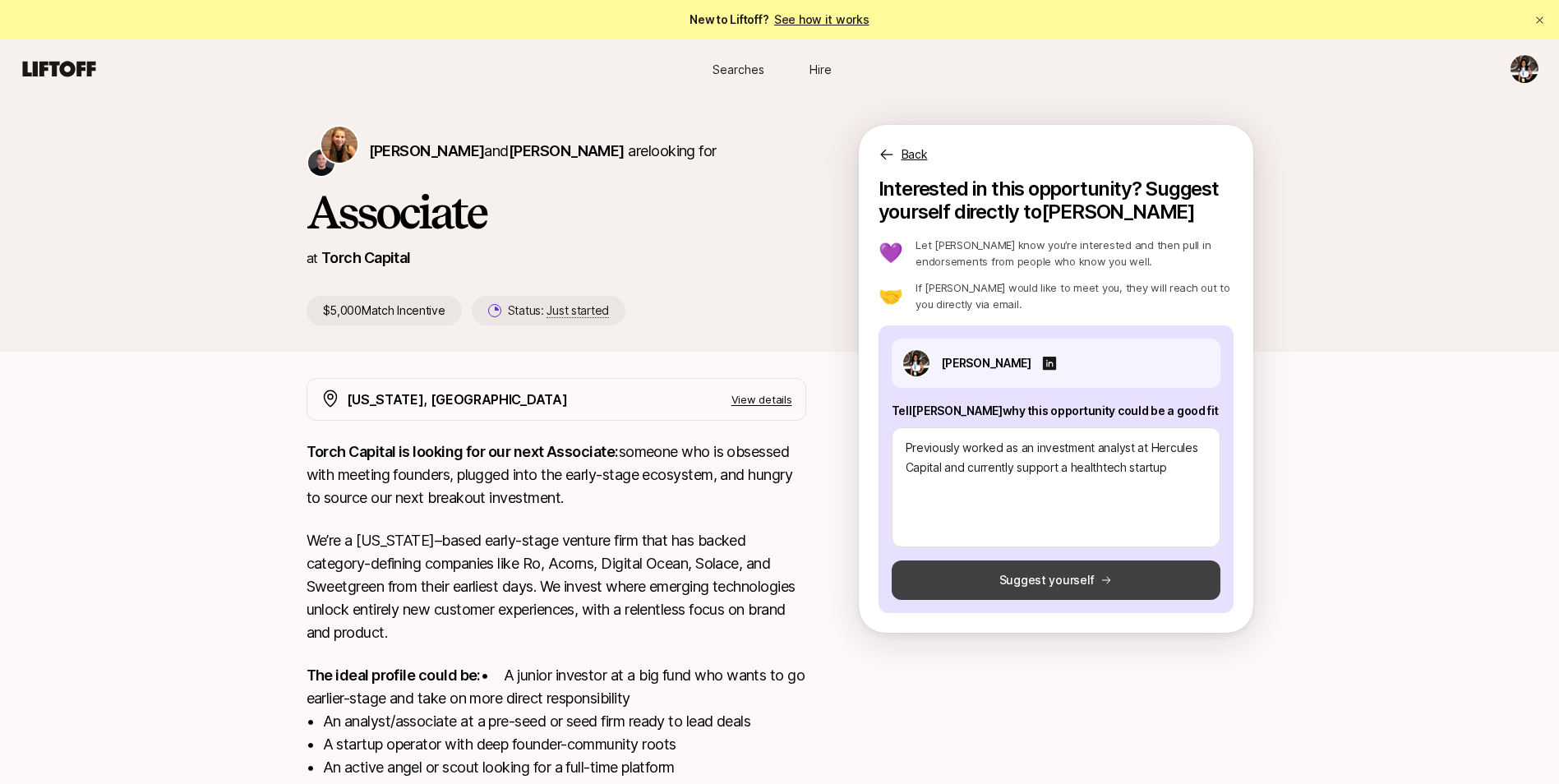
click at [1091, 578] on button "Suggest yourself" at bounding box center [1056, 580] width 329 height 39
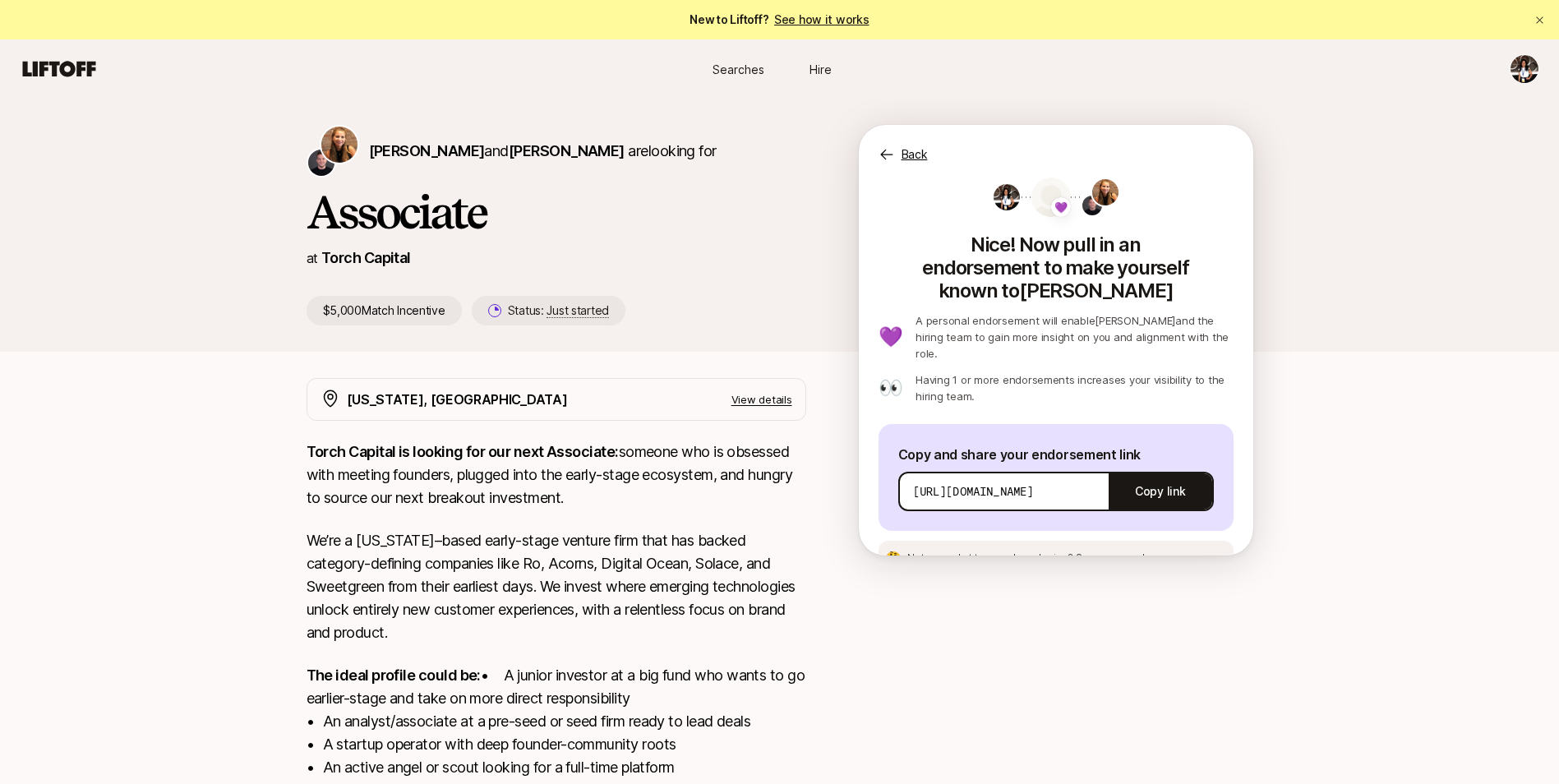
click at [918, 147] on p "Back" at bounding box center [915, 154] width 26 height 20
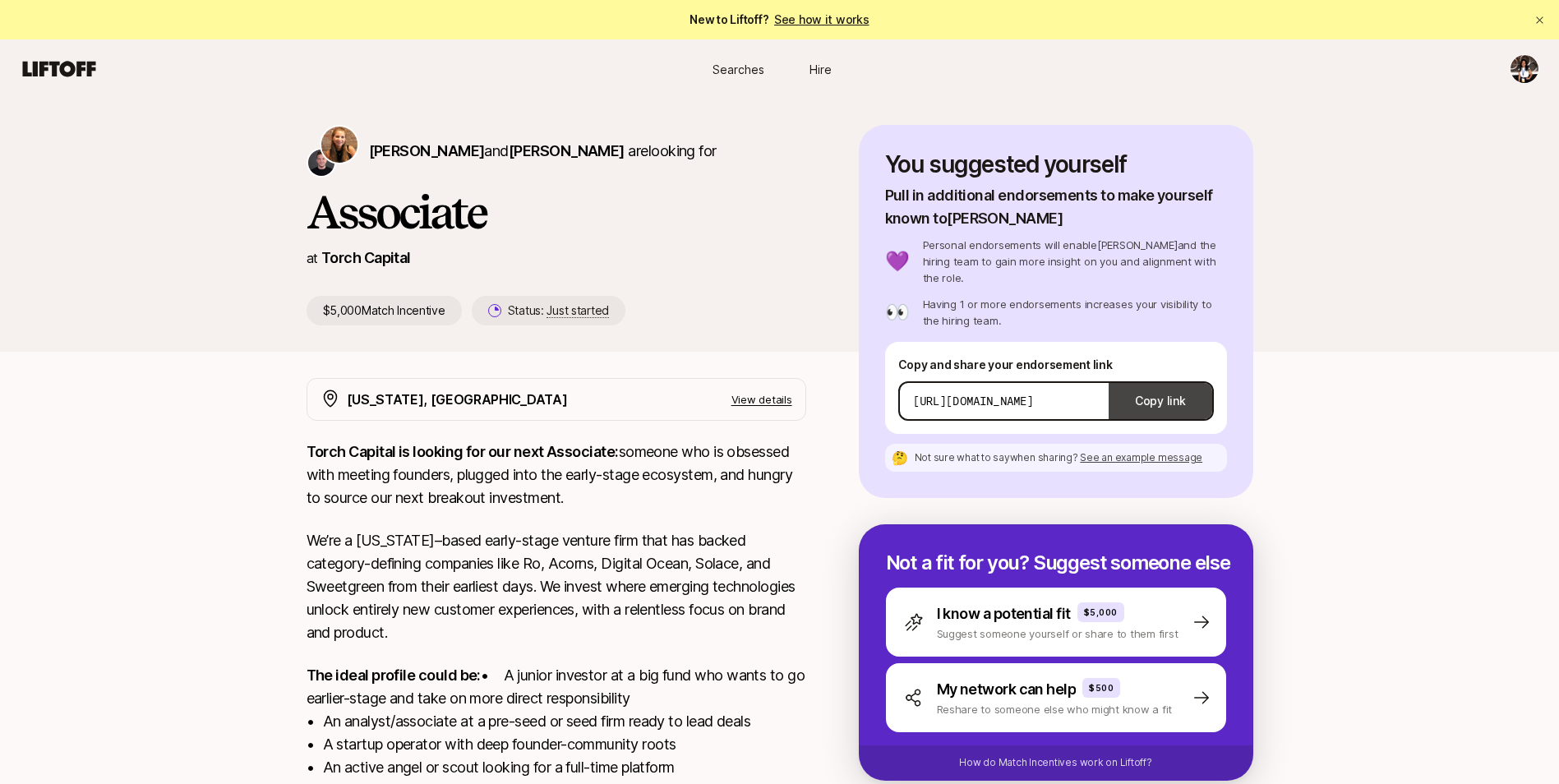
click at [1161, 389] on button "Copy link" at bounding box center [1160, 401] width 103 height 46
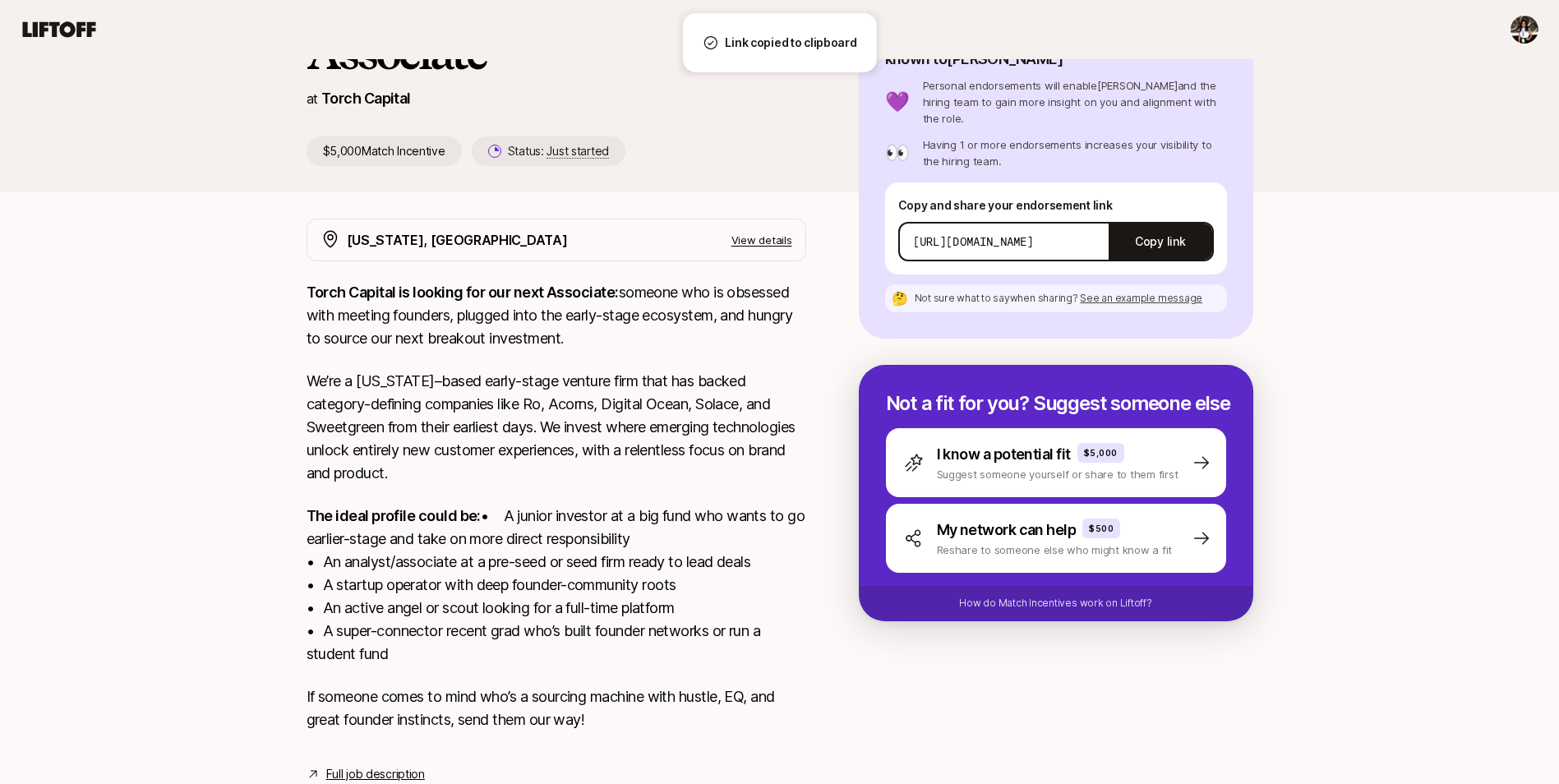
scroll to position [235, 0]
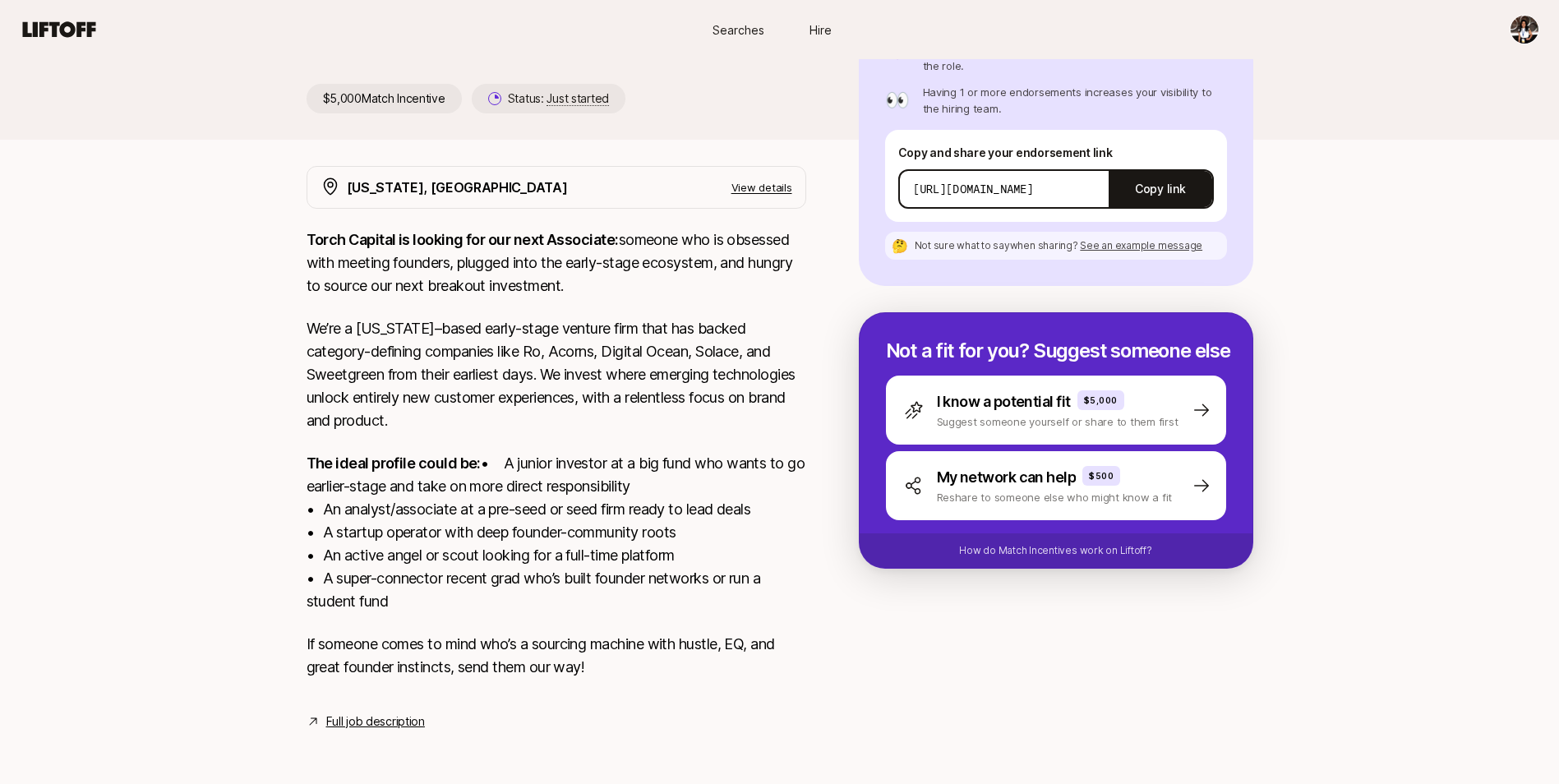
click at [414, 729] on link "Full job description" at bounding box center [375, 722] width 99 height 20
